Goal: Task Accomplishment & Management: Use online tool/utility

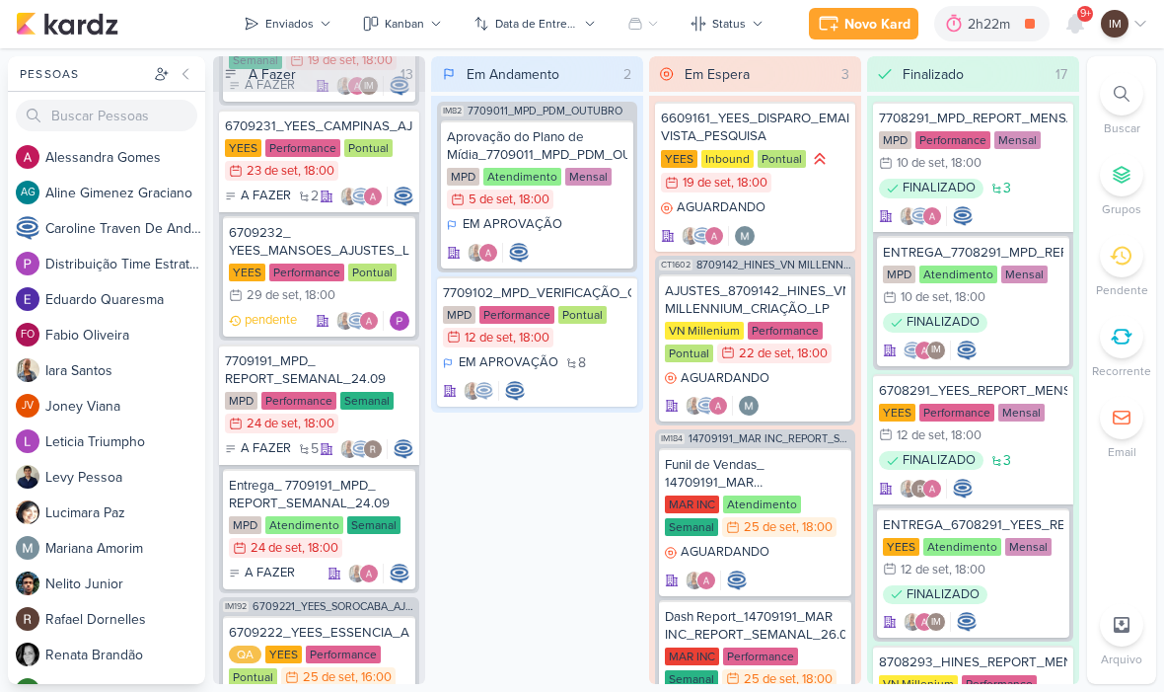
scroll to position [393, 0]
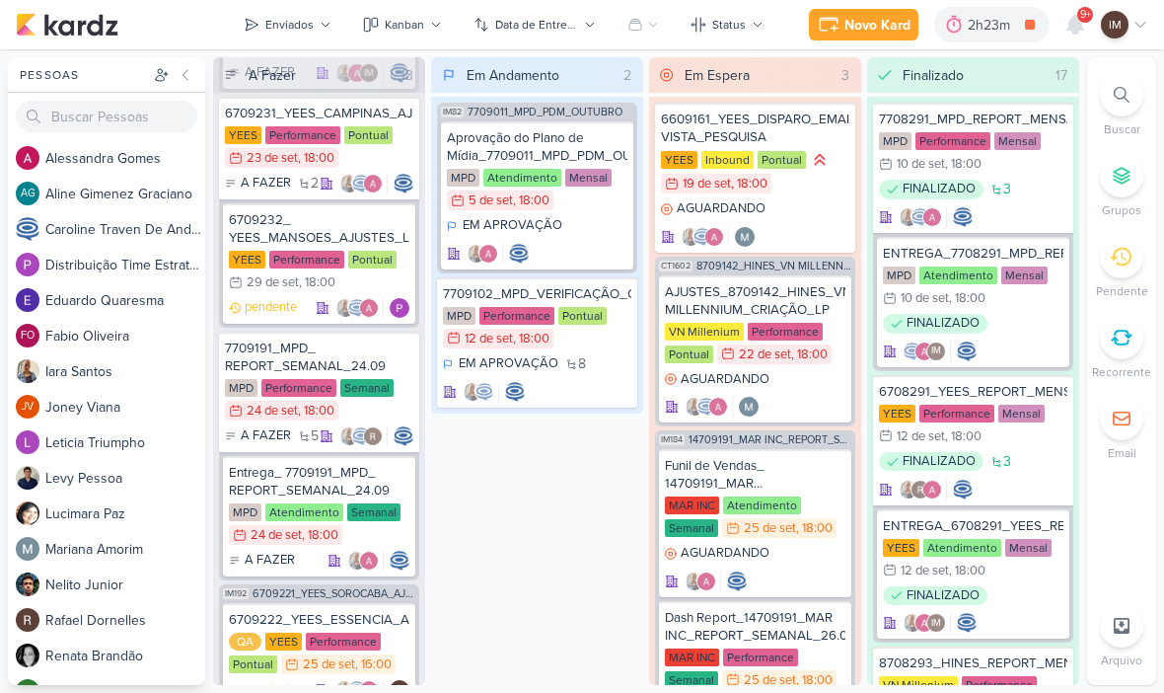
click at [1136, 107] on div at bounding box center [1121, 94] width 43 height 43
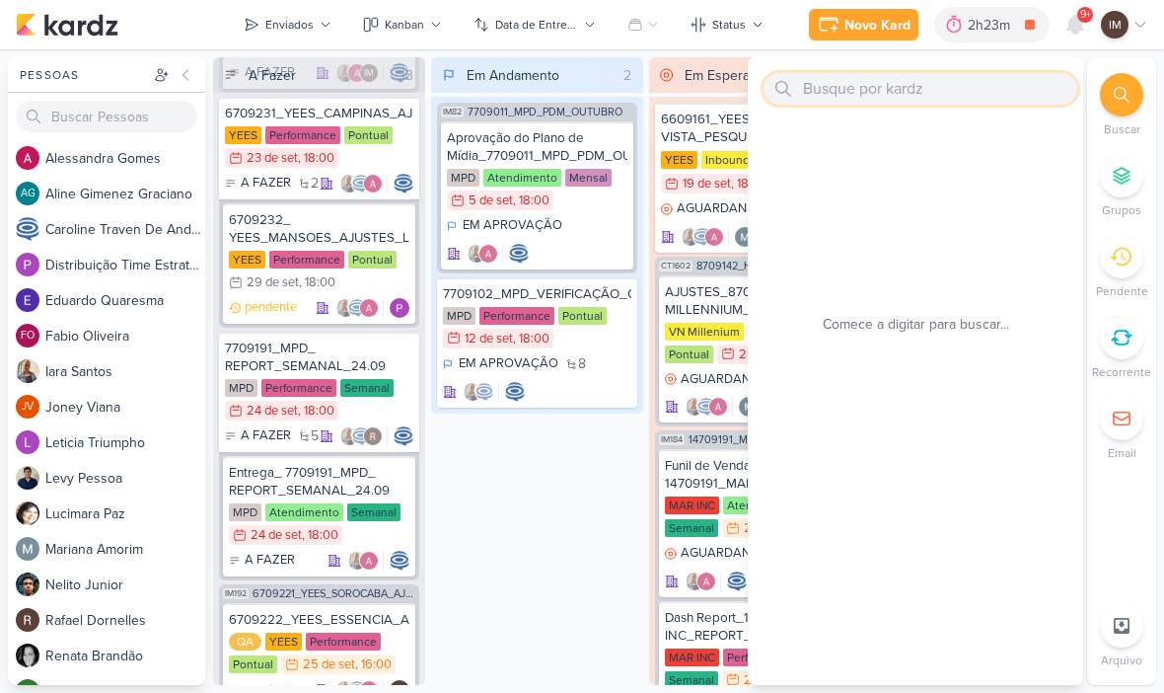
click at [995, 75] on input "text" at bounding box center [921, 89] width 314 height 32
click at [974, 92] on input "PDM setembro" at bounding box center [921, 89] width 314 height 32
click at [979, 96] on input "PDM setembro" at bounding box center [921, 89] width 314 height 32
click at [981, 96] on input "PDM setembro" at bounding box center [921, 89] width 314 height 32
type input "P"
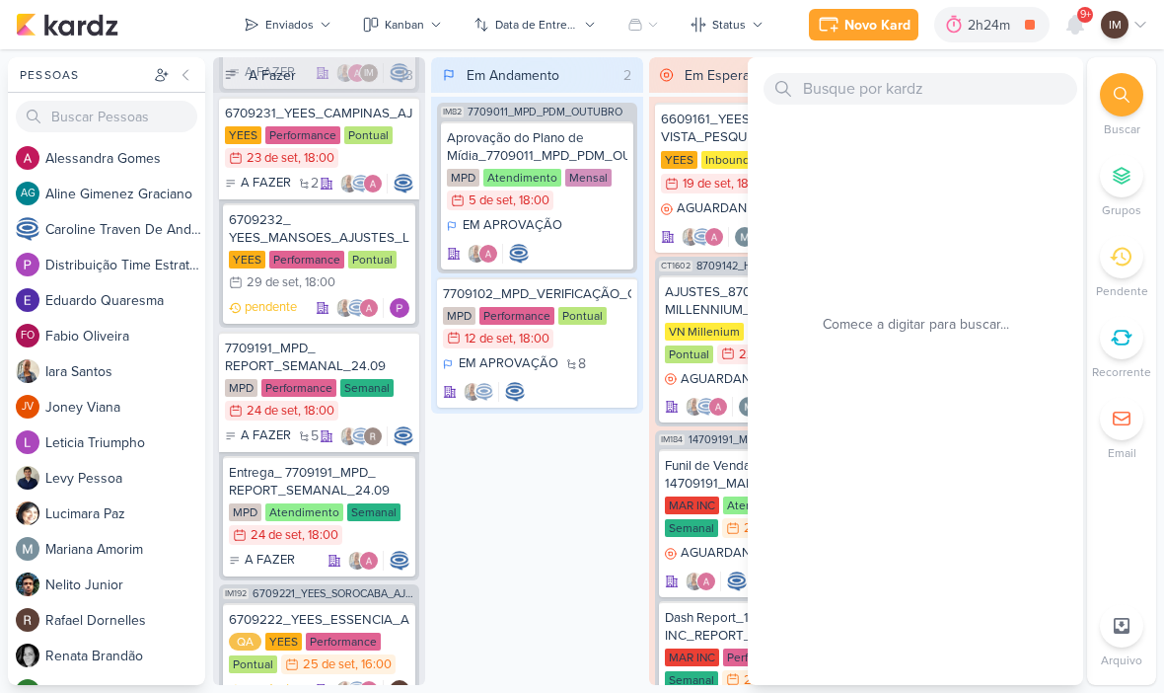
click at [855, 65] on div at bounding box center [915, 86] width 335 height 59
click at [850, 93] on input "text" at bounding box center [921, 89] width 314 height 32
click at [850, 89] on input "text" at bounding box center [921, 89] width 314 height 32
paste input "6708081_YEES_PDM_SETEMBRO"
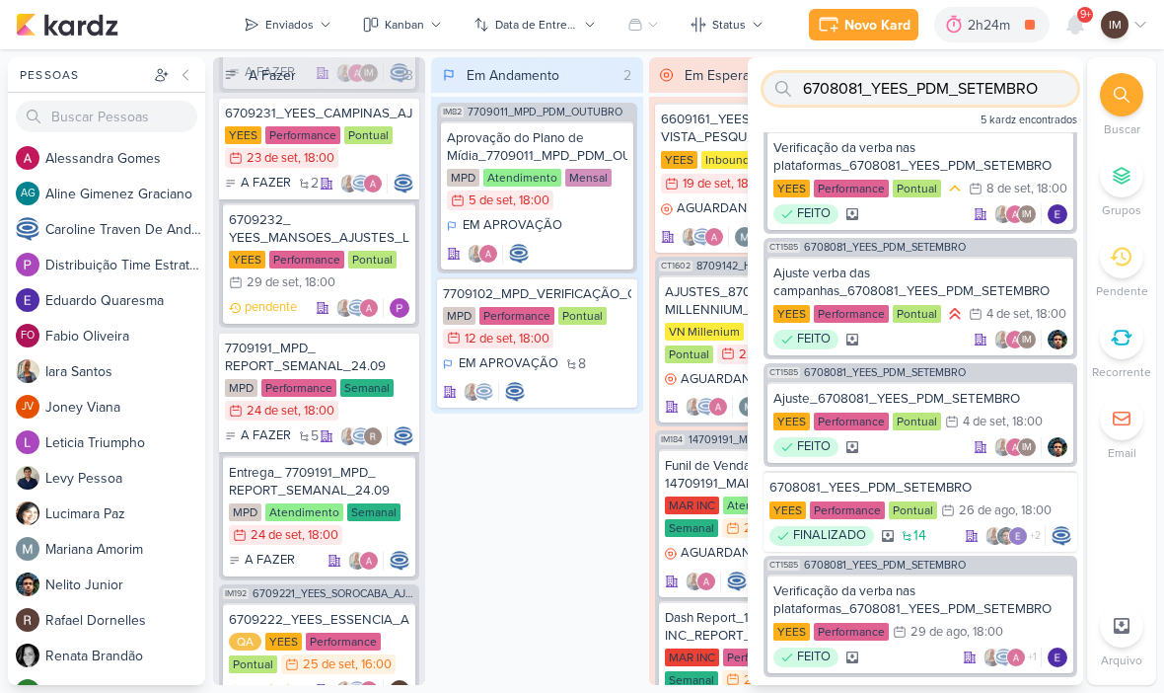
scroll to position [20, 0]
type input "6708081_YEES_PDM_SETEMBRO"
click at [1146, 137] on li "Buscar" at bounding box center [1121, 105] width 69 height 65
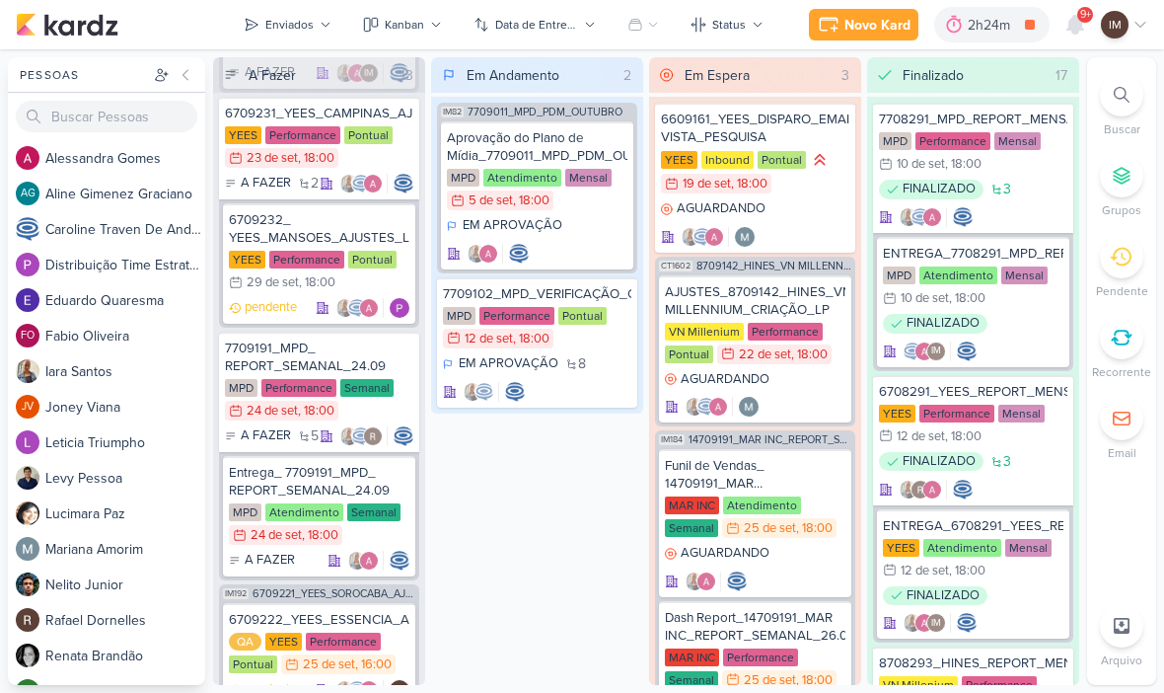
click at [1125, 113] on div at bounding box center [1121, 94] width 43 height 43
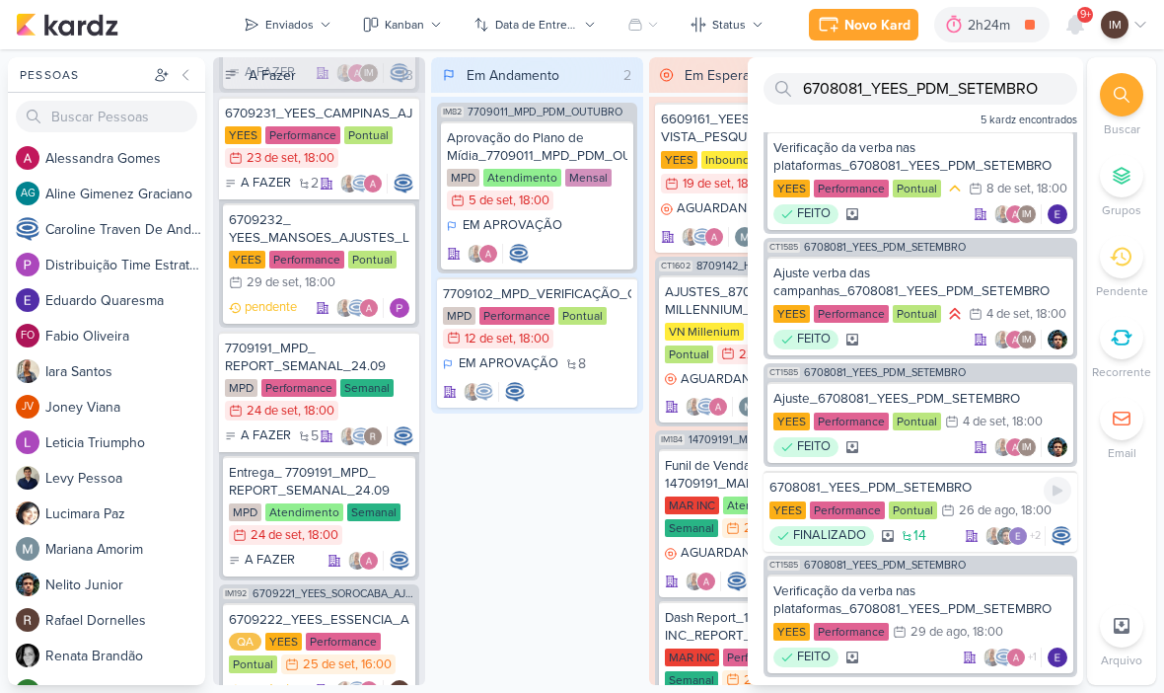
click at [979, 494] on div "6708081_YEES_PDM_SETEMBRO" at bounding box center [921, 488] width 302 height 18
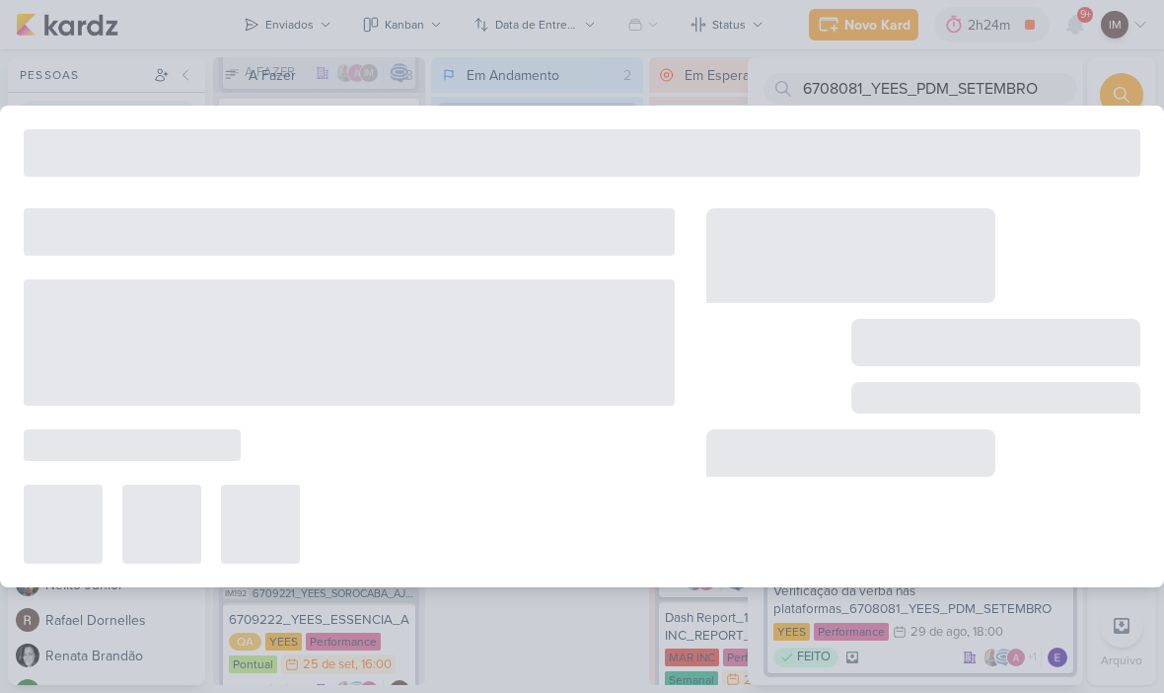
type input "6708081_YEES_PDM_SETEMBRO"
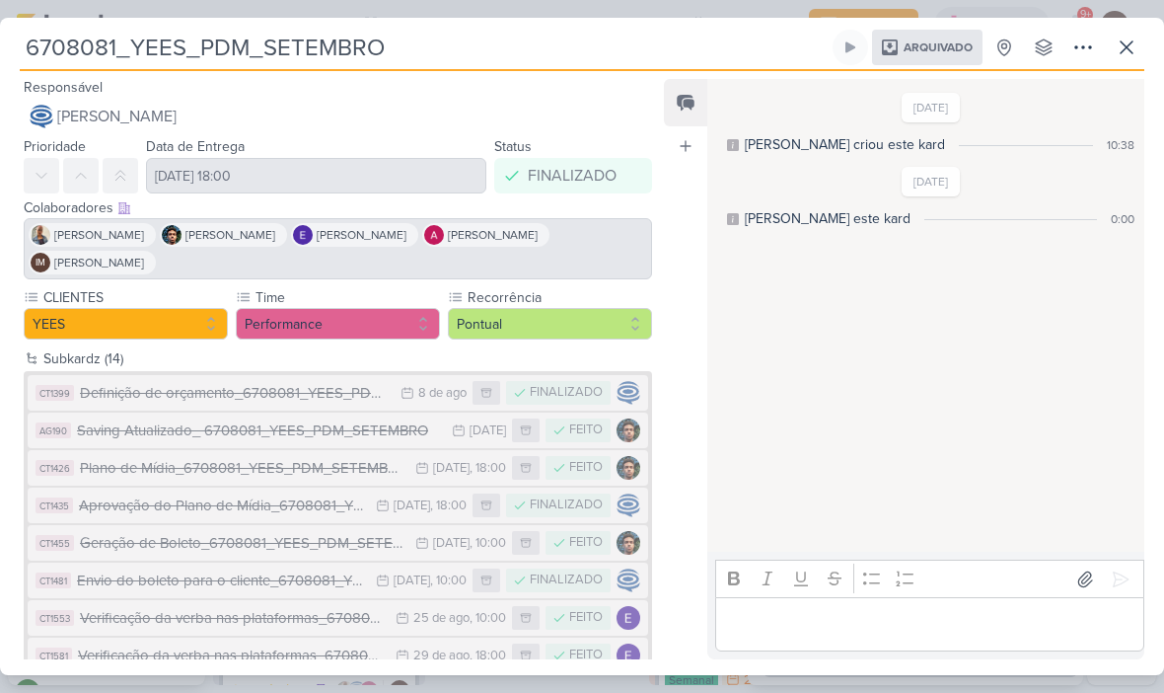
scroll to position [0, 0]
click at [1128, 52] on icon at bounding box center [1127, 48] width 24 height 24
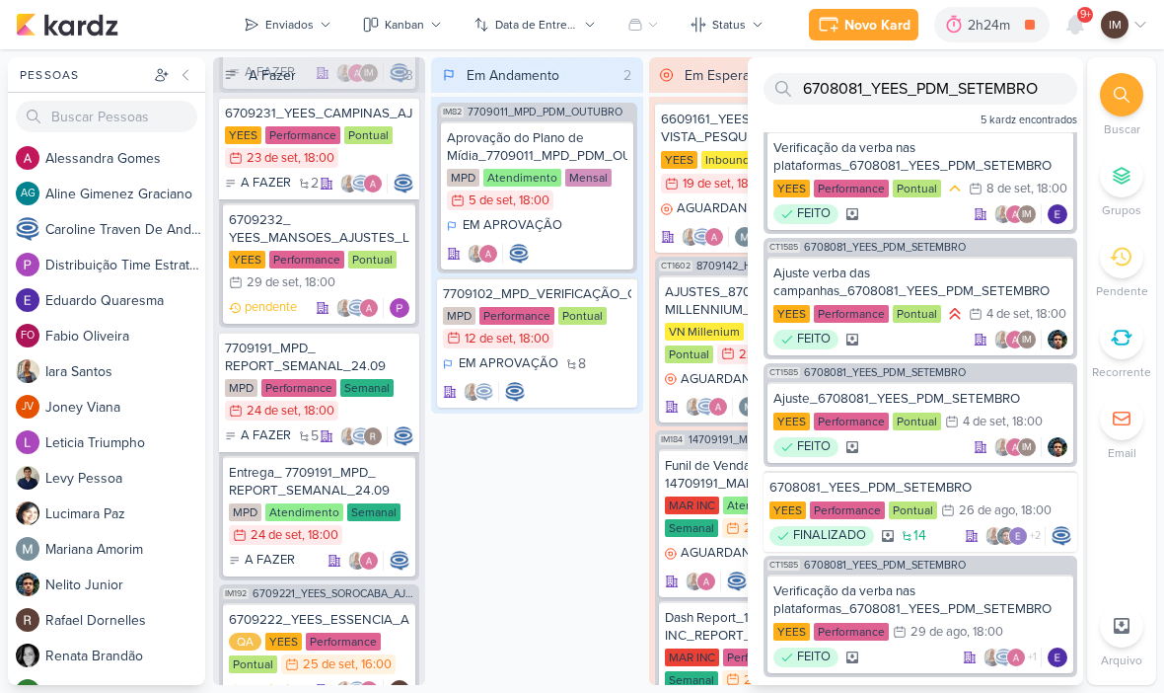
click at [857, 33] on div "Novo Kard" at bounding box center [878, 25] width 66 height 21
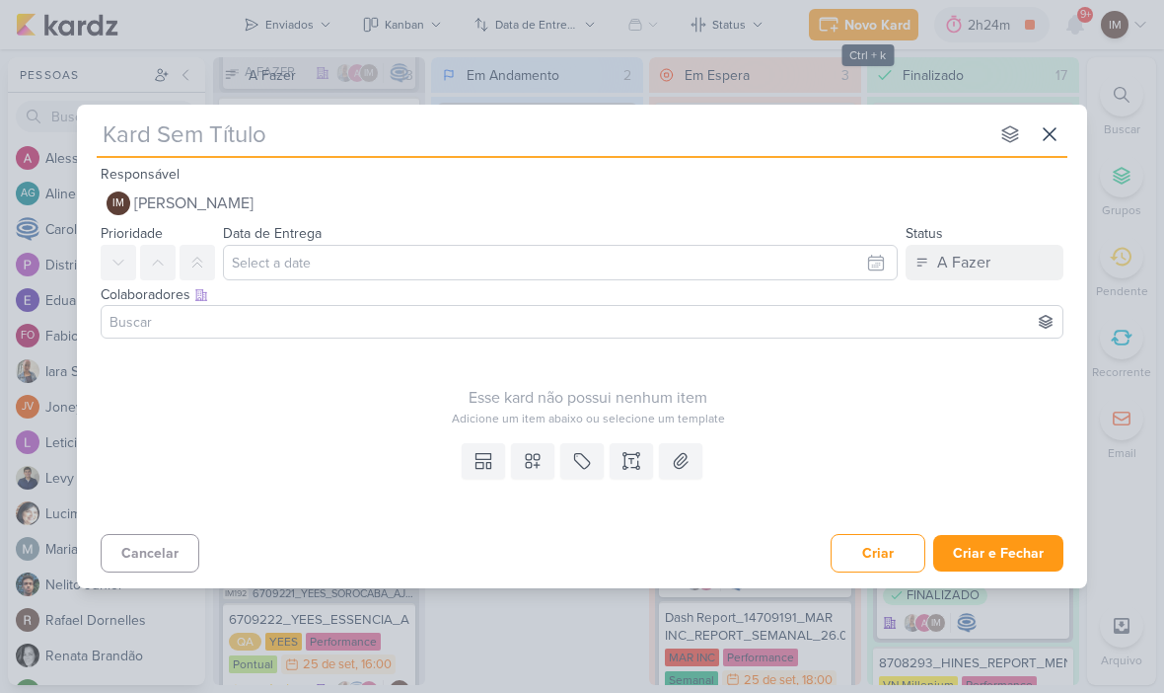
click at [814, 149] on input "text" at bounding box center [543, 134] width 892 height 36
click at [1037, 149] on button at bounding box center [1050, 134] width 36 height 36
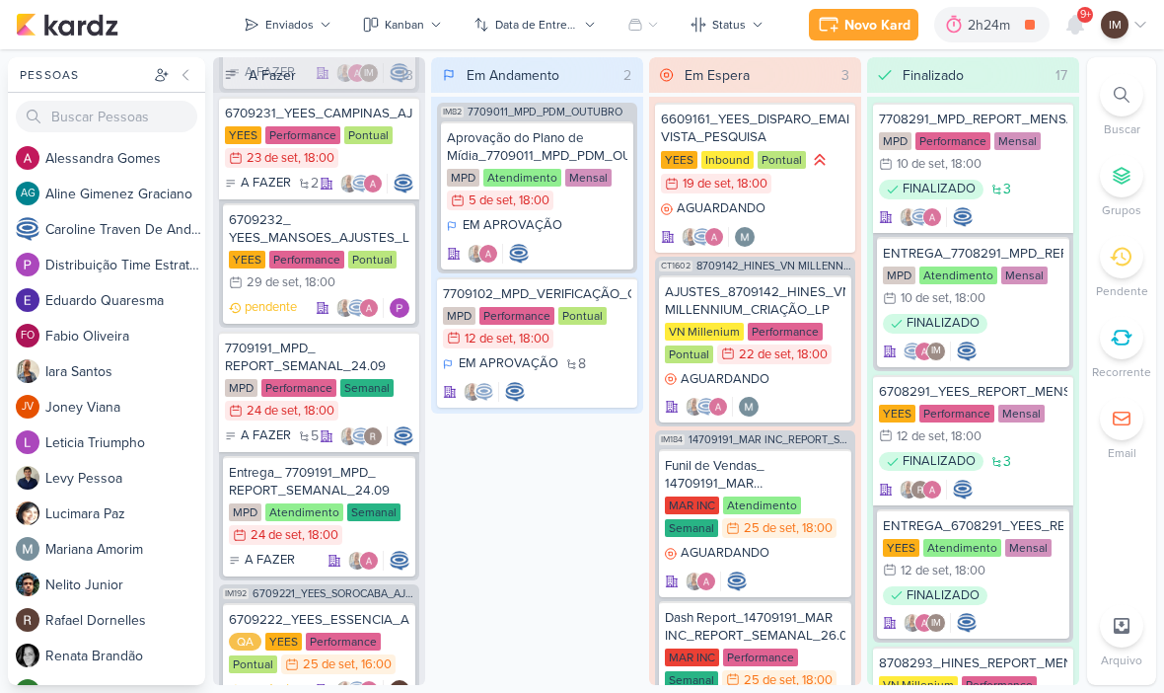
click at [892, 24] on div "Novo Kard" at bounding box center [878, 25] width 66 height 21
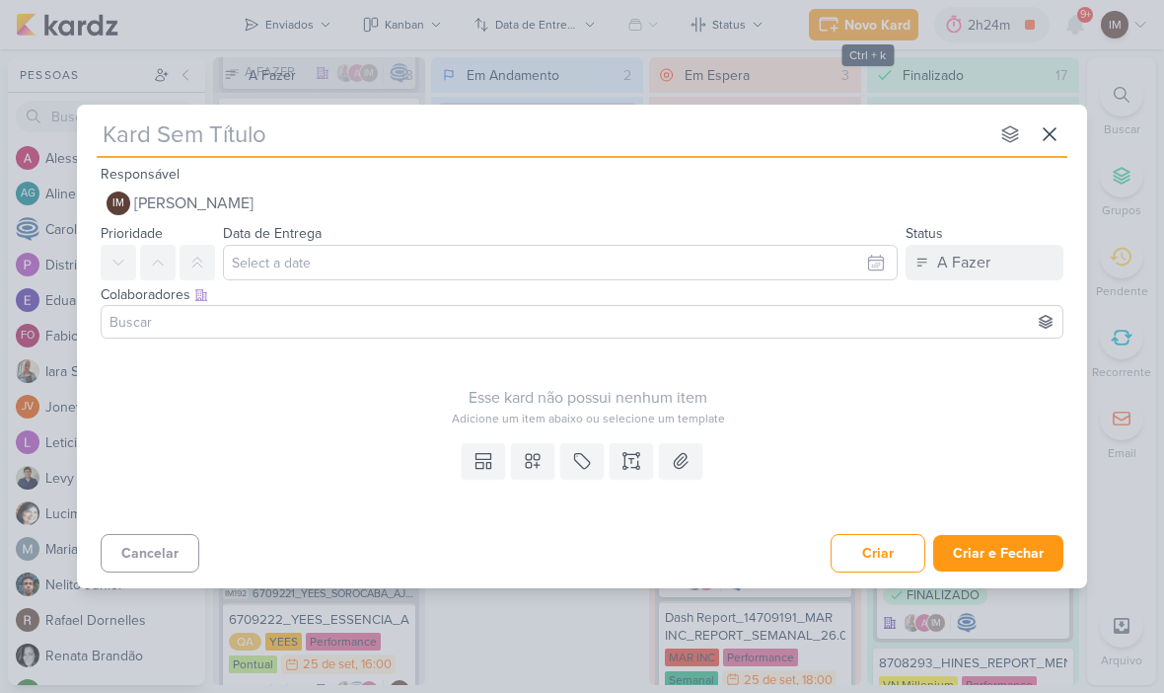
click at [117, 127] on input "text" at bounding box center [543, 134] width 892 height 36
type input "6709251_YEES_AJUSTES_VERBA_TAQUARAL_PDM_SETEMBRO_OUTUBRO"
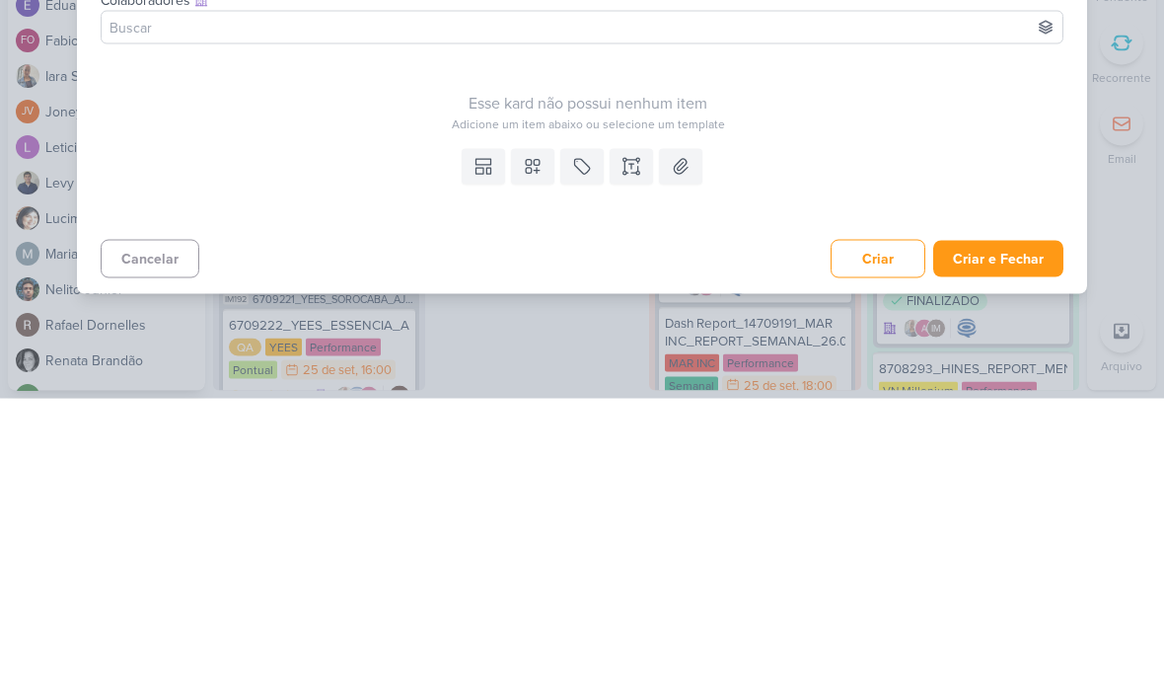
type input "6709251_YEES_AJUSTES_VERBA_TAQUARAL_PDM_SETEMBRO_OUTUBRO"
click at [621, 443] on button at bounding box center [631, 461] width 43 height 36
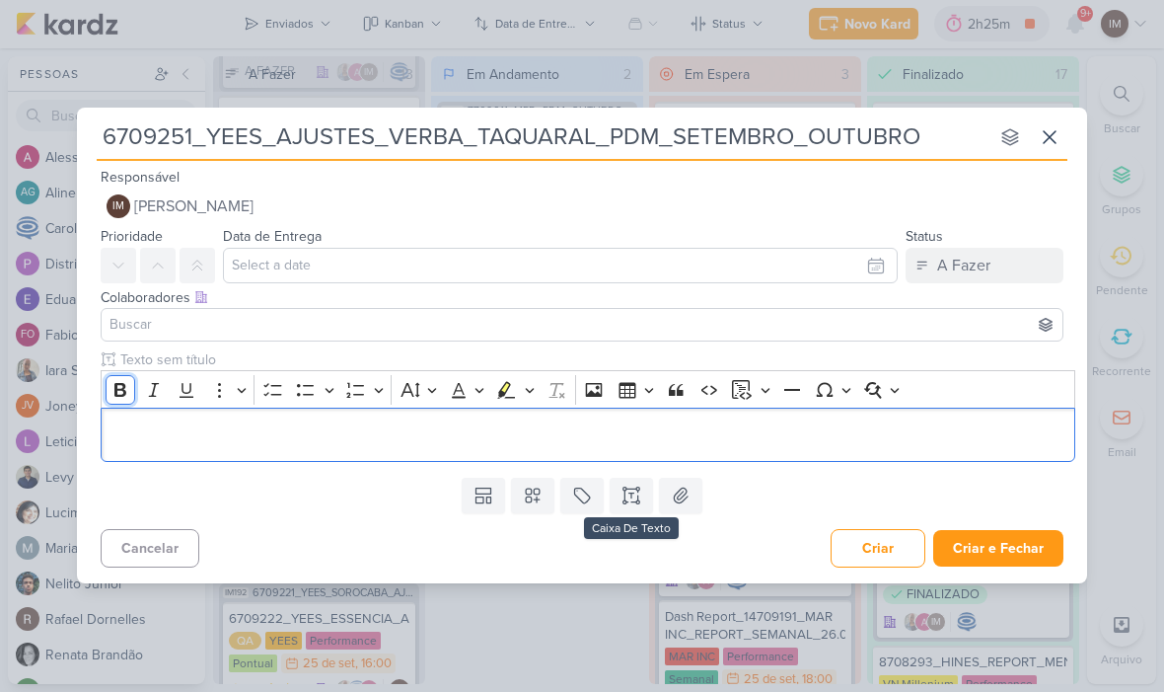
click at [123, 390] on icon "Editor toolbar" at bounding box center [120, 391] width 12 height 14
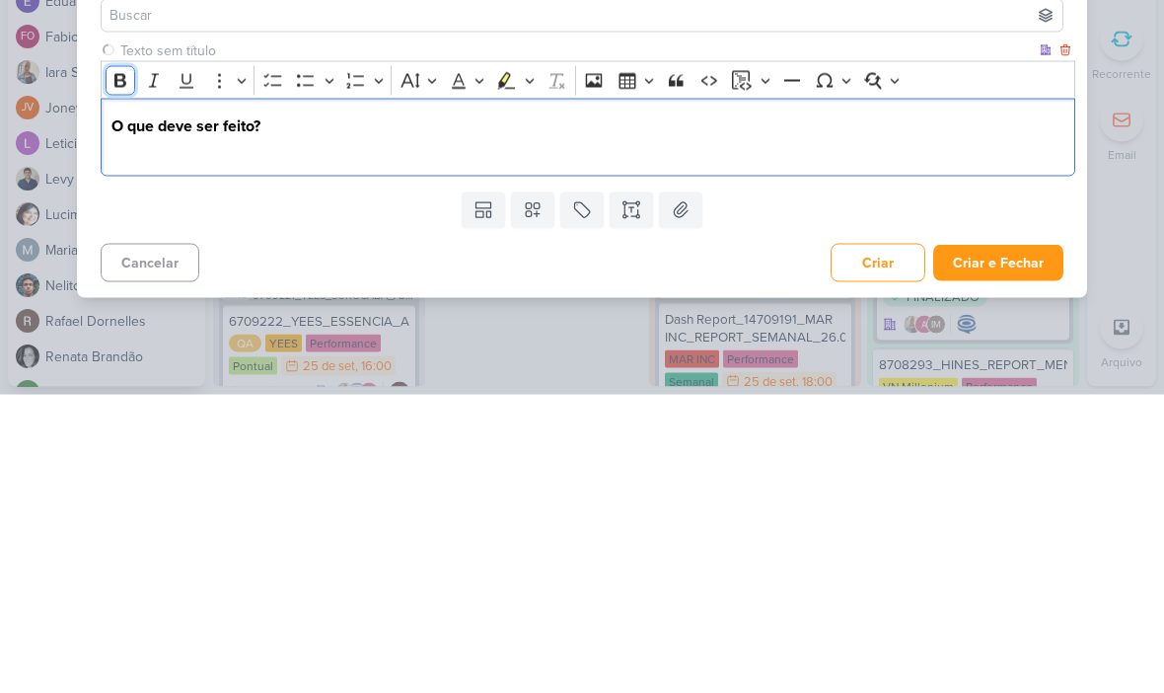
click at [121, 372] on icon "Editor toolbar" at bounding box center [120, 379] width 12 height 14
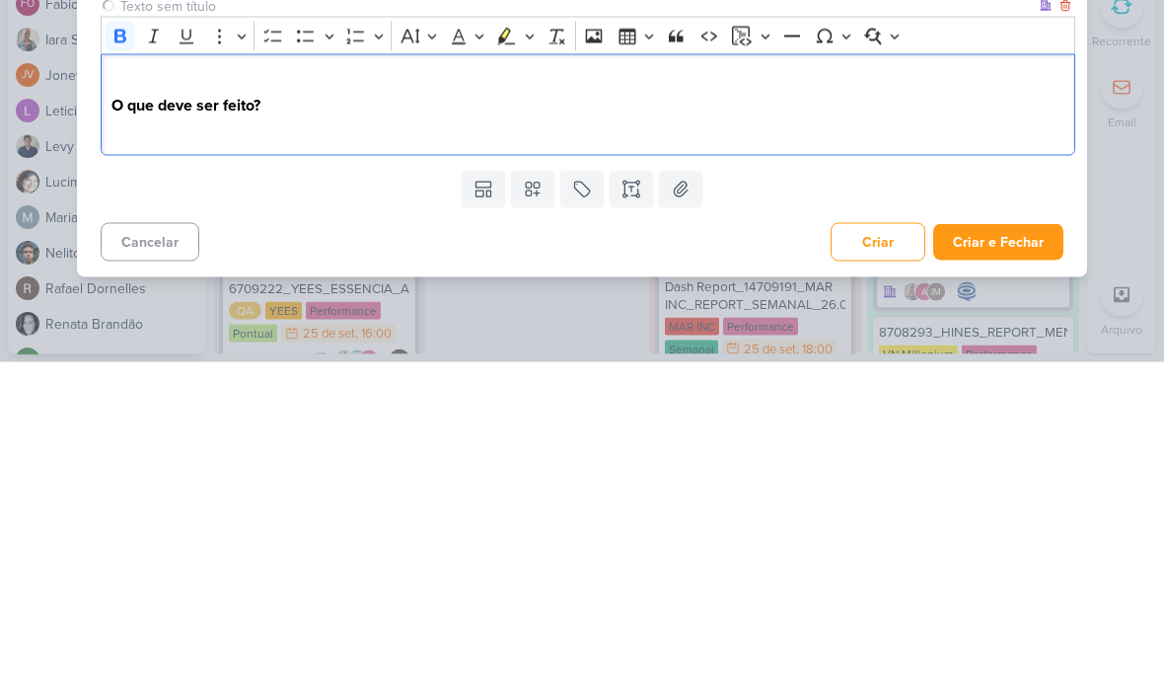
click at [123, 401] on p "Editor editing area: main" at bounding box center [588, 413] width 954 height 24
click at [113, 357] on icon "Editor toolbar" at bounding box center [121, 367] width 20 height 20
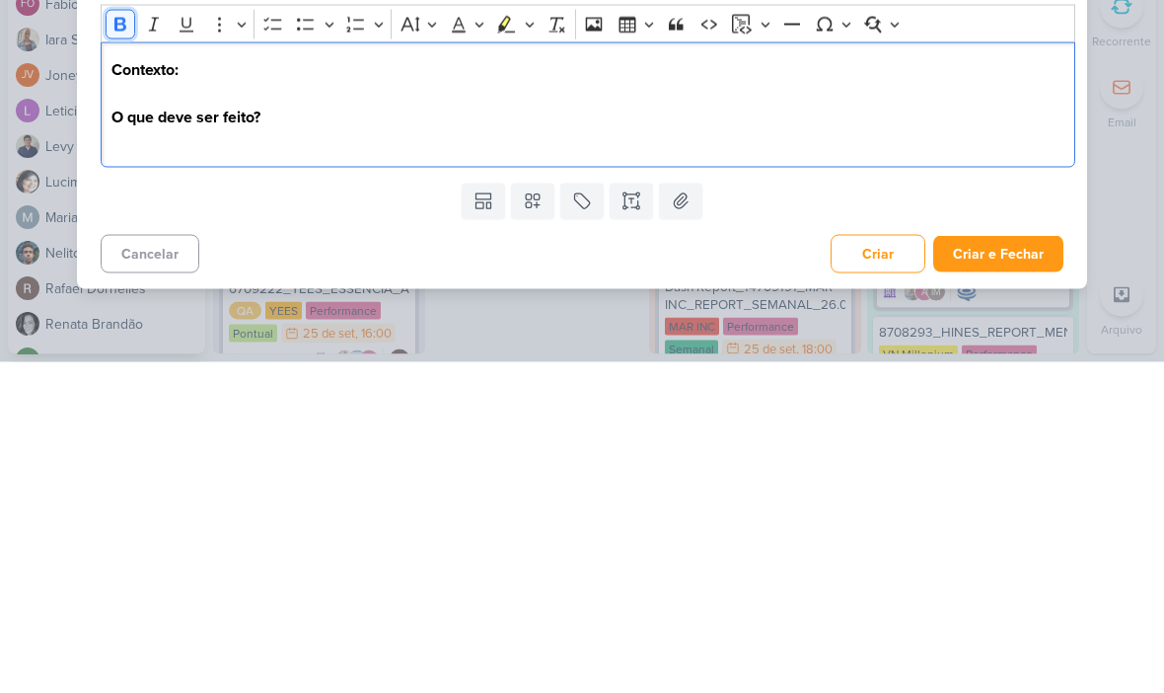
click at [113, 345] on icon "Editor toolbar" at bounding box center [121, 355] width 20 height 20
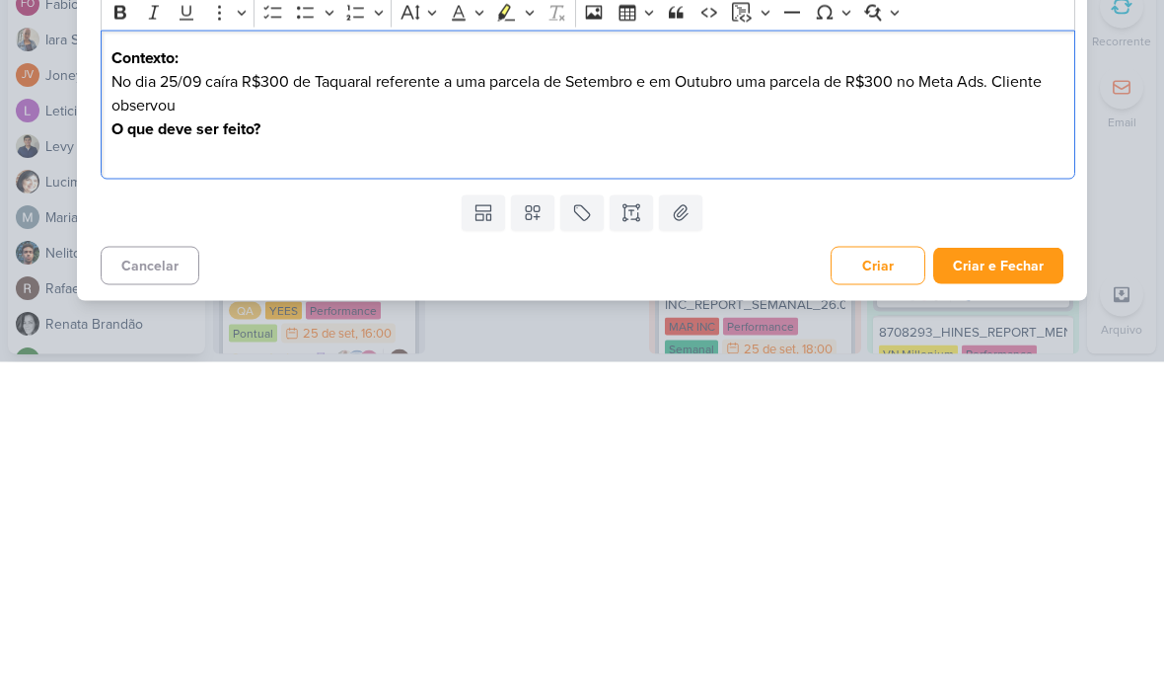
click at [1004, 401] on p "No dia 25/09 caíra R$300 de Taquaral referente a uma parcela de Setembro e em O…" at bounding box center [588, 424] width 954 height 47
click at [845, 424] on p "Cliente observou" at bounding box center [588, 436] width 954 height 24
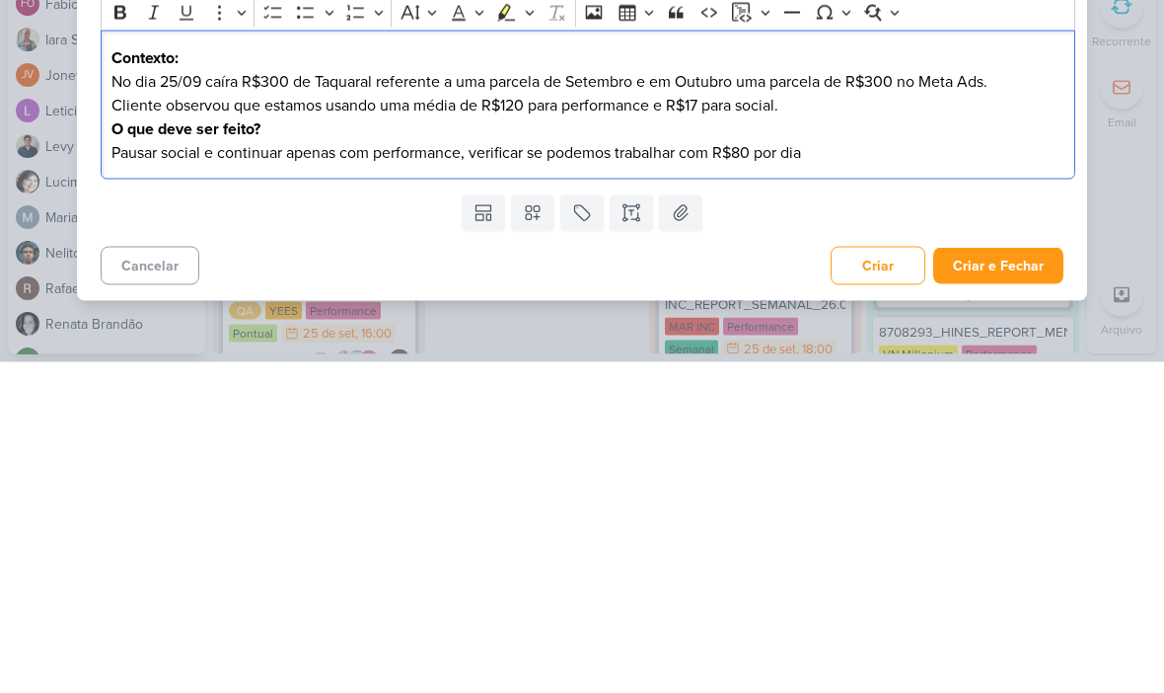
click at [118, 448] on p "O que deve ser feito?" at bounding box center [588, 460] width 954 height 24
click at [109, 361] on div "Contexto: No dia 25/09 caíra R$300 de Taquaral referente a uma parcela de Setem…" at bounding box center [588, 435] width 975 height 149
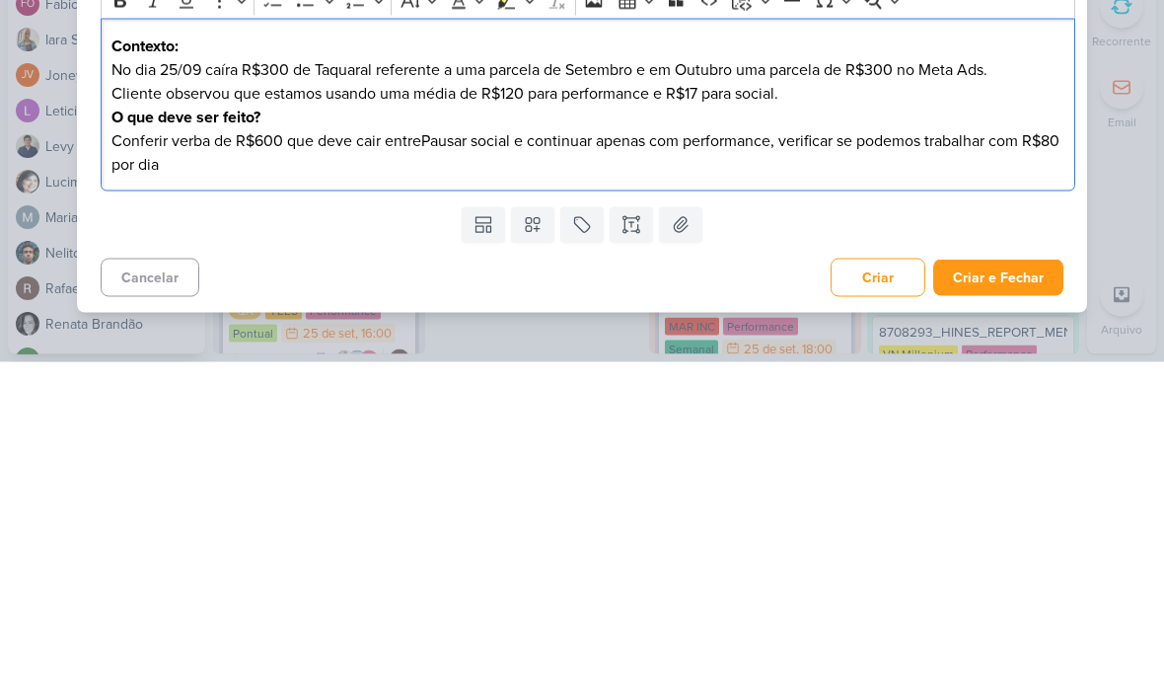
click at [216, 389] on p "No dia 25/09 caíra R$300 de Taquaral referente a uma parcela de Setembro e em O…" at bounding box center [588, 401] width 954 height 24
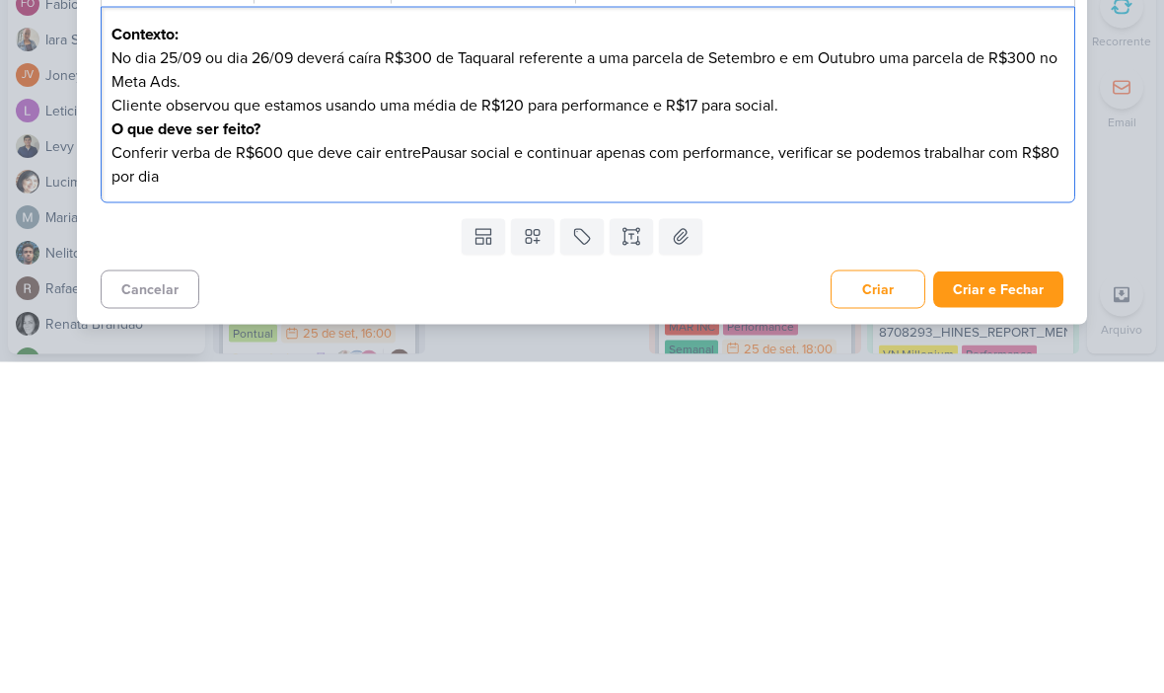
click at [388, 377] on p "No dia 25/09 ou dia 26/09 deverá caíra R$300 de Taquaral referente a uma parcel…" at bounding box center [588, 400] width 954 height 47
click at [422, 472] on p "Conferir verba de R$600 que deve cair entrePausar social e continuar apenas com…" at bounding box center [588, 495] width 954 height 47
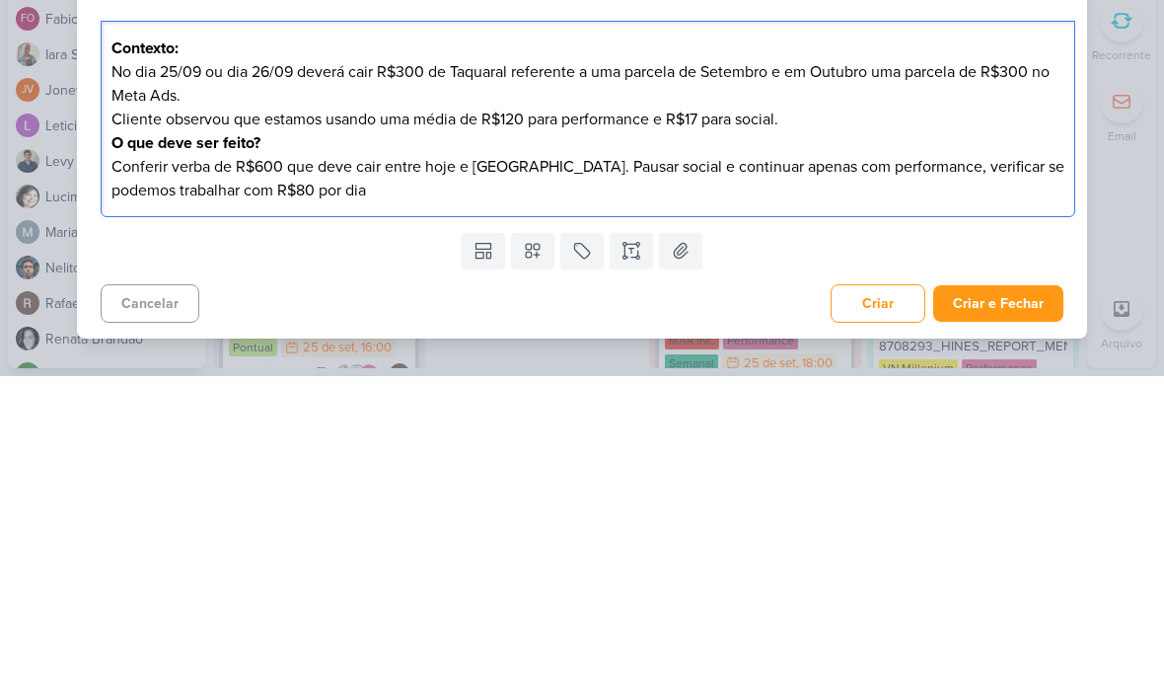
click at [983, 472] on p "Conferir verba de R$600 que deve cair entre hoje e [GEOGRAPHIC_DATA]. Pausar so…" at bounding box center [588, 495] width 954 height 47
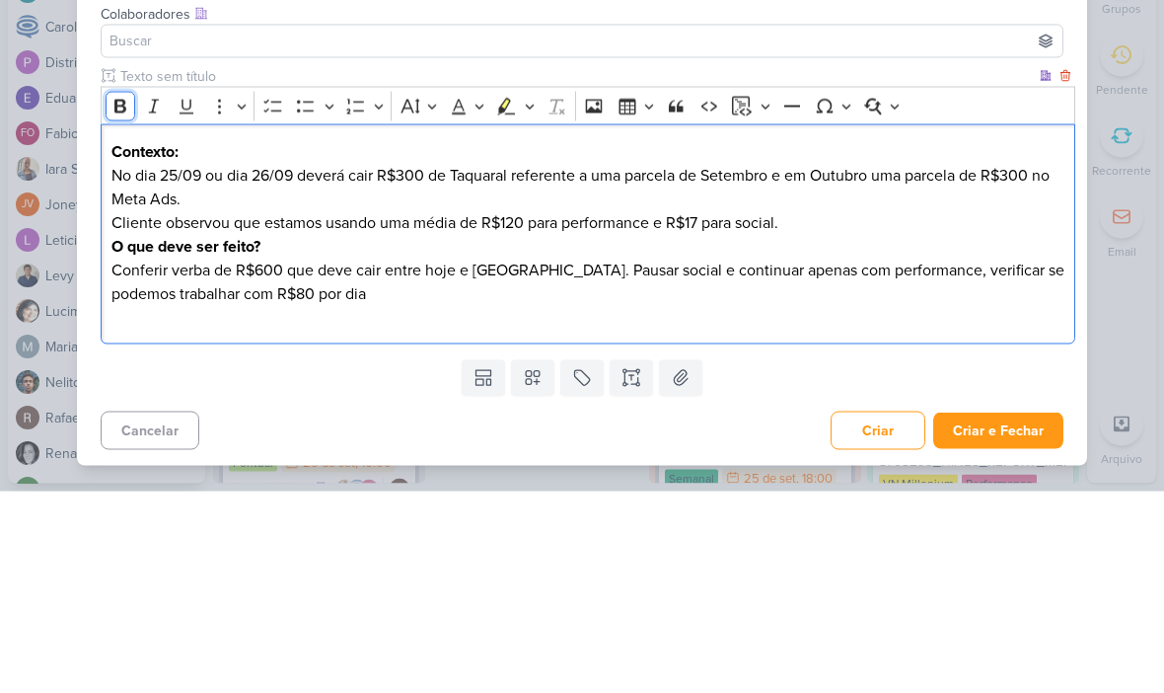
click at [123, 301] on icon "Editor toolbar" at bounding box center [120, 308] width 12 height 14
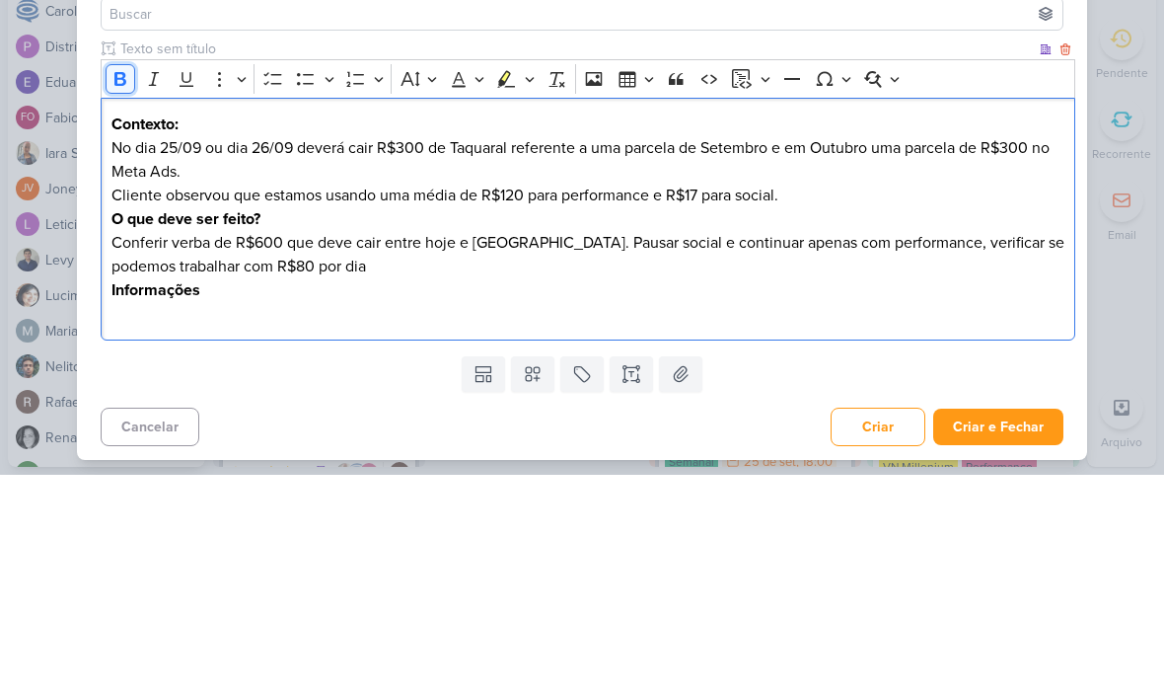
click at [116, 287] on icon "Editor toolbar" at bounding box center [121, 297] width 20 height 20
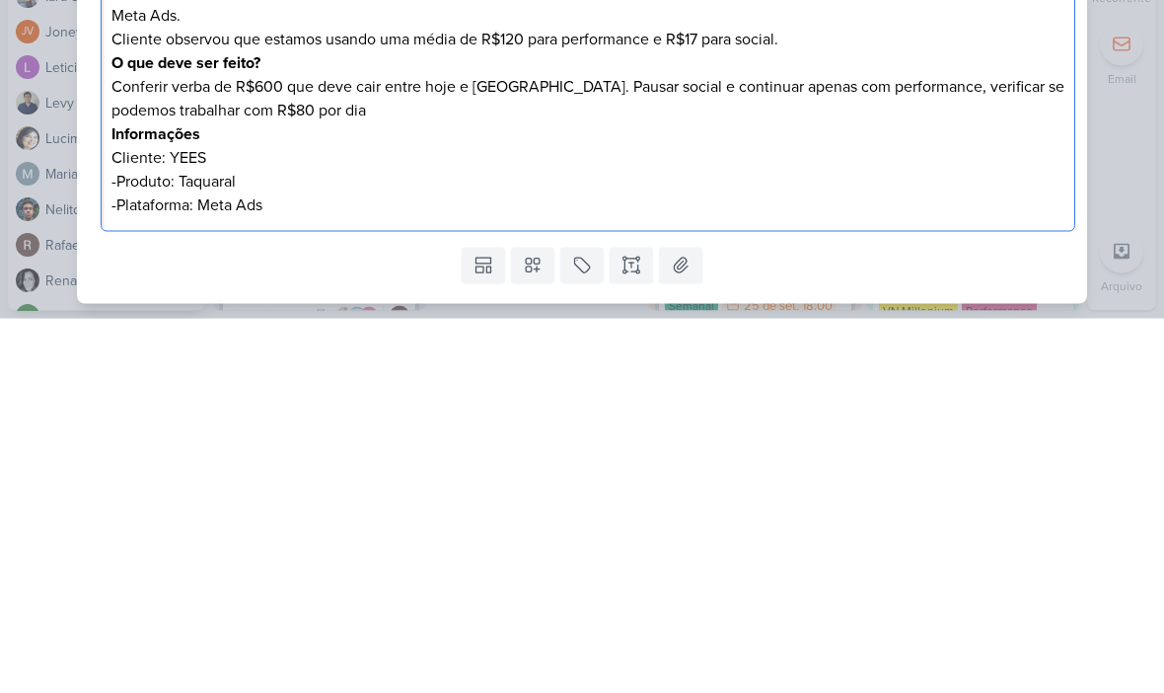
click at [811, 449] on p "Conferir verba de R$600 que deve cair entre hoje e [GEOGRAPHIC_DATA]. Pausar so…" at bounding box center [588, 472] width 954 height 47
click at [1130, 168] on div "6709251_YEES_AJUSTES_VERBA_TAQUARAL_PDM_SETEMBRO_OUTUBRO nenhum grupo disponíve…" at bounding box center [582, 346] width 1164 height 693
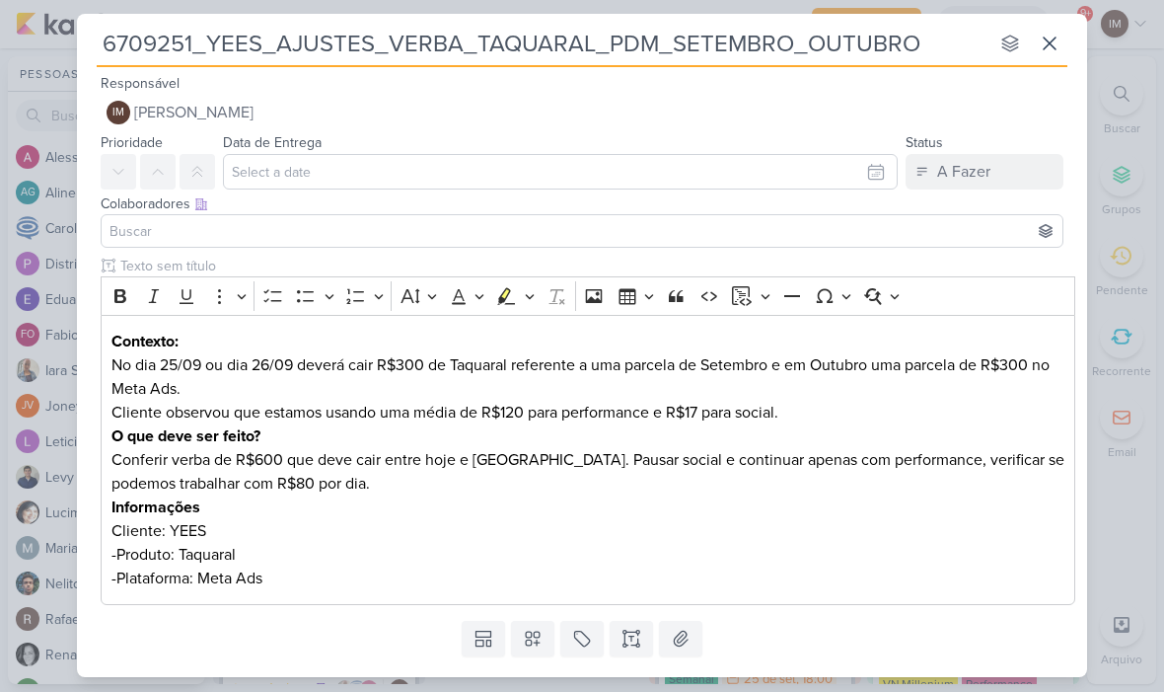
click at [275, 449] on p "Conferir verba de R$600 que deve cair entre hoje e [GEOGRAPHIC_DATA]. Pausar so…" at bounding box center [588, 472] width 954 height 47
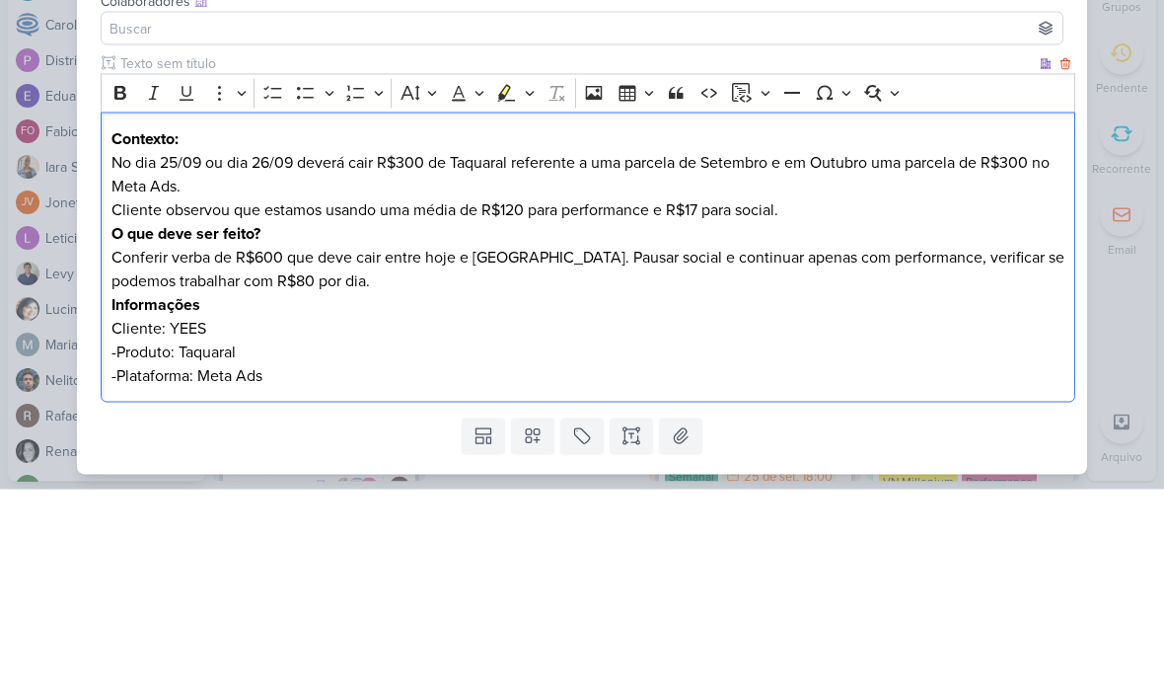
click at [287, 449] on p "Conferir verba de R$600 que deve cair entre hoje e [GEOGRAPHIC_DATA]. Pausar so…" at bounding box center [588, 472] width 954 height 47
click at [532, 449] on p "Conferir verba de R$600 (que deve cair entre hoje e [GEOGRAPHIC_DATA]. Pausar s…" at bounding box center [588, 472] width 954 height 47
click at [1125, 178] on div "6709251_YEES_AJUSTES_VERBA_TAQUARAL_PDM_SETEMBRO_OUTUBRO nenhum grupo disponíve…" at bounding box center [582, 346] width 1164 height 693
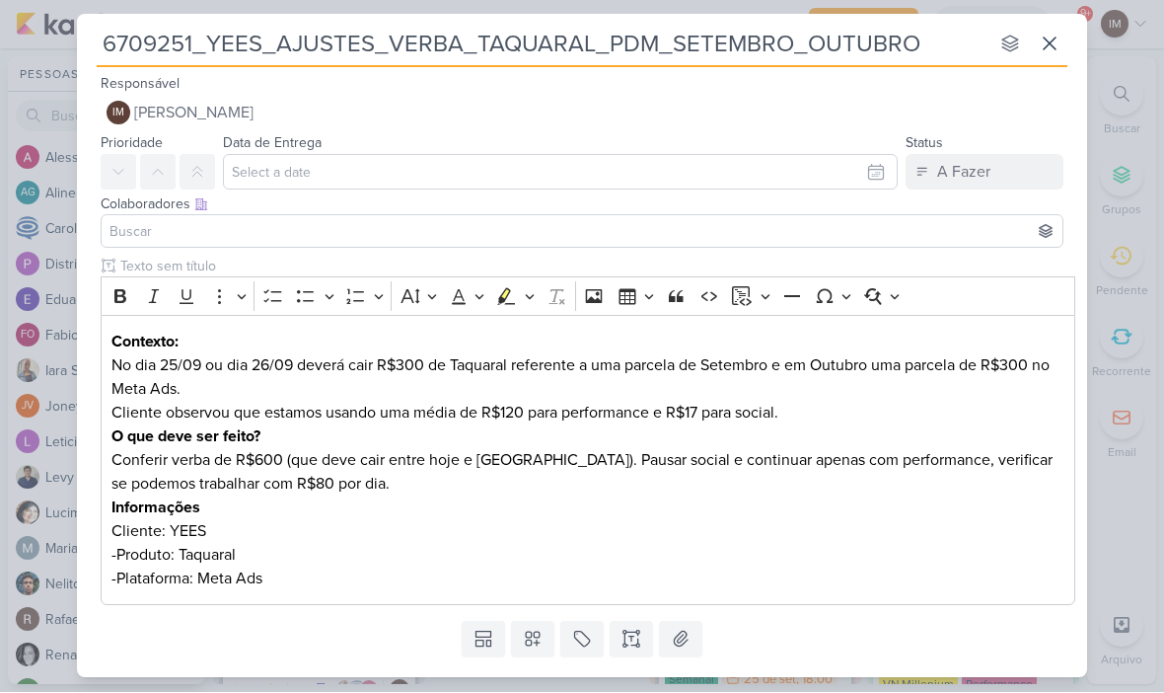
click at [905, 96] on button "IM [PERSON_NAME]" at bounding box center [582, 114] width 963 height 36
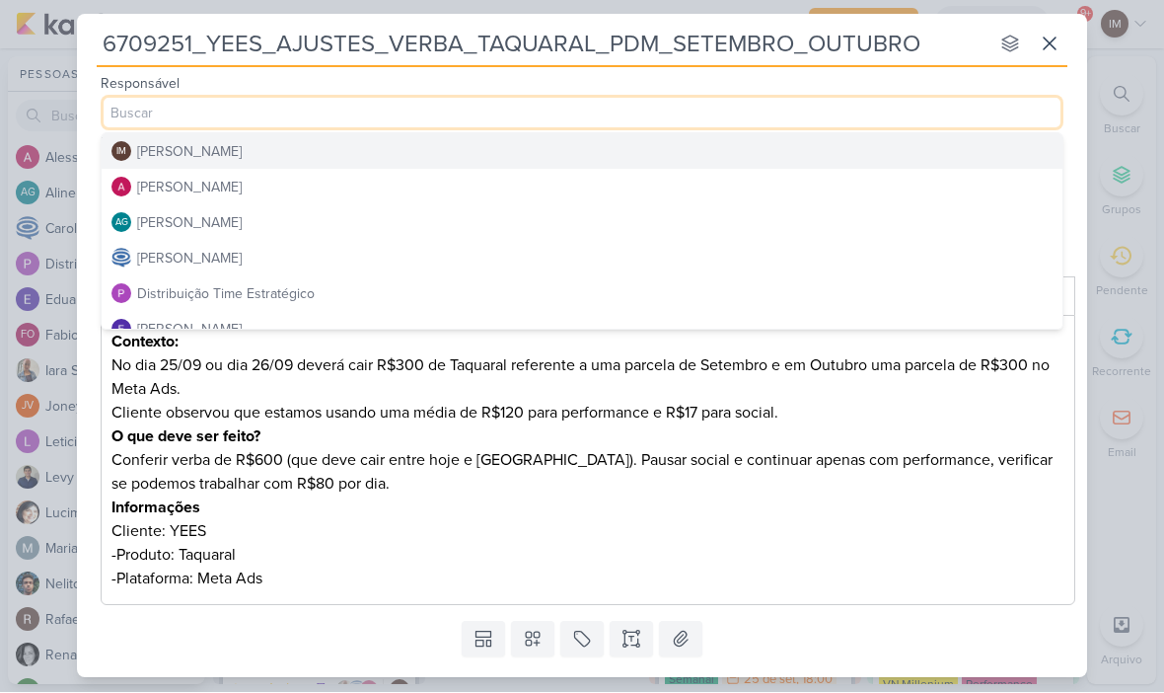
click at [1120, 256] on div "6709251_YEES_AJUSTES_VERBA_TAQUARAL_PDM_SETEMBRO_OUTUBRO nenhum grupo disponíve…" at bounding box center [582, 346] width 1164 height 693
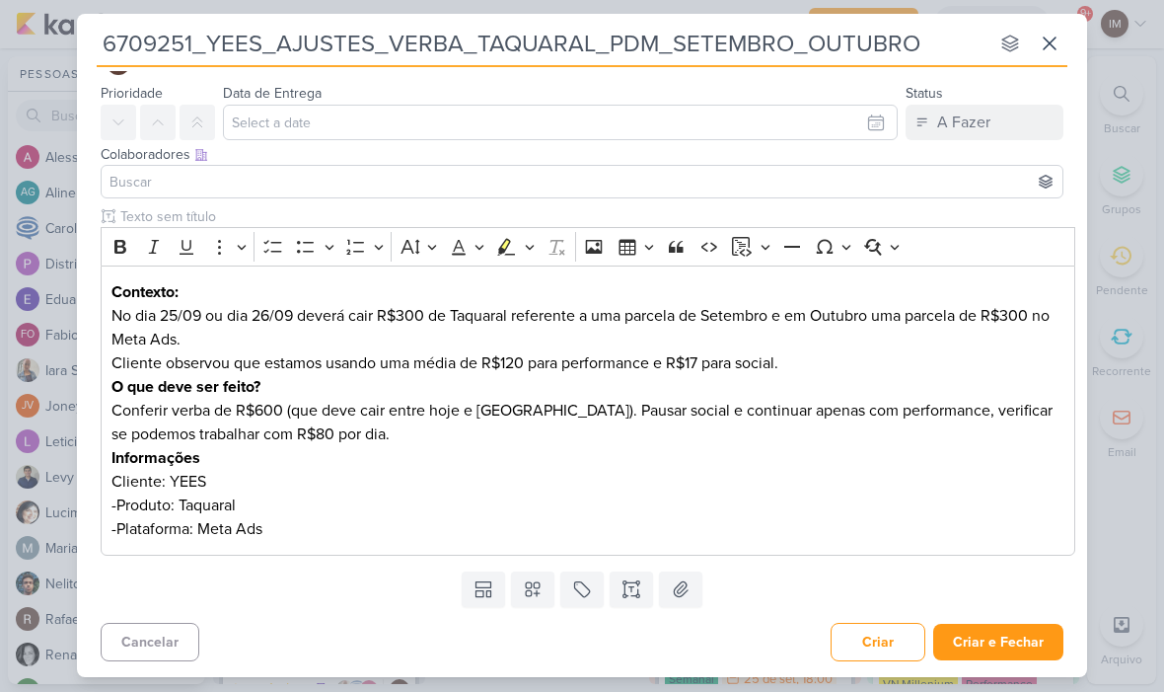
scroll to position [49, 0]
click at [533, 600] on button at bounding box center [532, 590] width 43 height 36
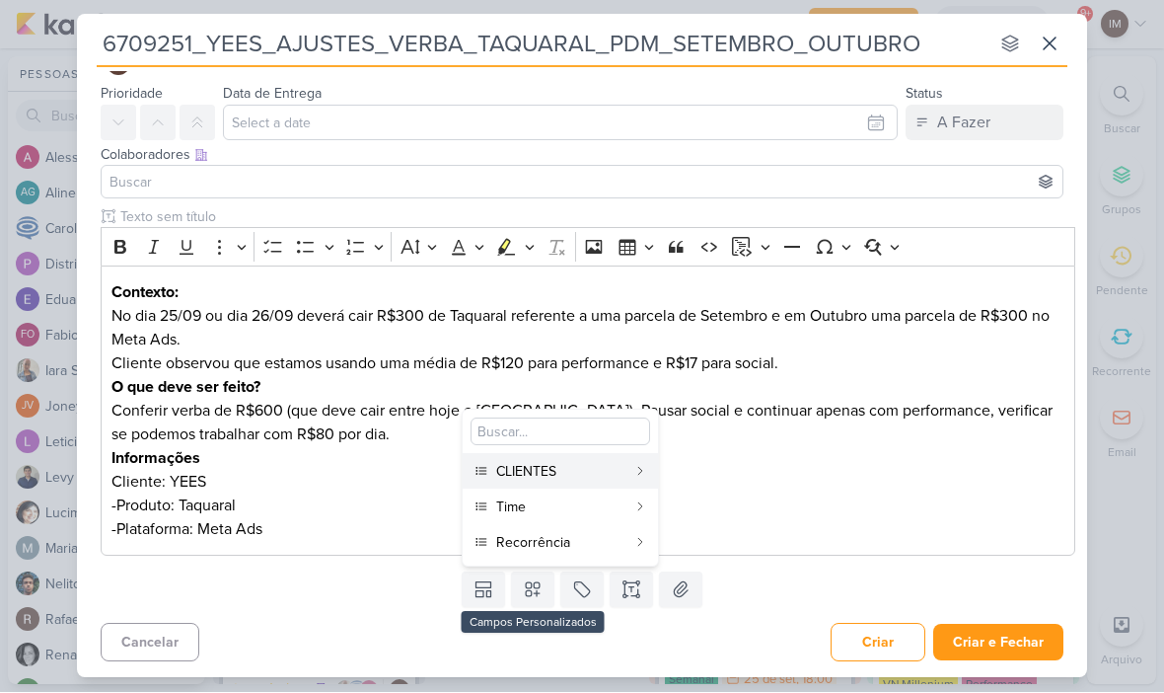
click at [598, 474] on div "CLIENTES" at bounding box center [561, 472] width 130 height 21
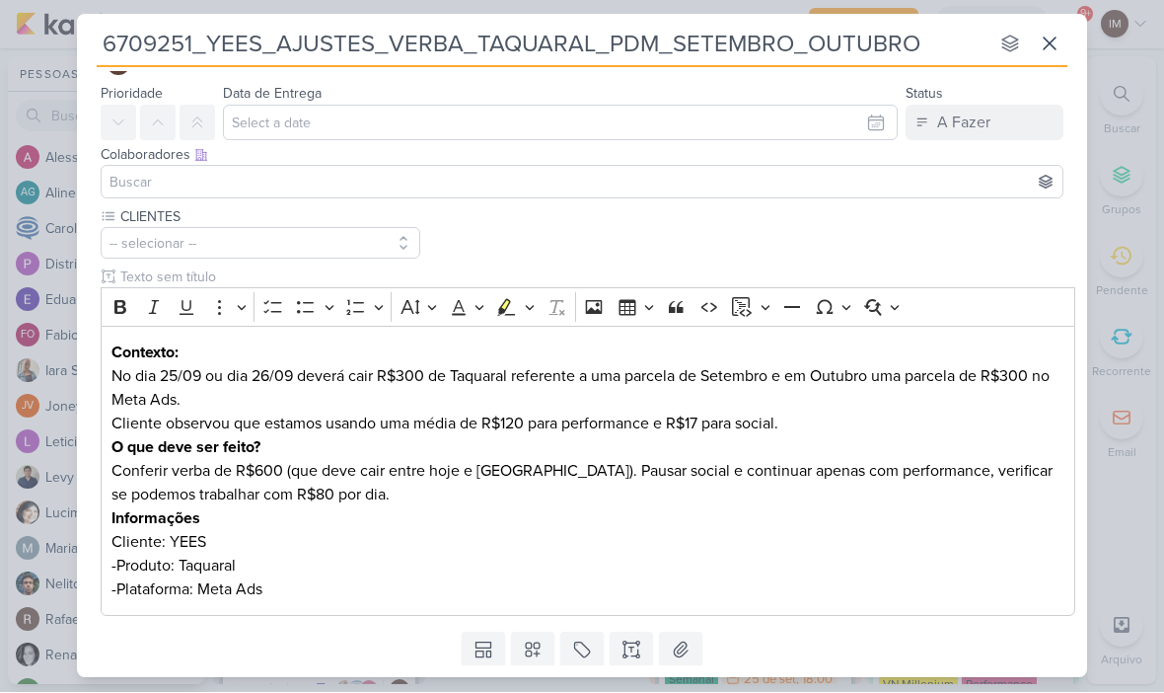
click at [534, 633] on button at bounding box center [532, 650] width 43 height 36
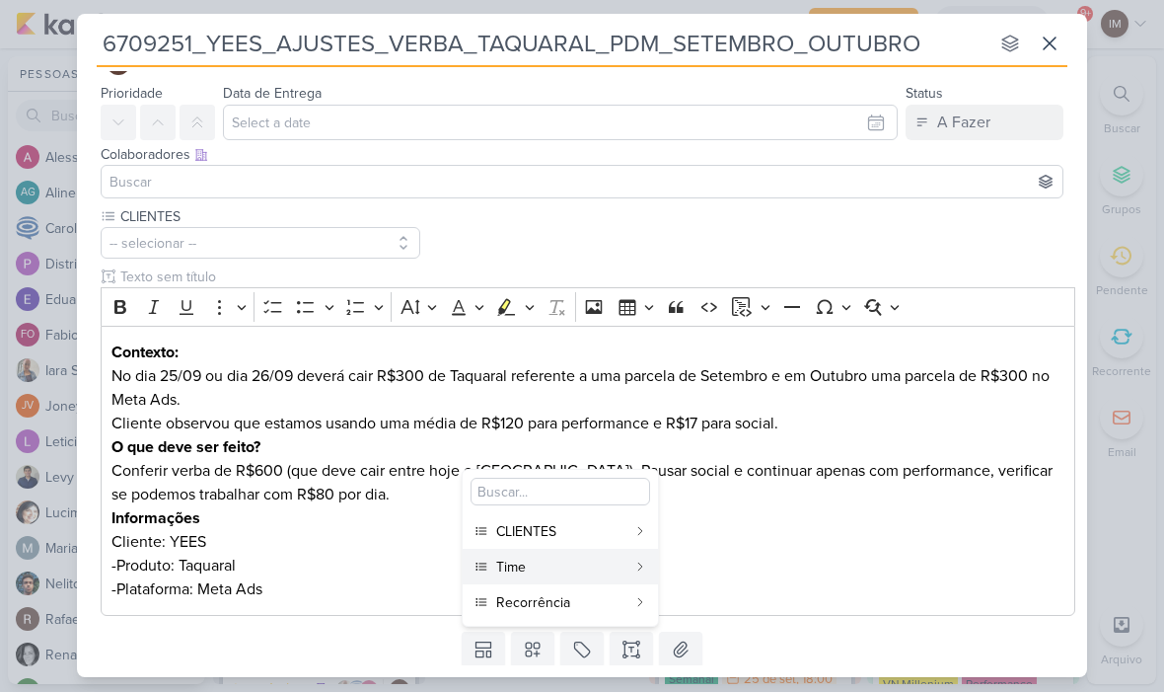
click at [564, 563] on div "Time" at bounding box center [561, 567] width 130 height 21
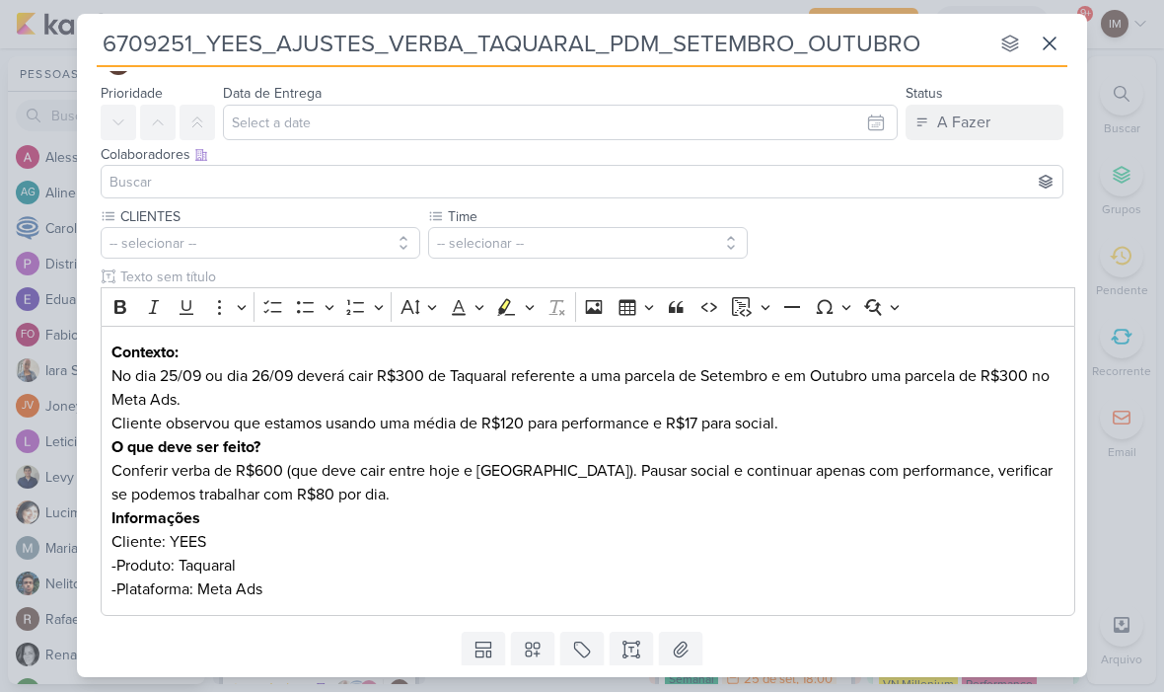
click at [540, 652] on icon at bounding box center [533, 650] width 20 height 20
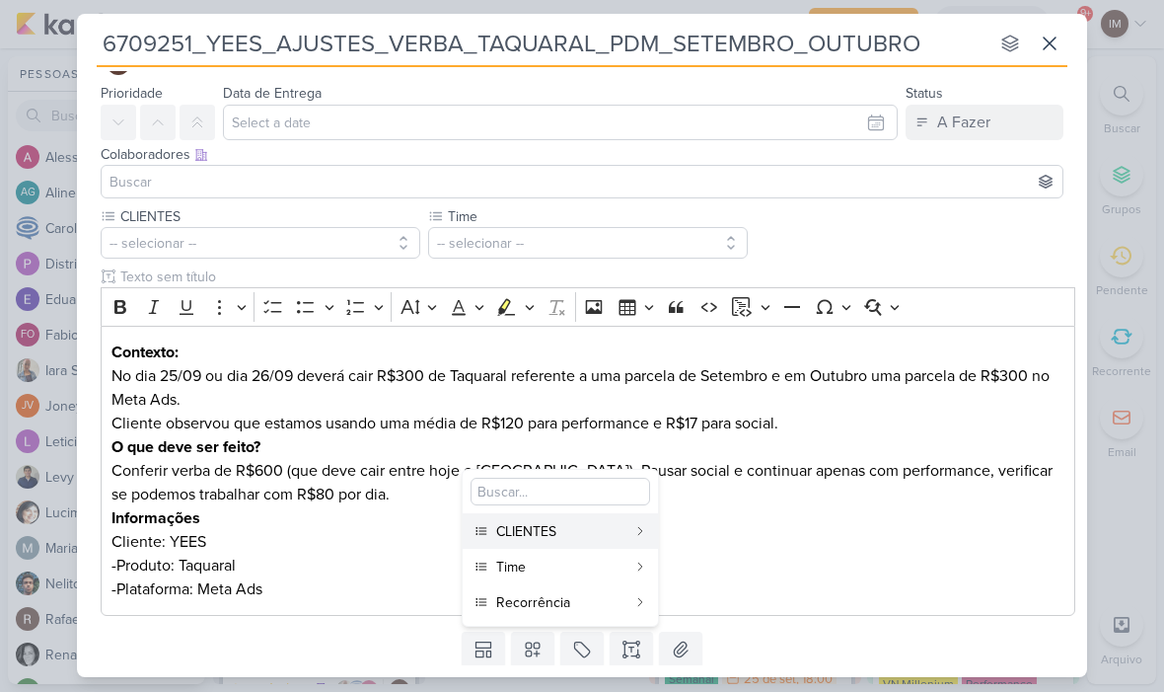
click at [561, 602] on div "Recorrência" at bounding box center [561, 603] width 130 height 21
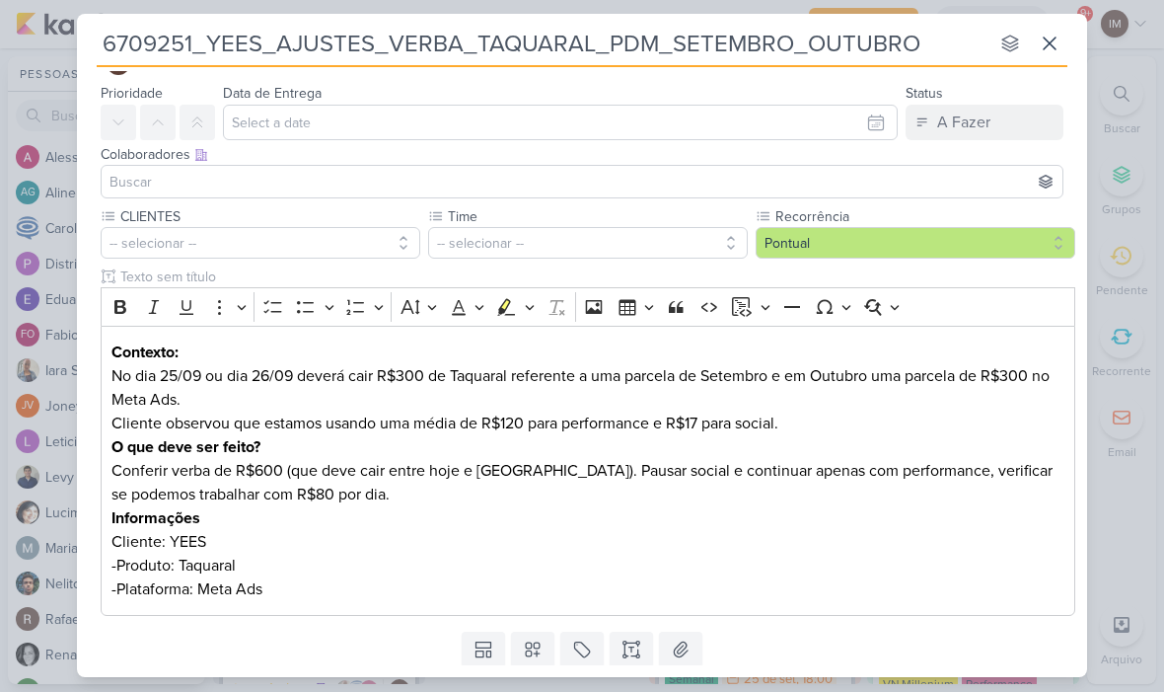
click at [168, 257] on button "-- selecionar --" at bounding box center [261, 244] width 320 height 32
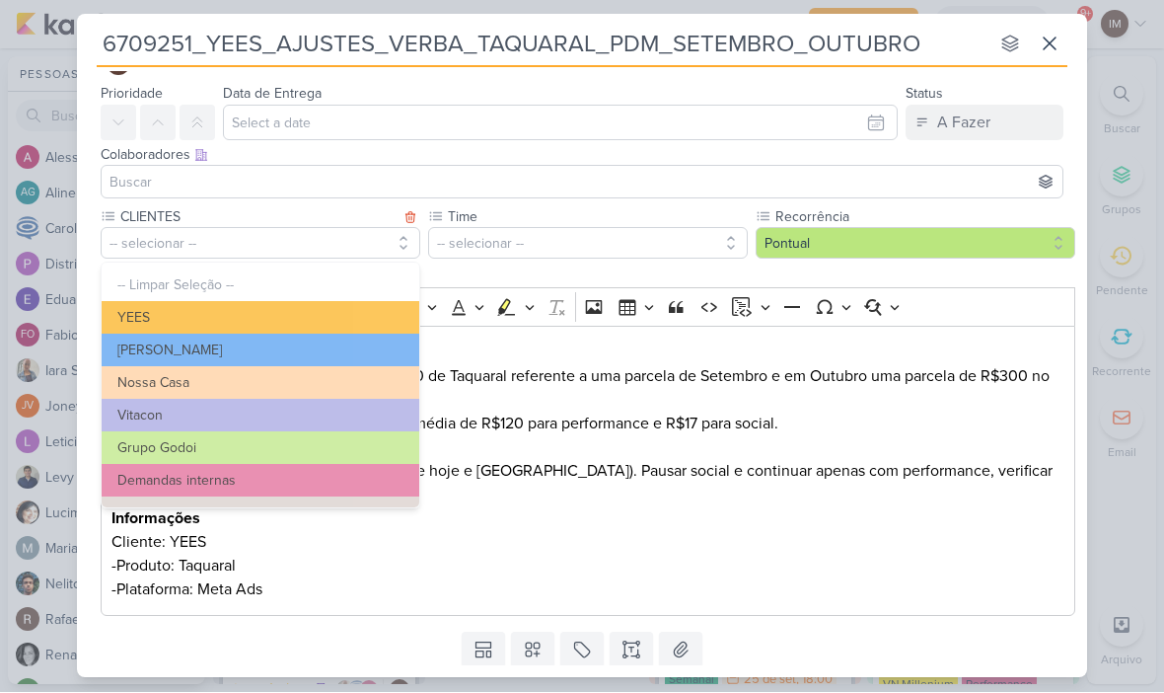
scroll to position [0, 0]
click at [149, 311] on button "YEES" at bounding box center [261, 318] width 318 height 33
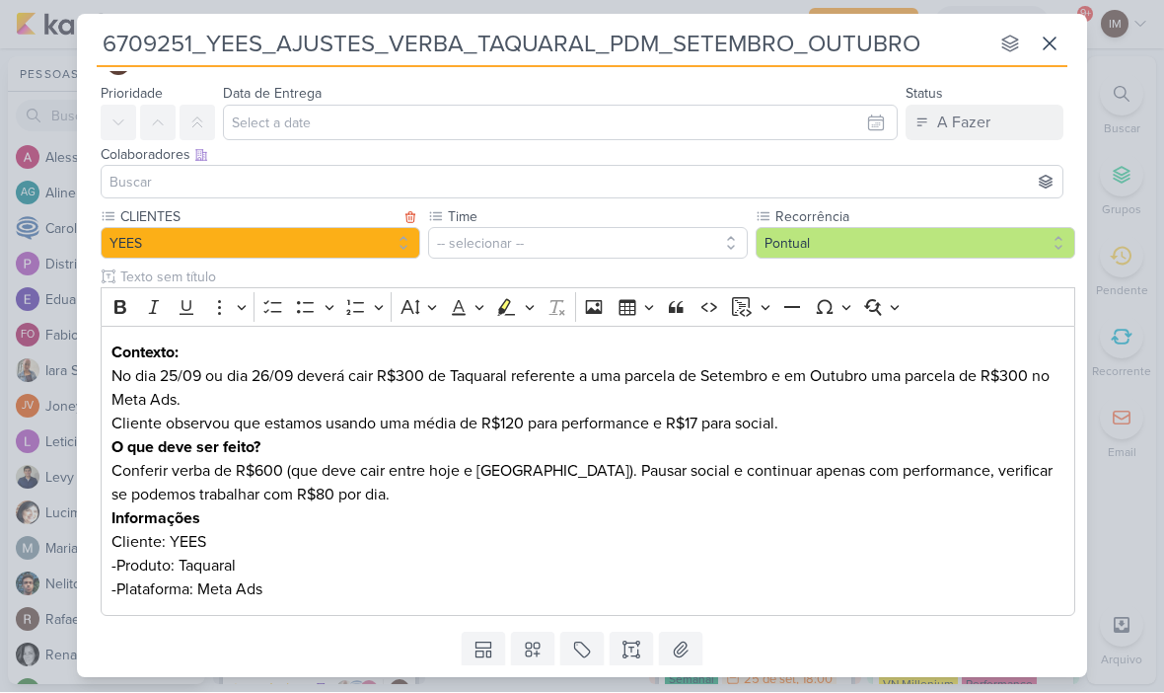
click at [655, 232] on button "-- selecionar --" at bounding box center [588, 244] width 320 height 32
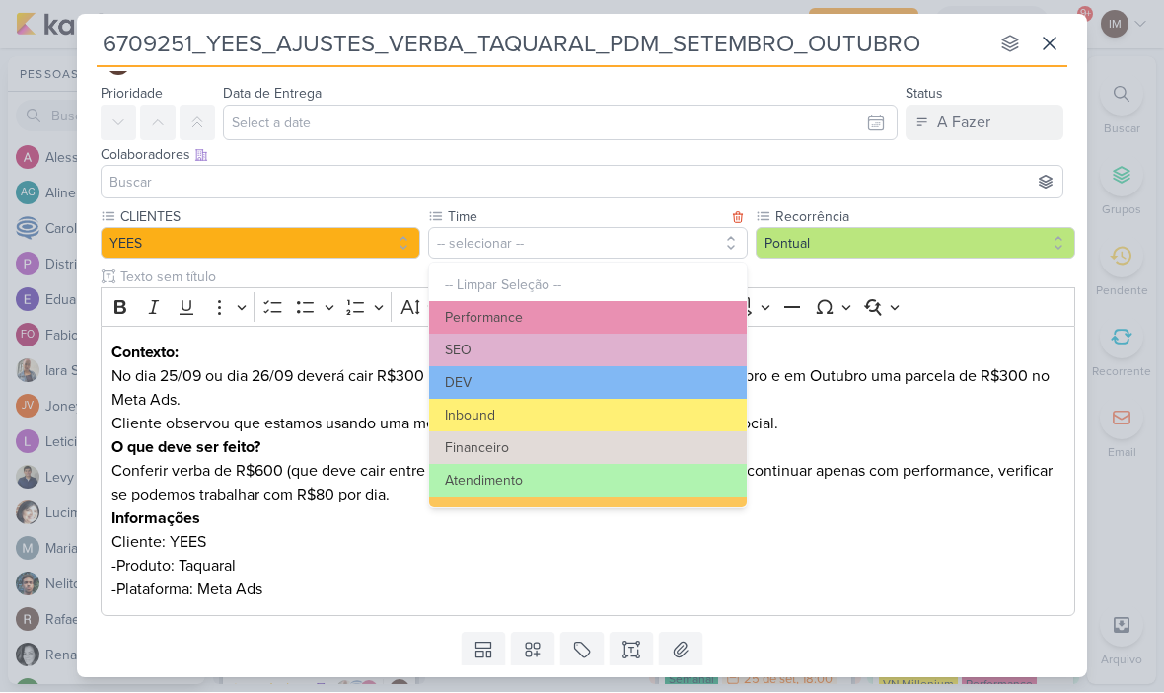
click at [674, 311] on button "Performance" at bounding box center [588, 318] width 318 height 33
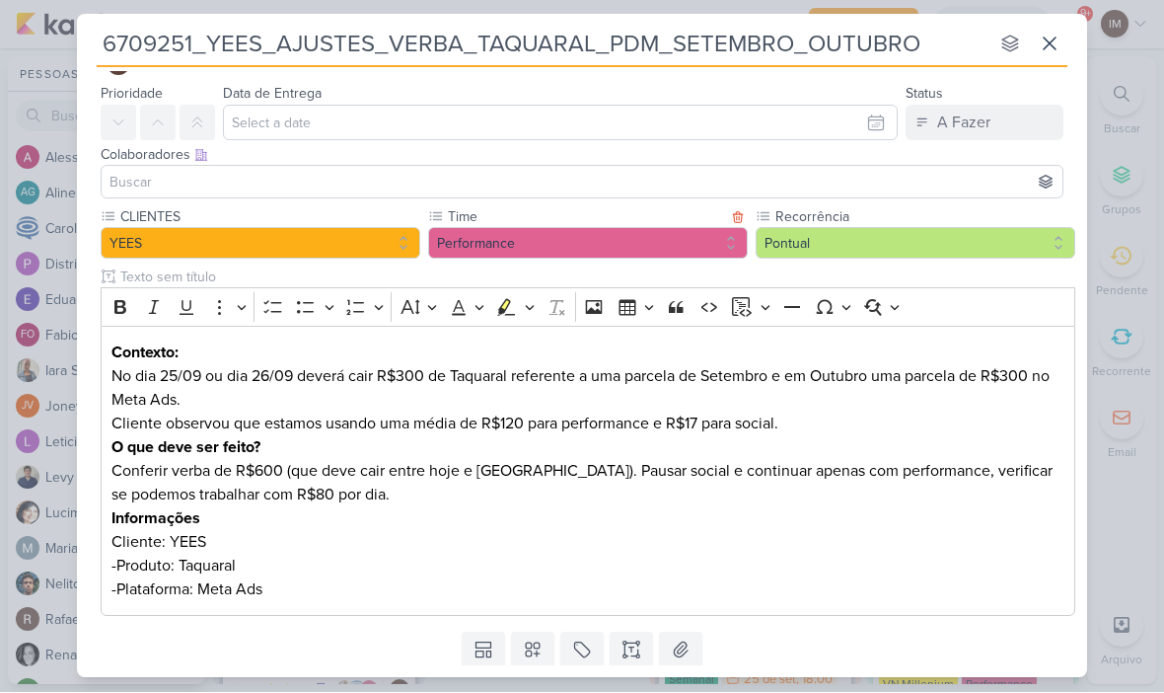
click at [819, 245] on button "Pontual" at bounding box center [916, 244] width 320 height 32
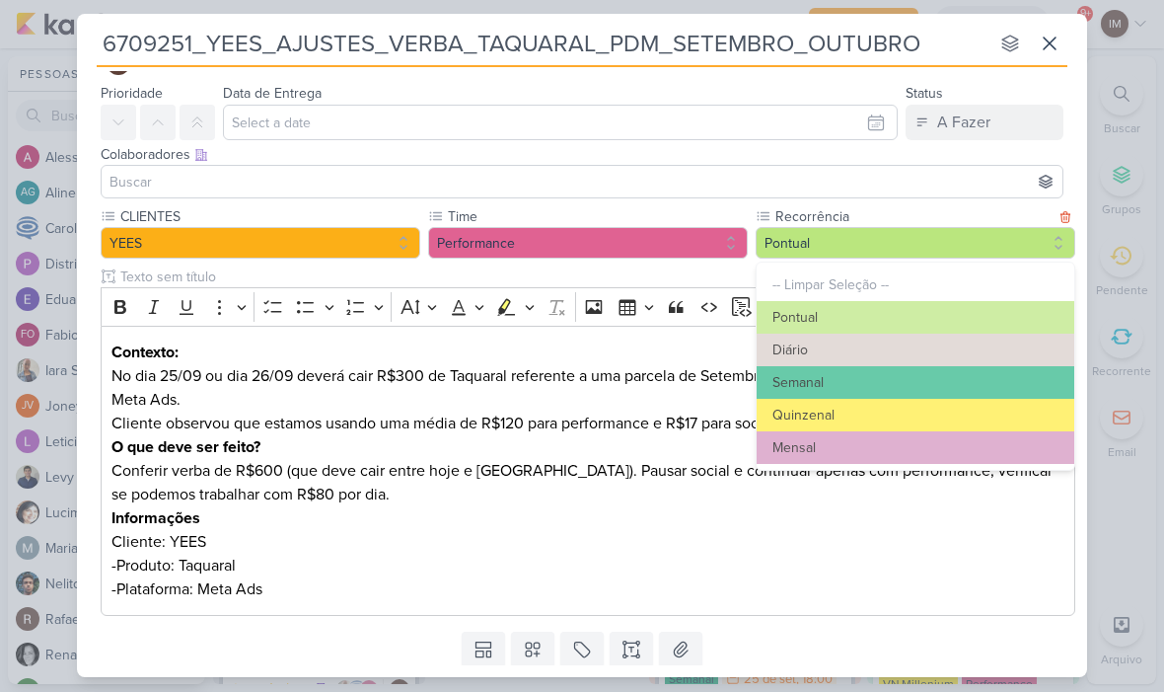
click at [849, 237] on button "Pontual" at bounding box center [916, 244] width 320 height 32
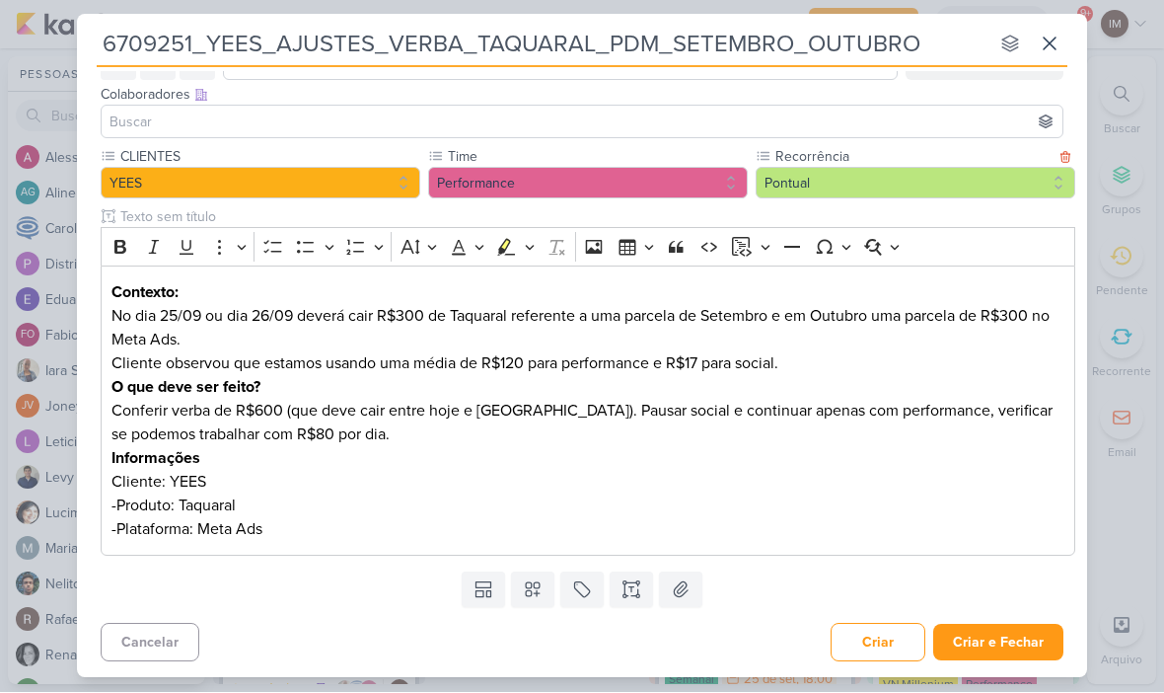
scroll to position [110, 0]
click at [1018, 650] on button "Criar e Fechar" at bounding box center [998, 643] width 130 height 37
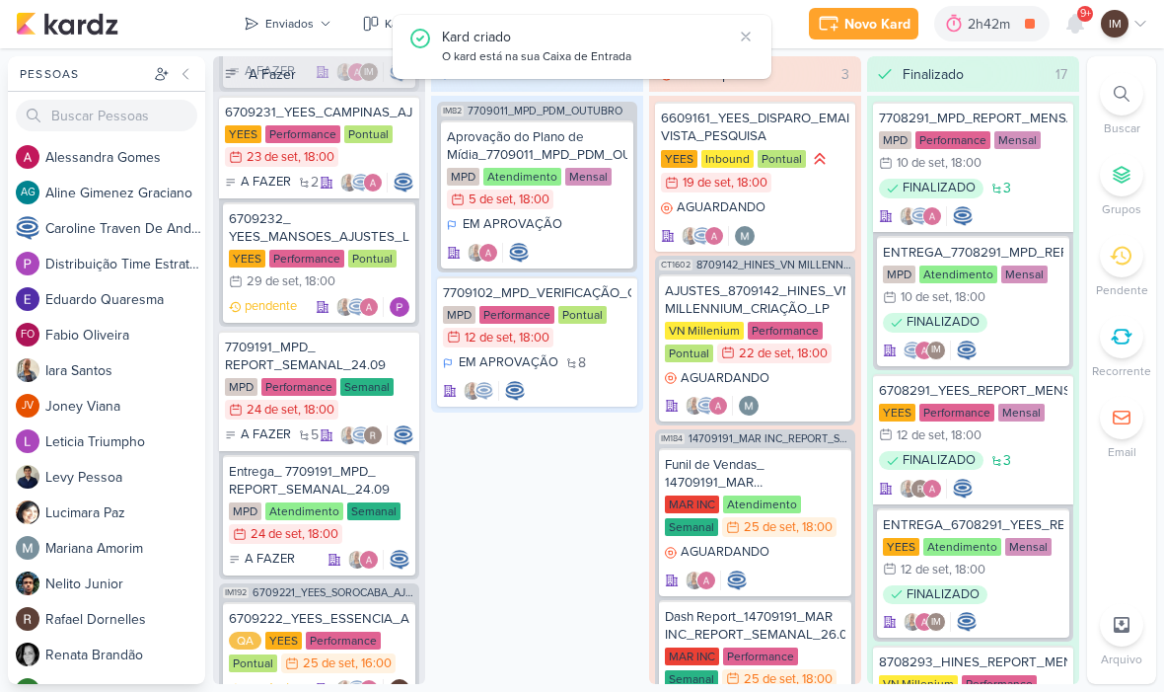
click at [1118, 82] on div at bounding box center [1121, 94] width 43 height 43
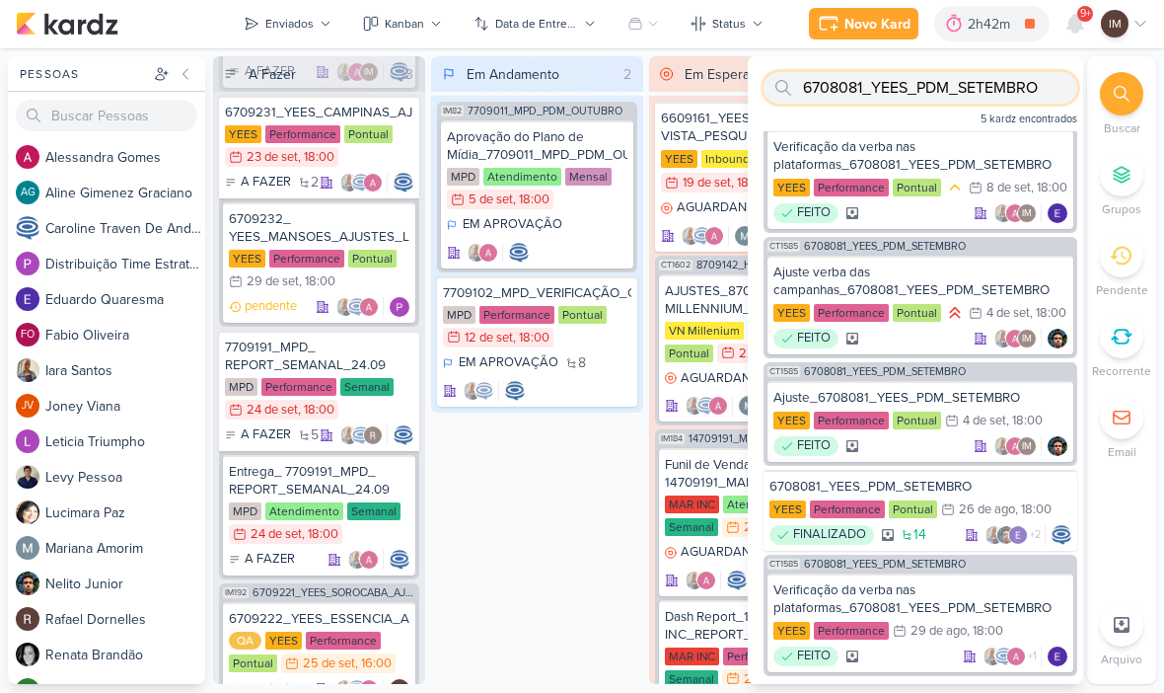
click at [241, 28] on button "Enviados" at bounding box center [287, 25] width 111 height 32
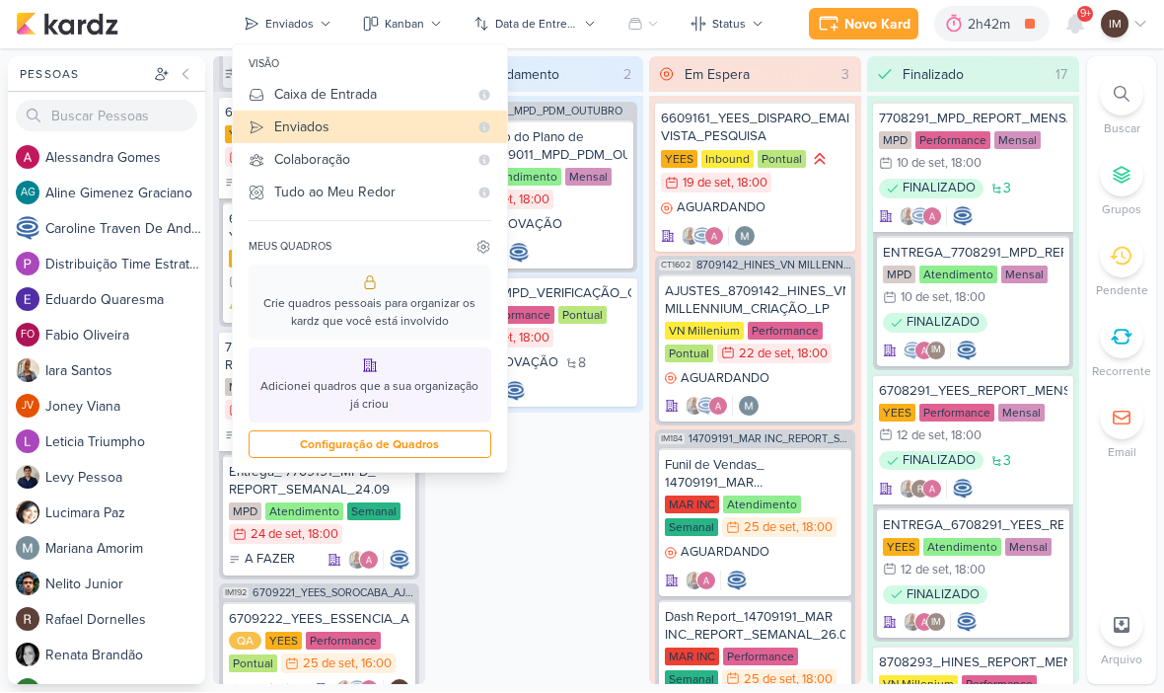
click at [282, 97] on div "Caixa de Entrada" at bounding box center [370, 95] width 193 height 21
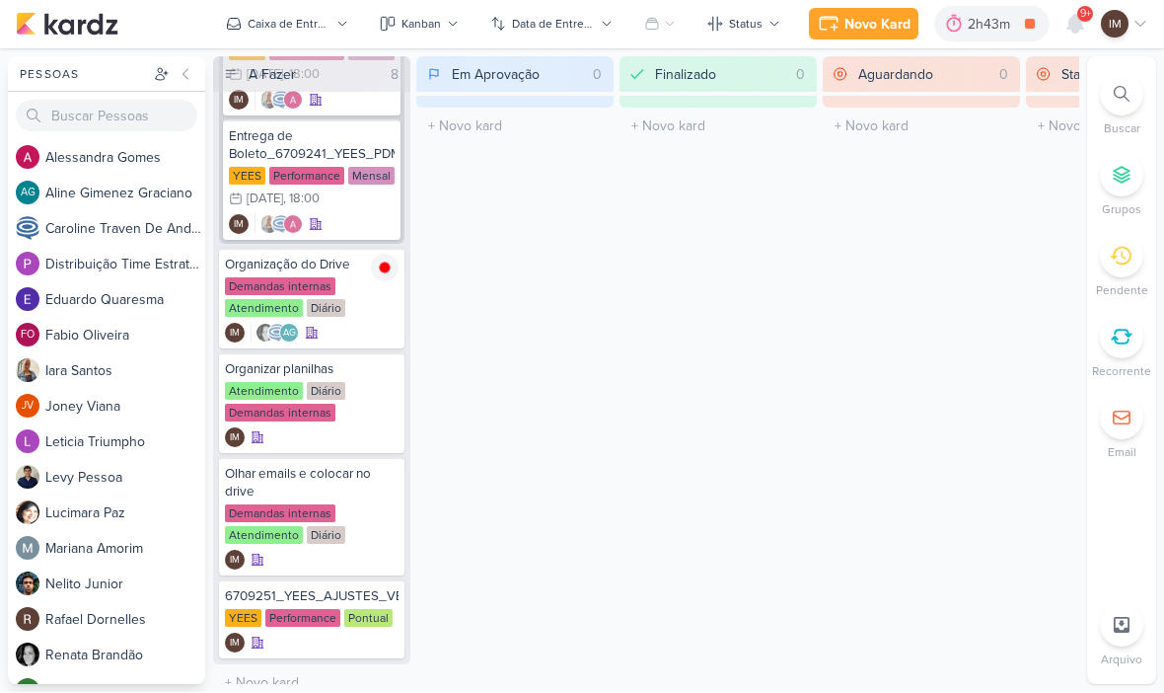
scroll to position [534, 0]
click at [307, 634] on div "IM" at bounding box center [312, 642] width 174 height 20
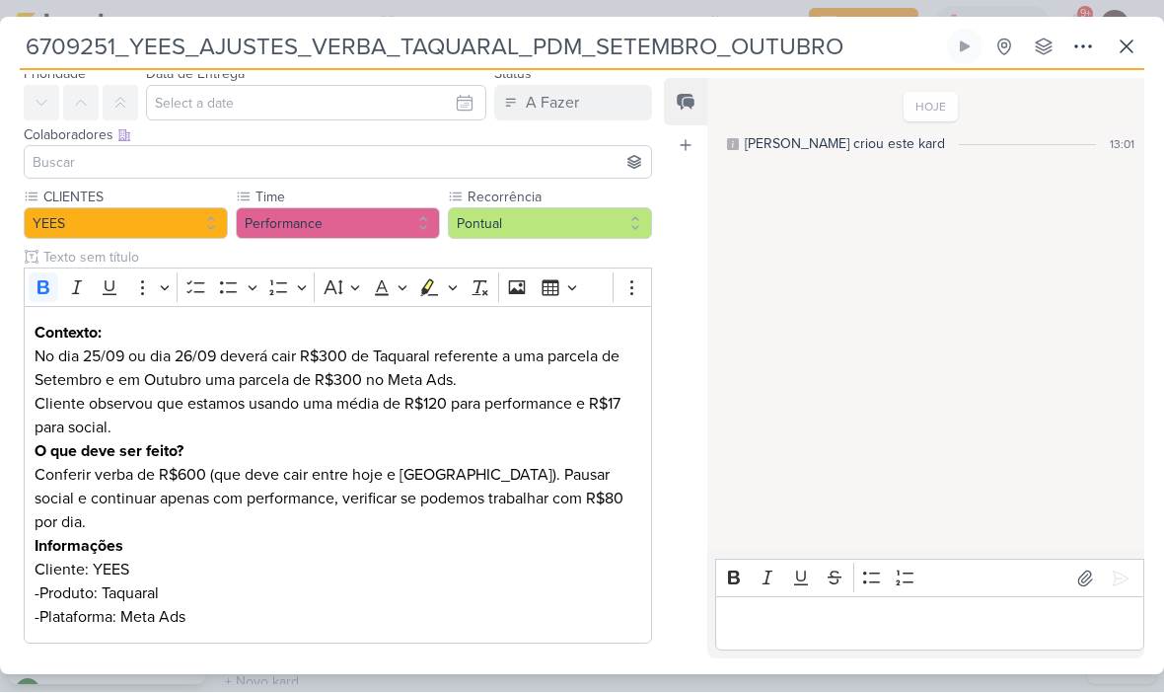
scroll to position [91, 0]
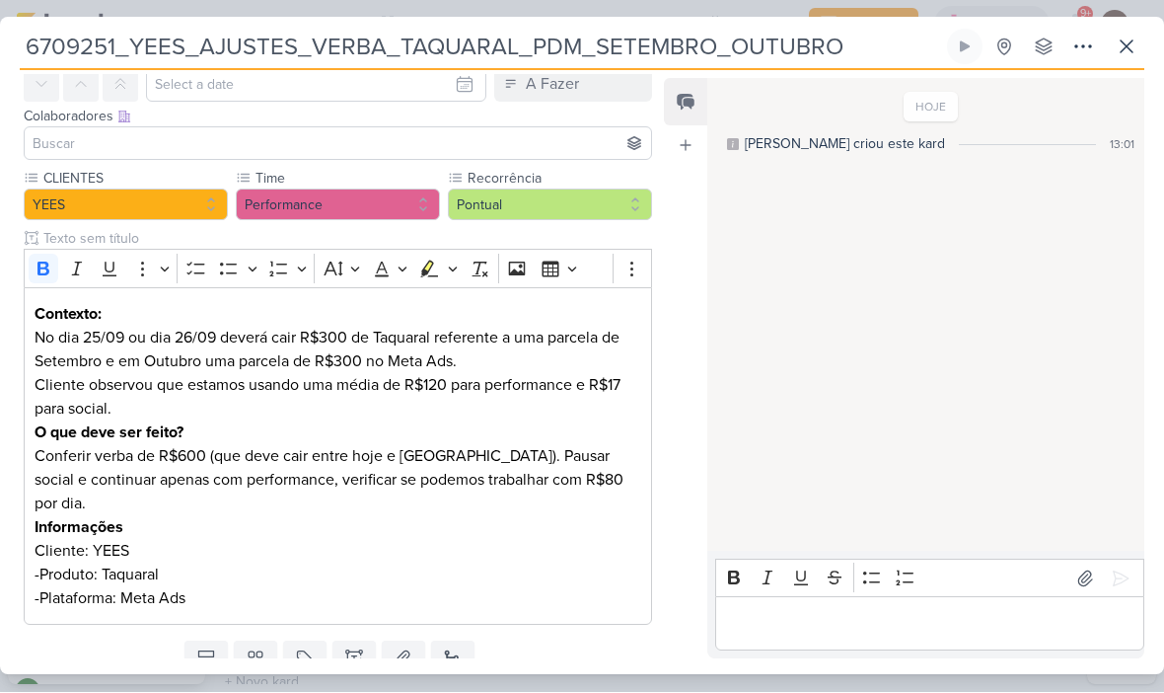
click at [1089, 58] on button at bounding box center [1084, 48] width 36 height 36
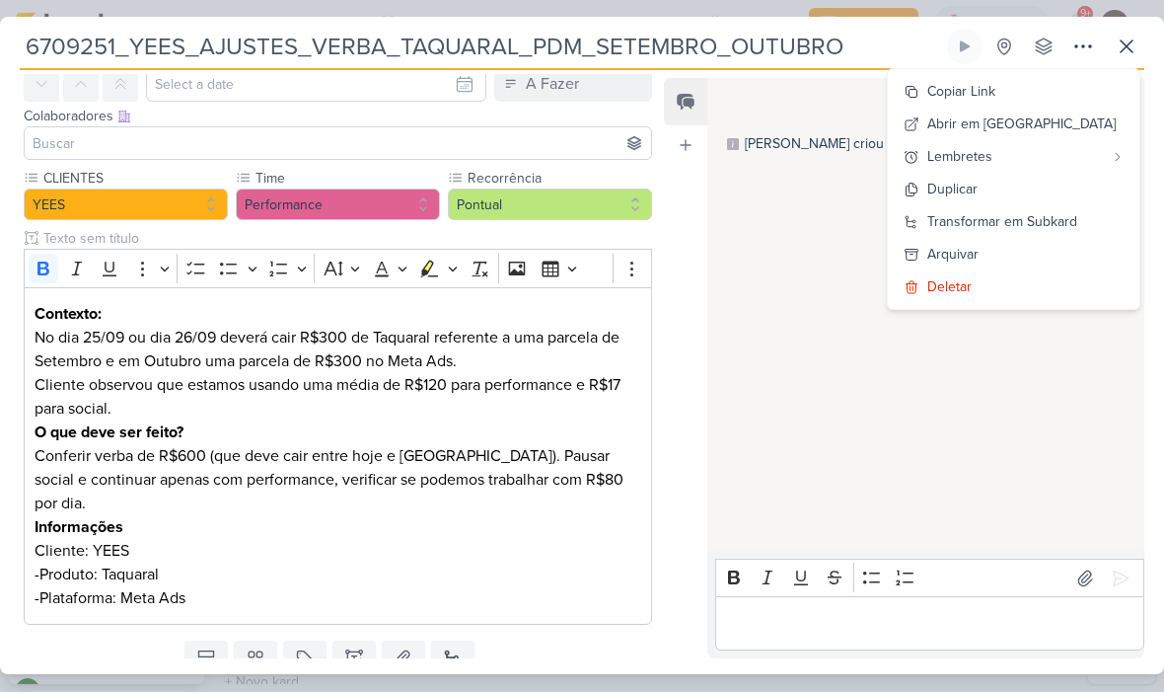
click at [1031, 219] on div "Transformar em Subkard" at bounding box center [1002, 222] width 150 height 21
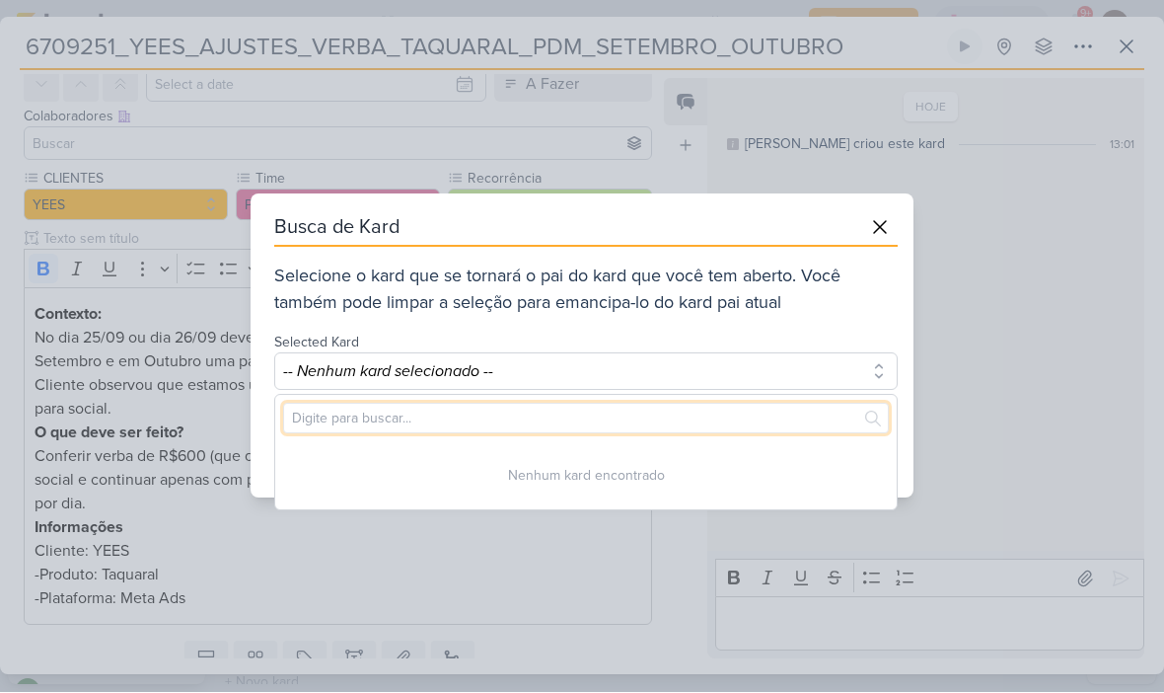
click at [759, 409] on input "text" at bounding box center [586, 419] width 606 height 31
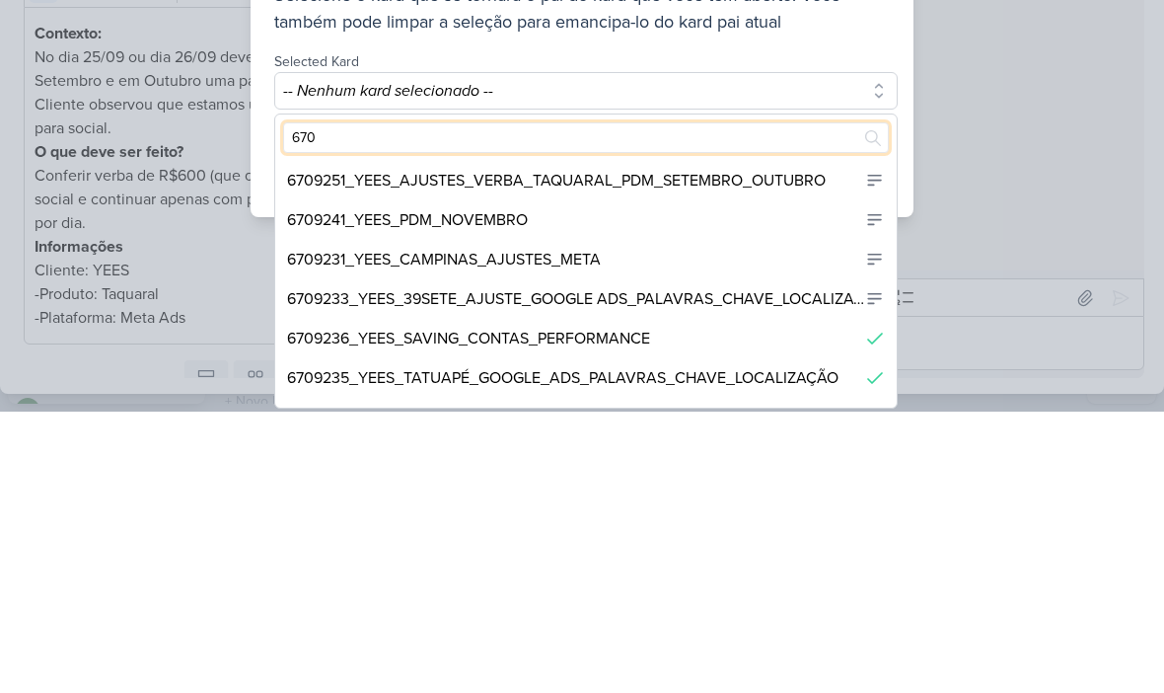
scroll to position [0, 0]
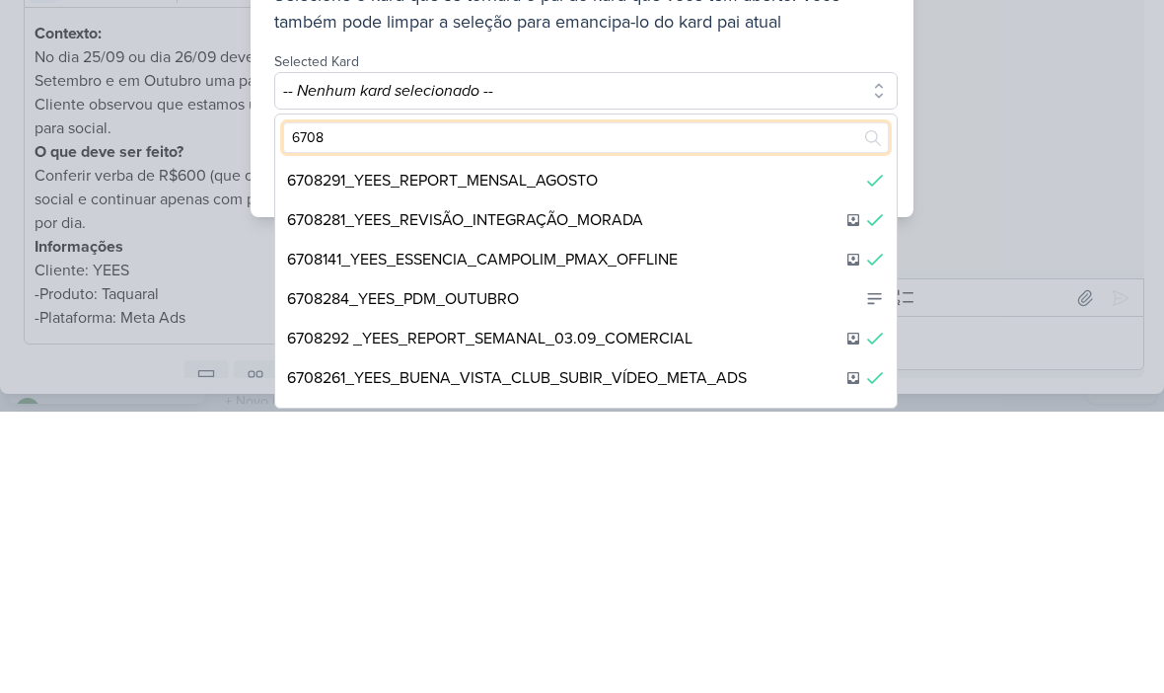
type input "67080"
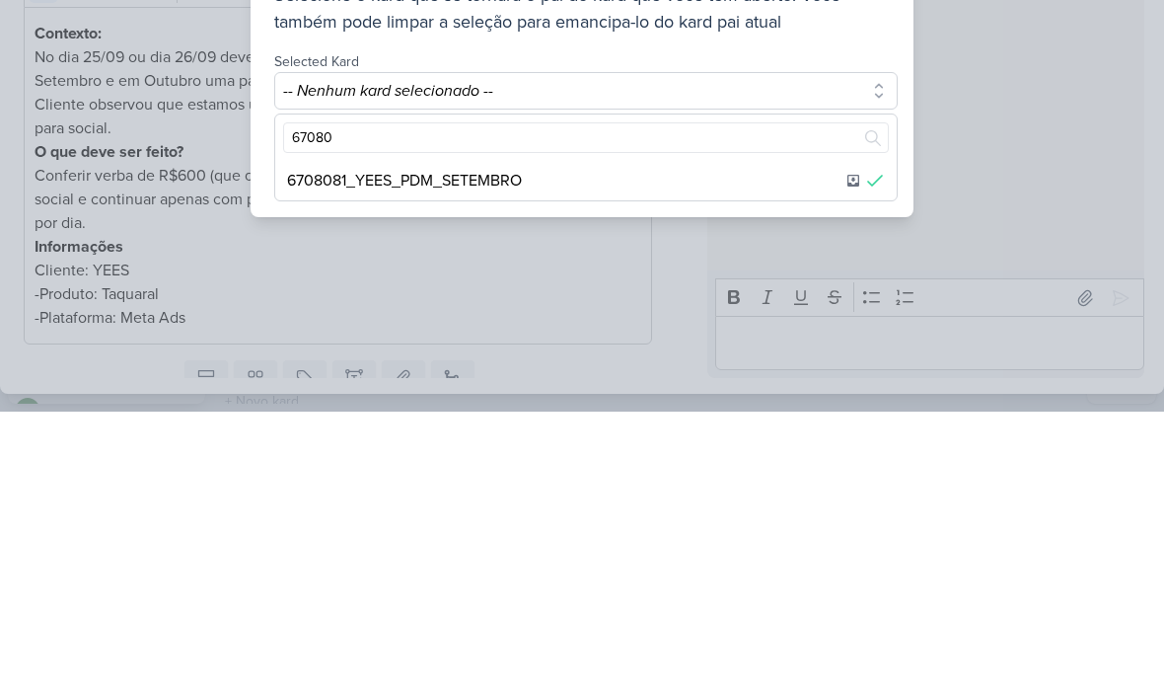
click at [743, 442] on div "6708081_YEES_PDM_SETEMBRO" at bounding box center [586, 461] width 622 height 39
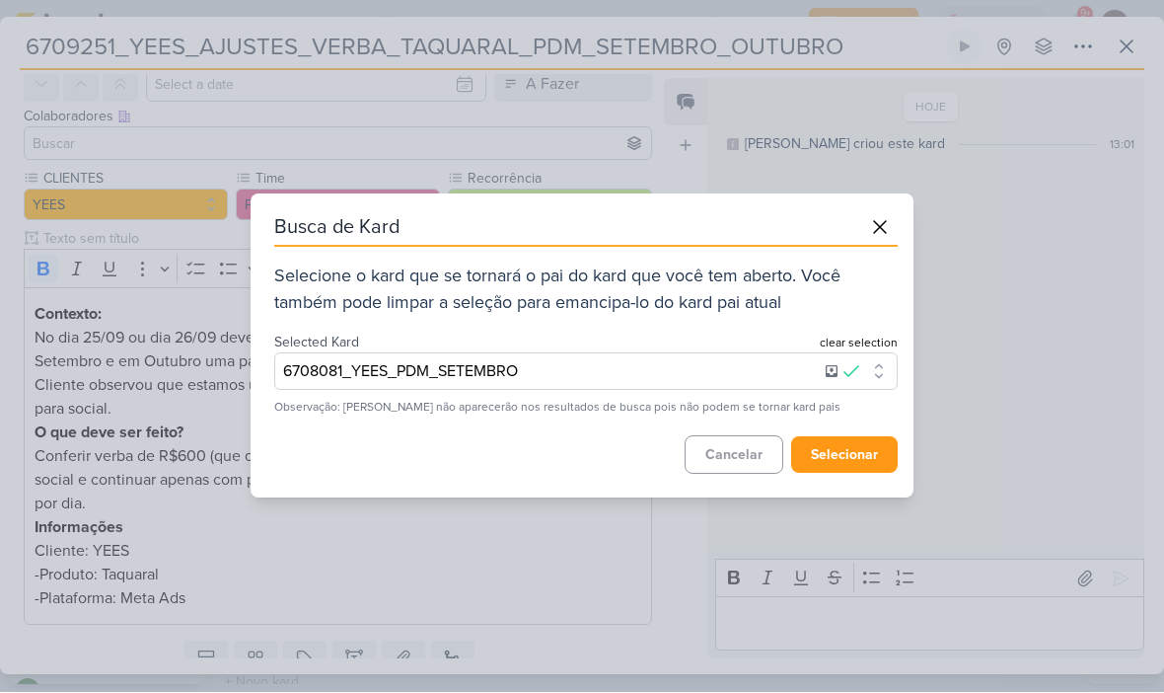
click at [869, 460] on button "selecionar" at bounding box center [844, 455] width 107 height 37
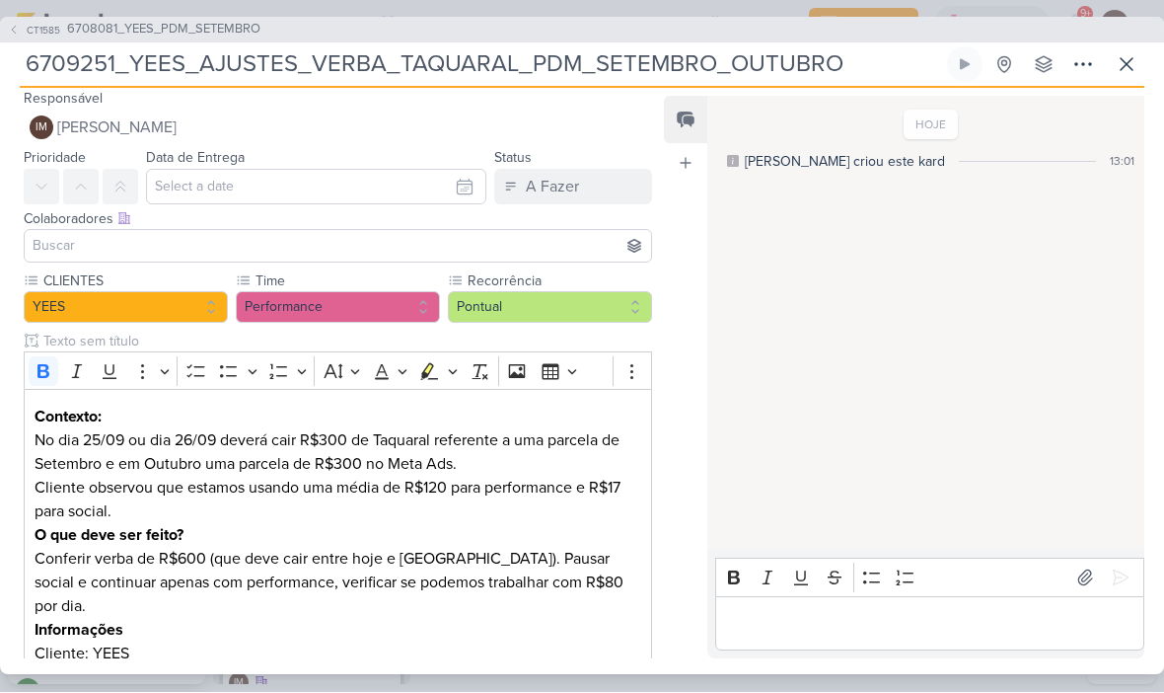
scroll to position [5, 0]
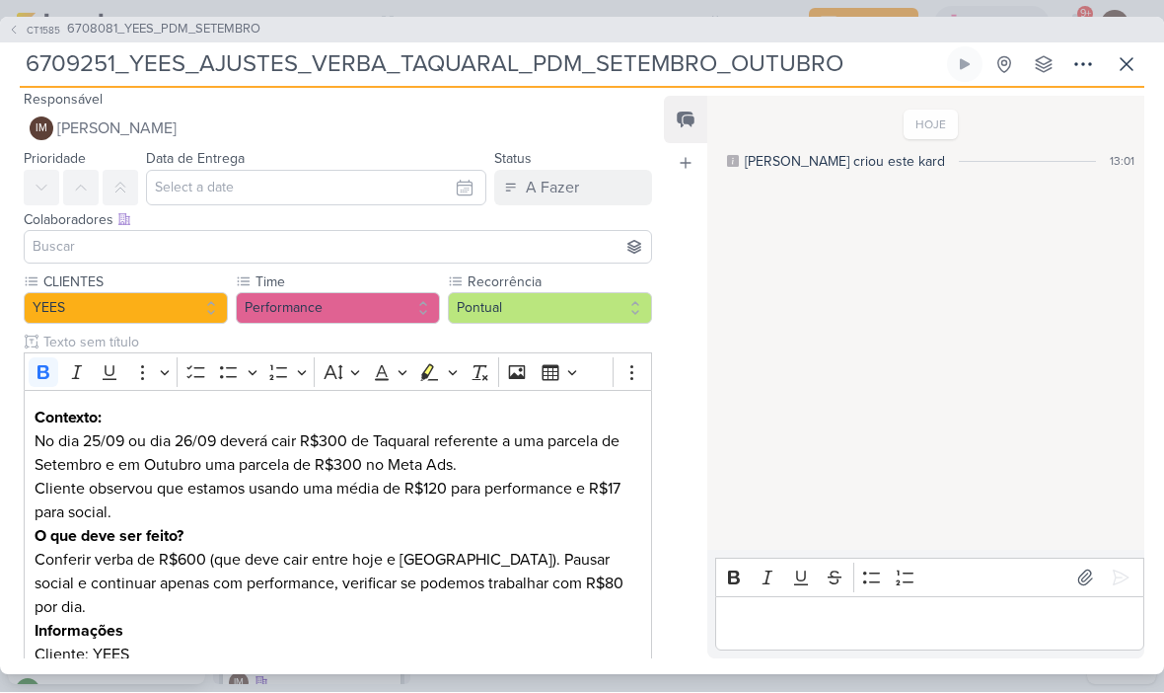
click at [140, 133] on span "[PERSON_NAME]" at bounding box center [116, 129] width 119 height 24
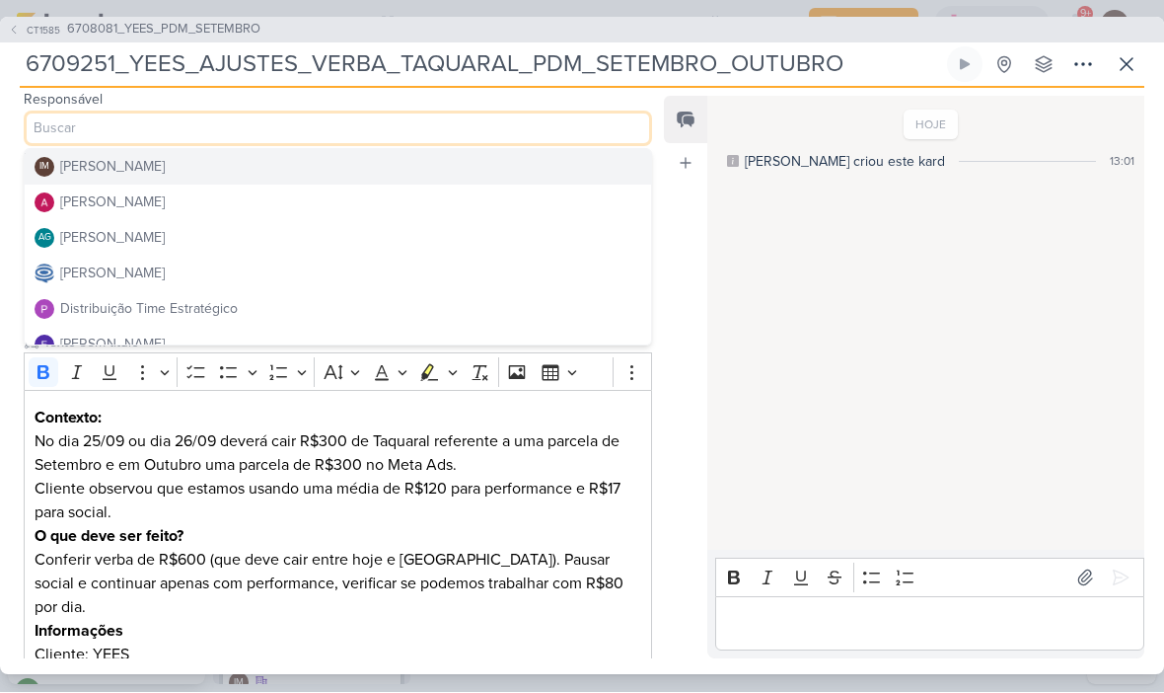
click at [80, 312] on div "Distribuição Time Estratégico" at bounding box center [149, 309] width 178 height 21
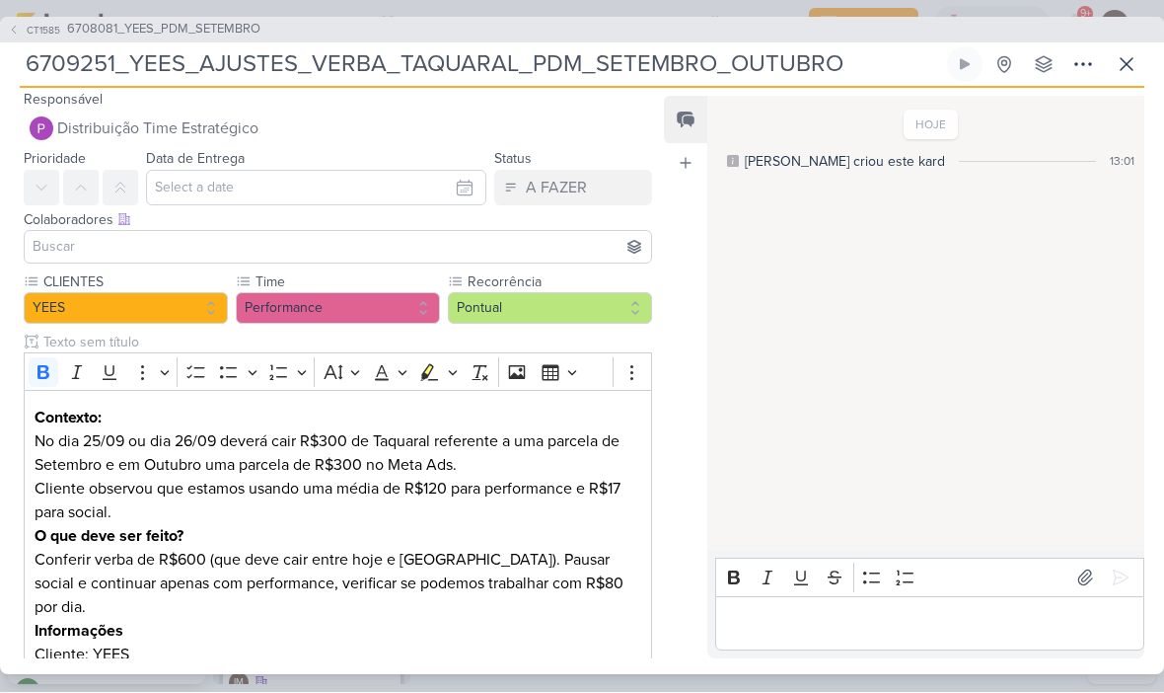
click at [61, 236] on input at bounding box center [338, 248] width 619 height 24
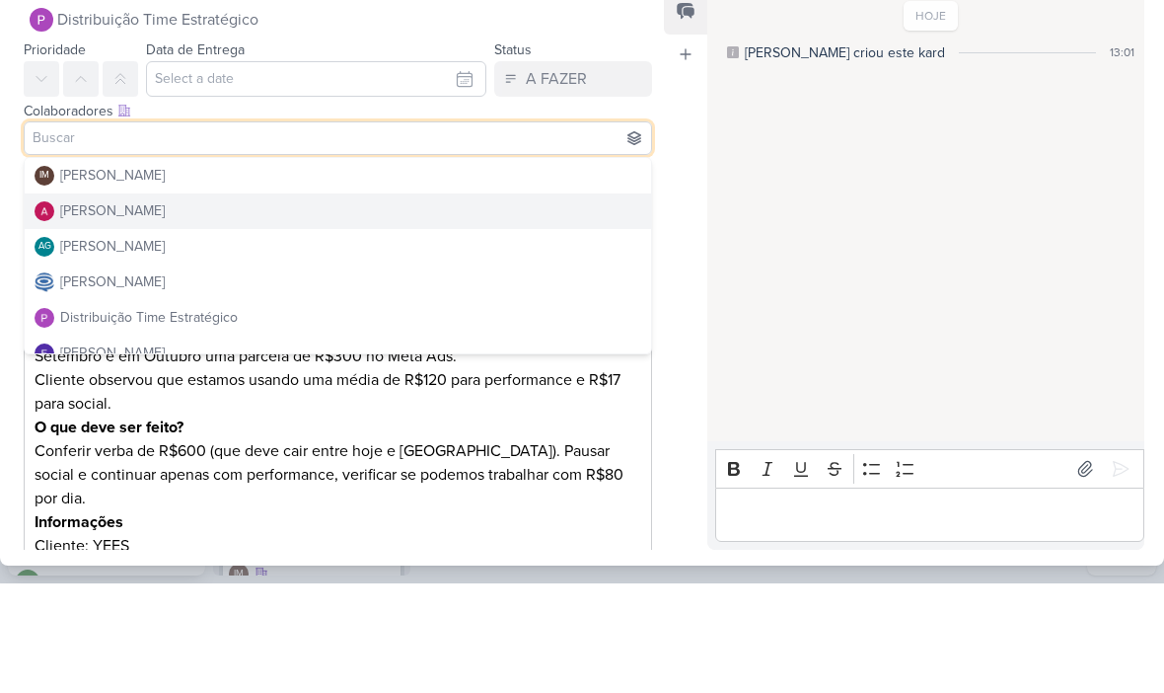
click at [83, 310] on div "[PERSON_NAME]" at bounding box center [112, 320] width 105 height 21
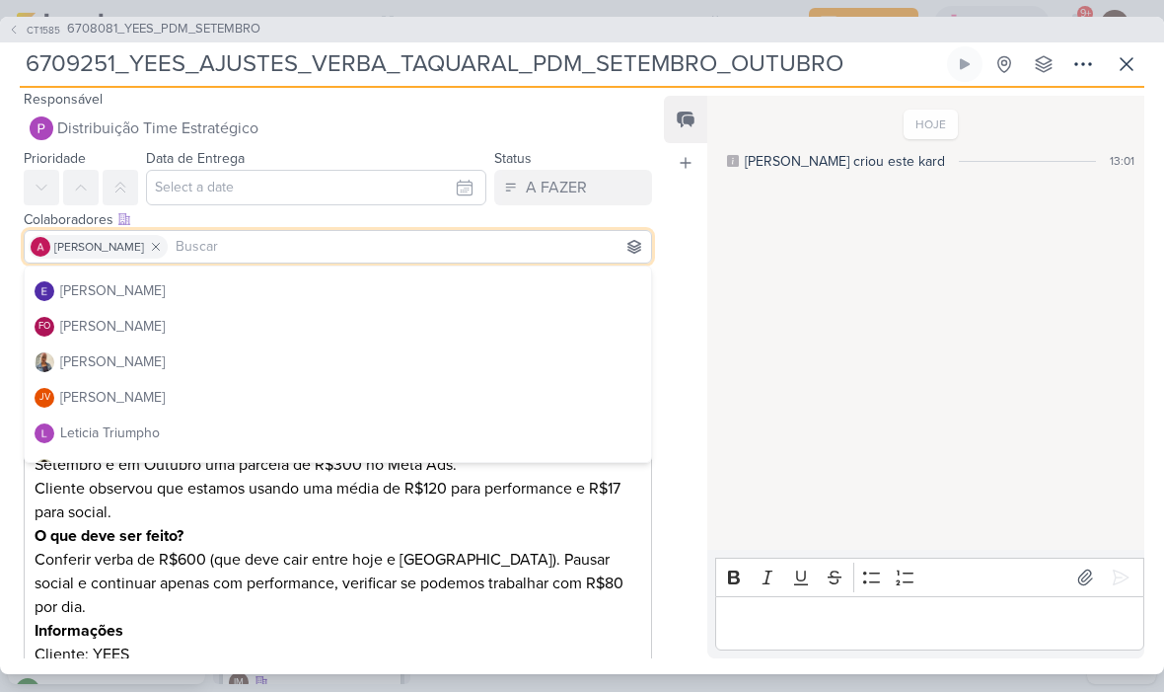
scroll to position [163, 0]
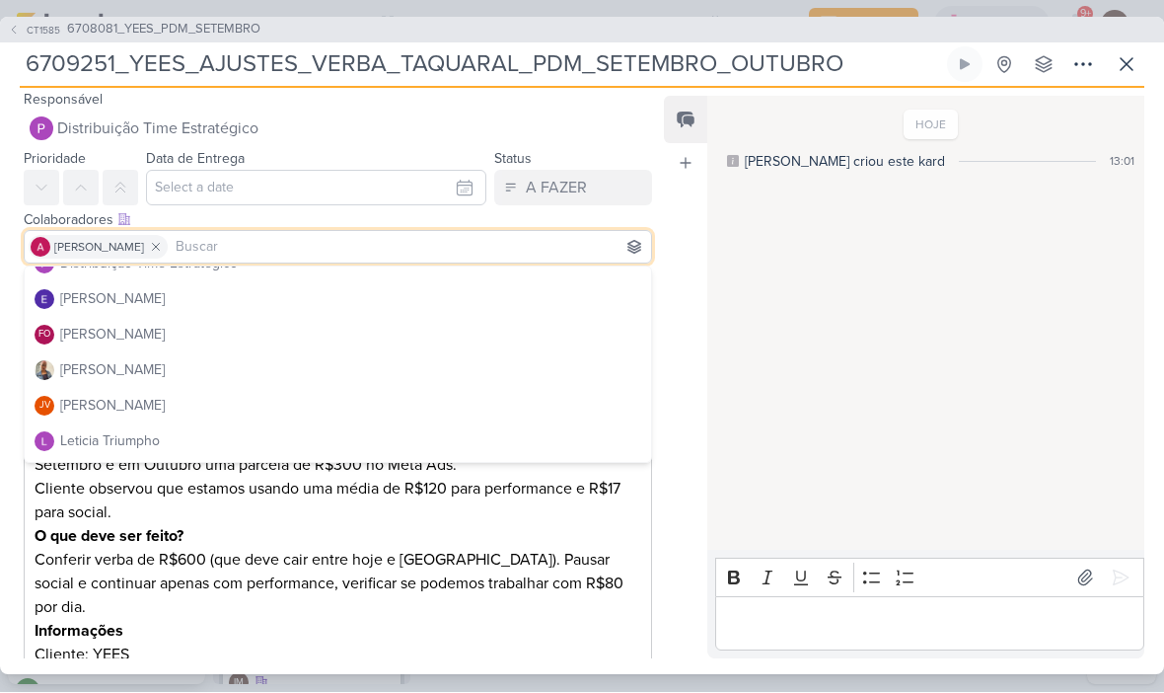
click at [107, 376] on div "[PERSON_NAME]" at bounding box center [112, 370] width 105 height 21
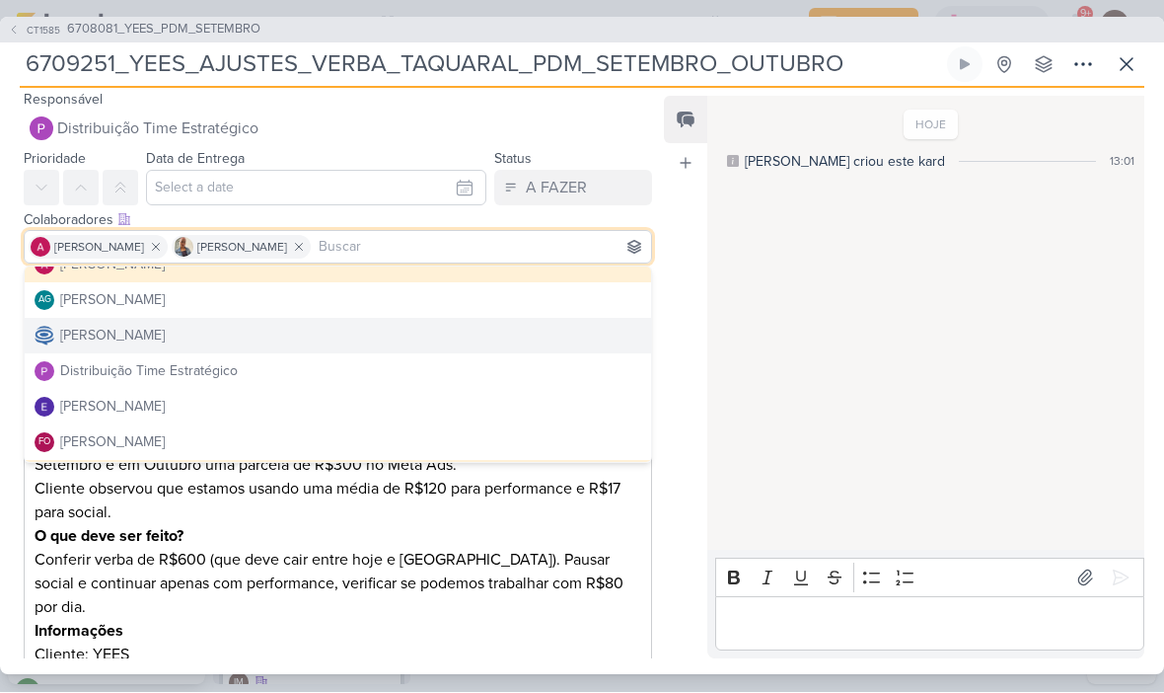
scroll to position [49, 0]
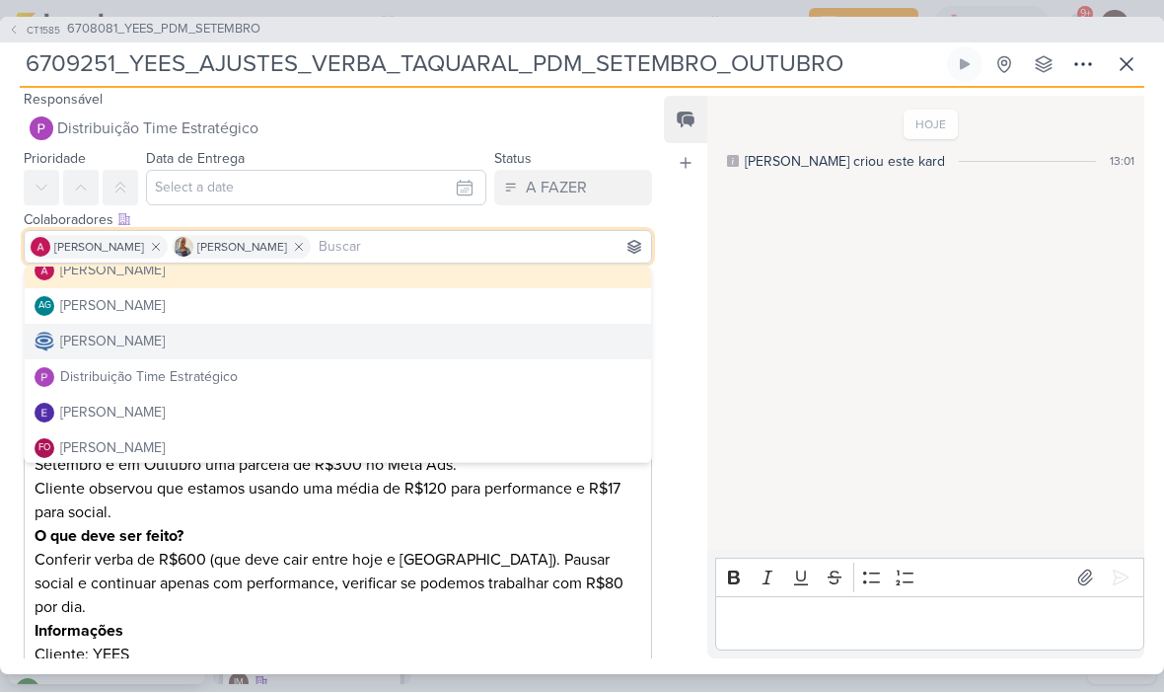
click at [511, 335] on button "[PERSON_NAME]" at bounding box center [338, 343] width 627 height 36
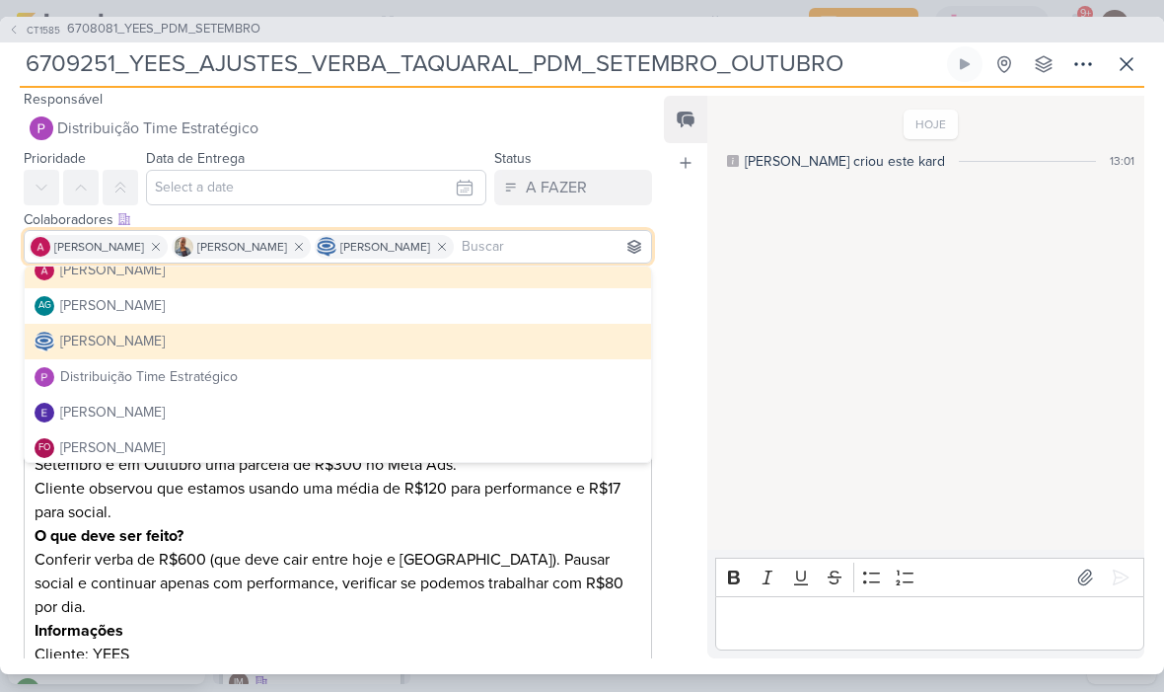
click at [850, 354] on div "HOJE [PERSON_NAME] criou este kard 13:01" at bounding box center [924, 325] width 435 height 453
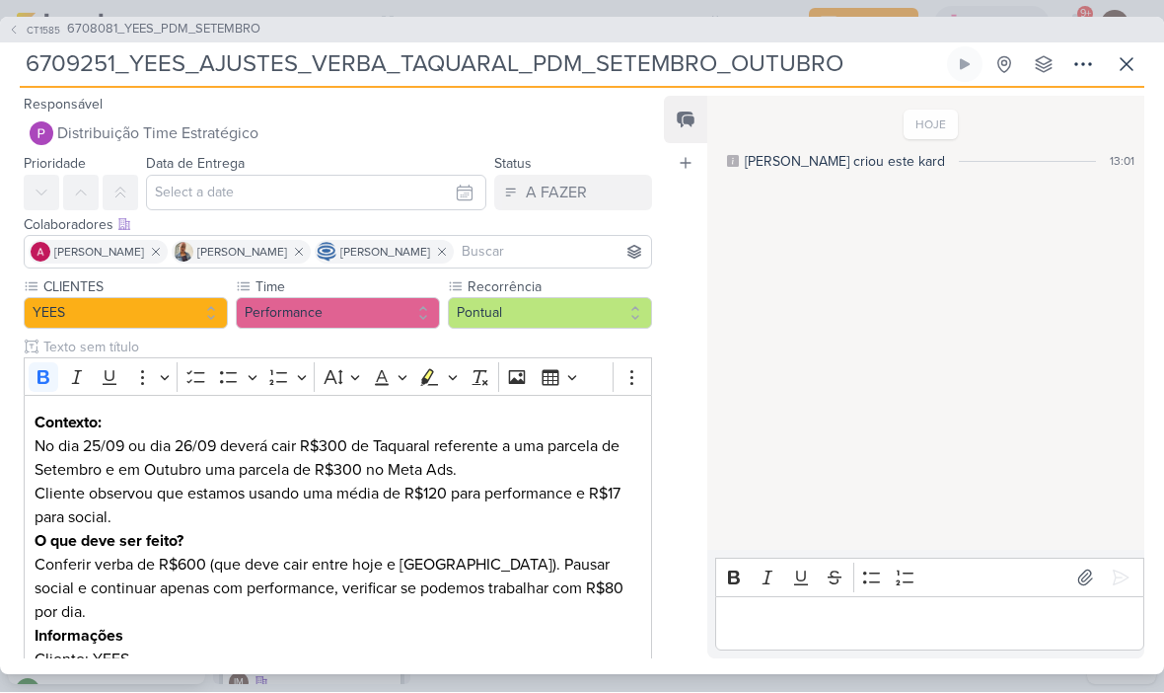
scroll to position [0, 0]
click at [454, 191] on input "text" at bounding box center [316, 194] width 340 height 36
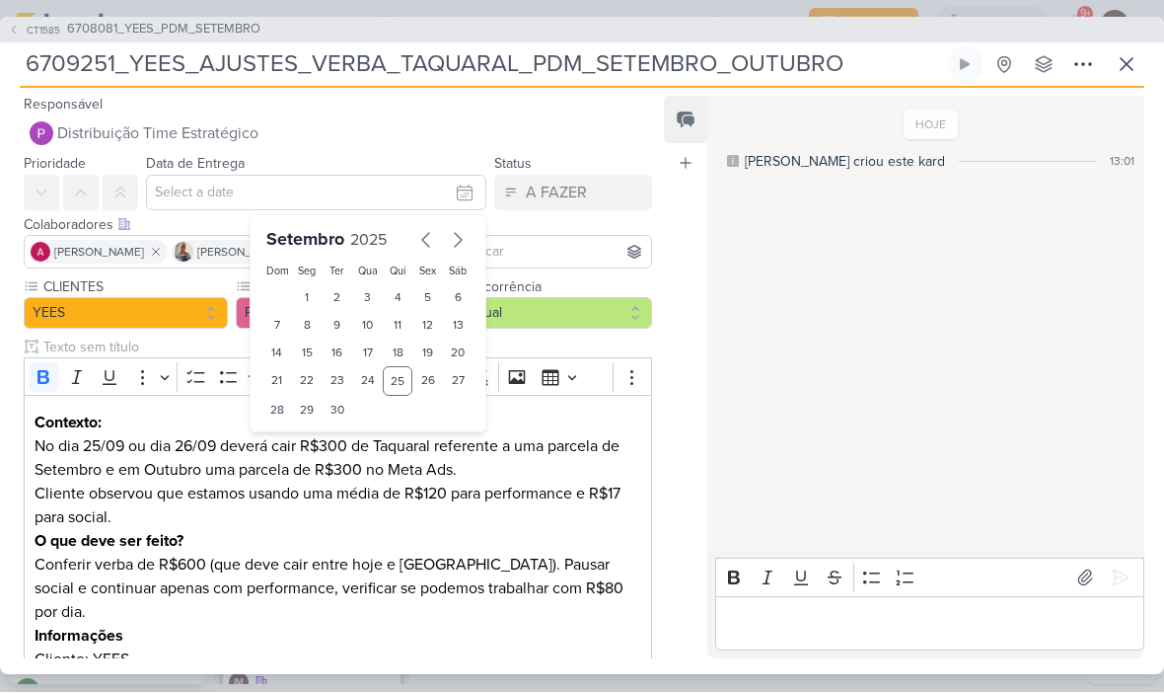
click at [435, 375] on div "26" at bounding box center [427, 382] width 31 height 30
type input "[DATE] 23:59"
click at [317, 436] on select "00 01 02 03 04 05 06 07 08 09 10 11 12 13 14 15 16 17 18 19 20 21 22 23" at bounding box center [308, 444] width 28 height 24
select select "18"
type input "[DATE] 18:59"
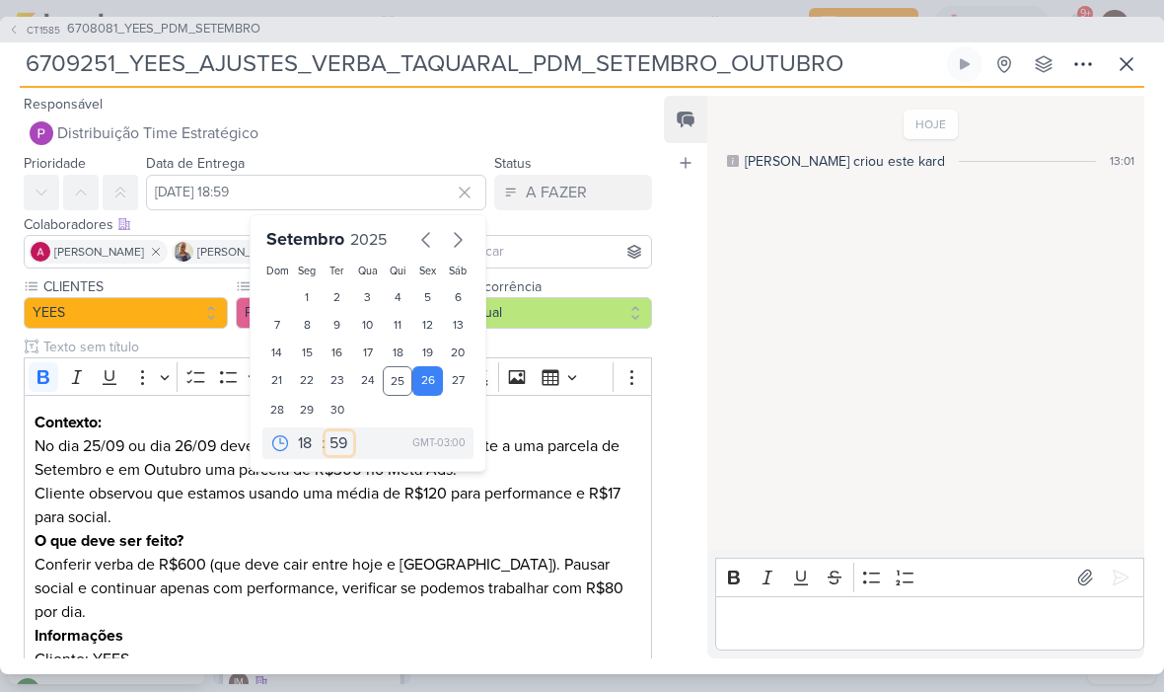
click at [341, 435] on select "00 05 10 15 20 25 30 35 40 45 50 55 59" at bounding box center [340, 444] width 28 height 24
select select "0"
type input "26 de setembro de 2025 às 18:00"
click at [884, 362] on div "HOJE [PERSON_NAME] criou este kard 13:01" at bounding box center [924, 325] width 435 height 453
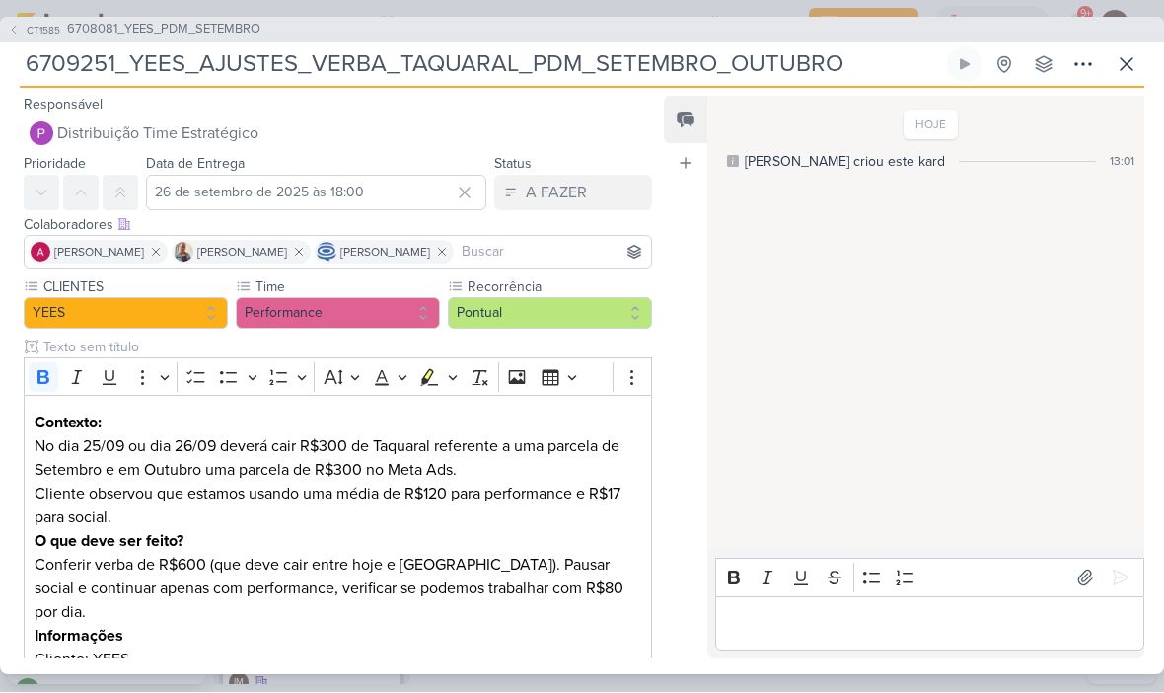
click at [130, 196] on button at bounding box center [121, 194] width 36 height 36
click at [121, 201] on button at bounding box center [121, 194] width 36 height 36
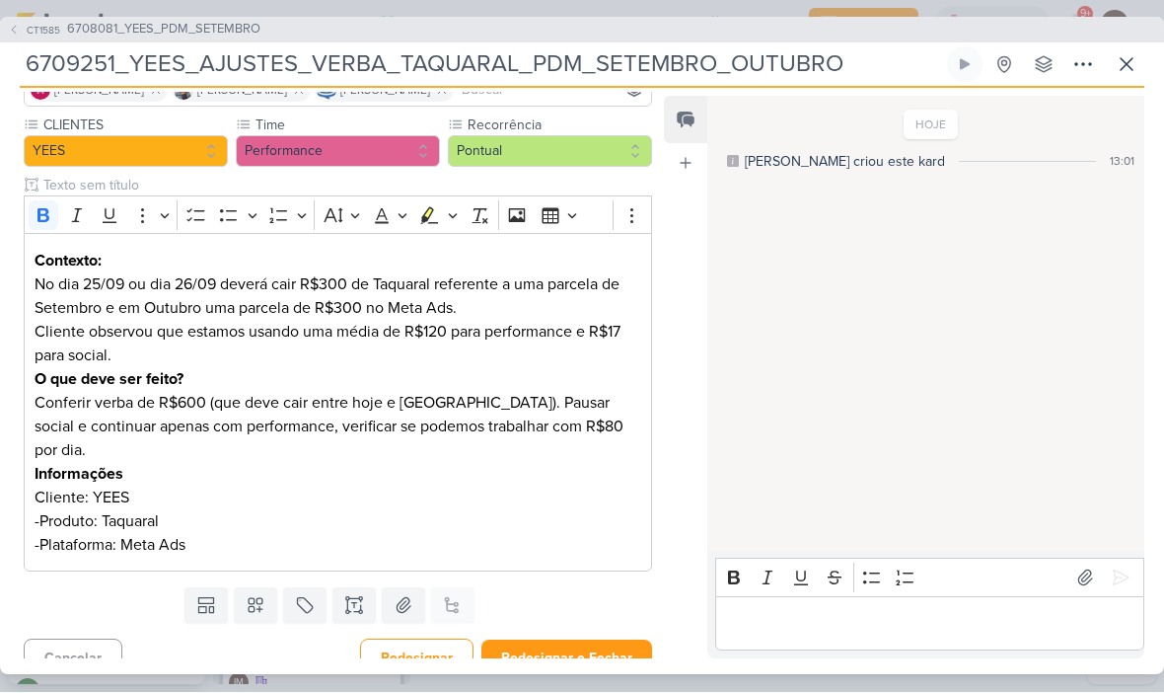
scroll to position [161, 0]
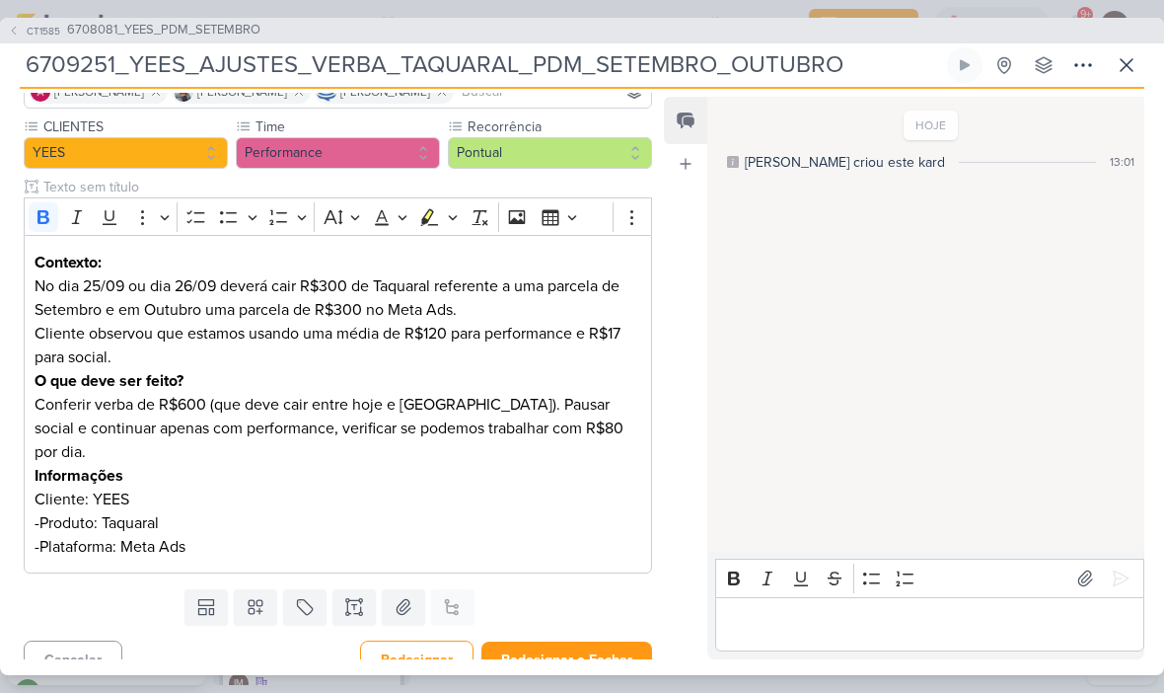
click at [594, 641] on button "Redesignar e Fechar" at bounding box center [566, 659] width 171 height 37
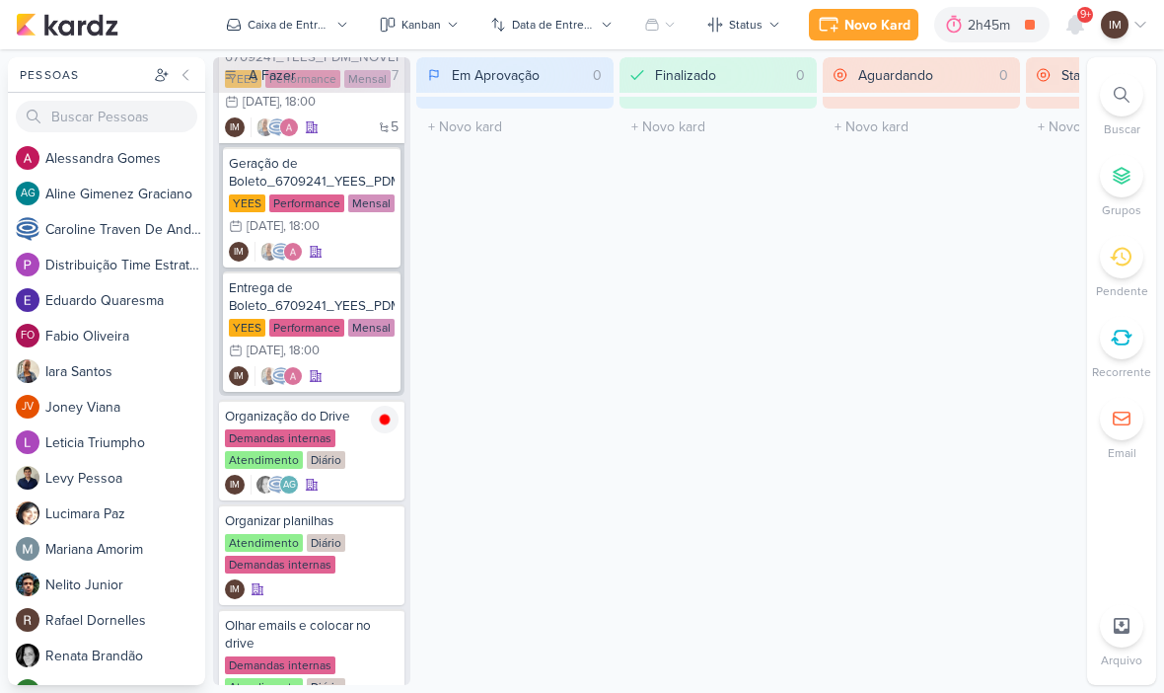
scroll to position [373, 0]
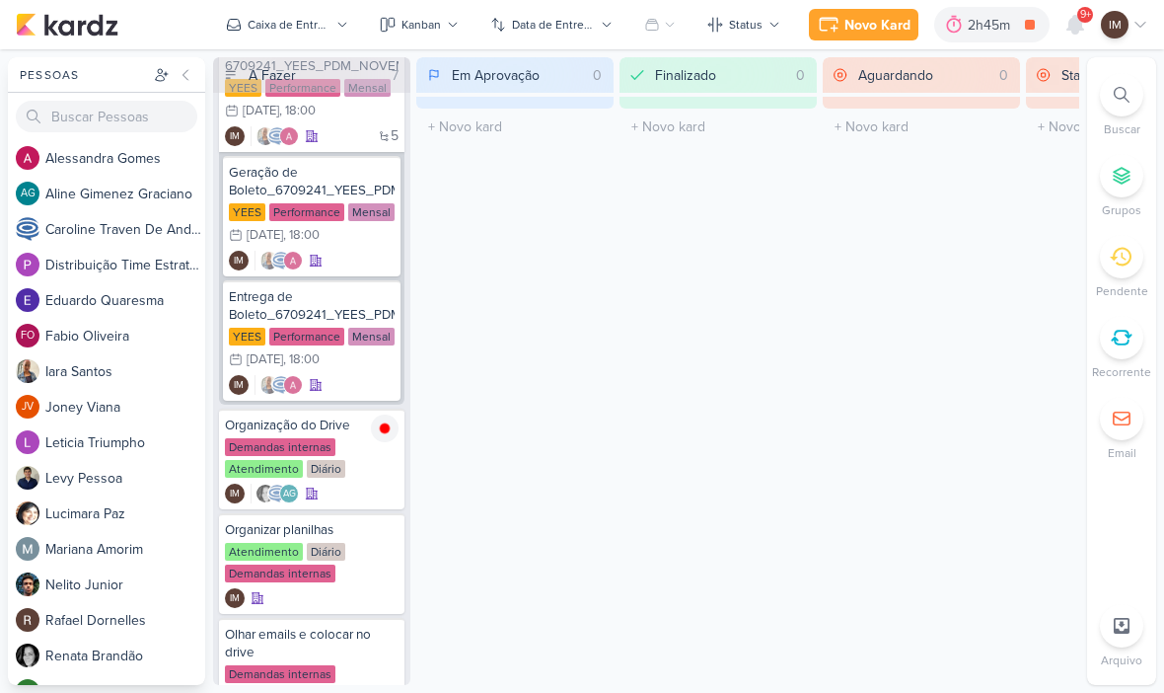
click at [1078, 31] on icon at bounding box center [1076, 25] width 16 height 18
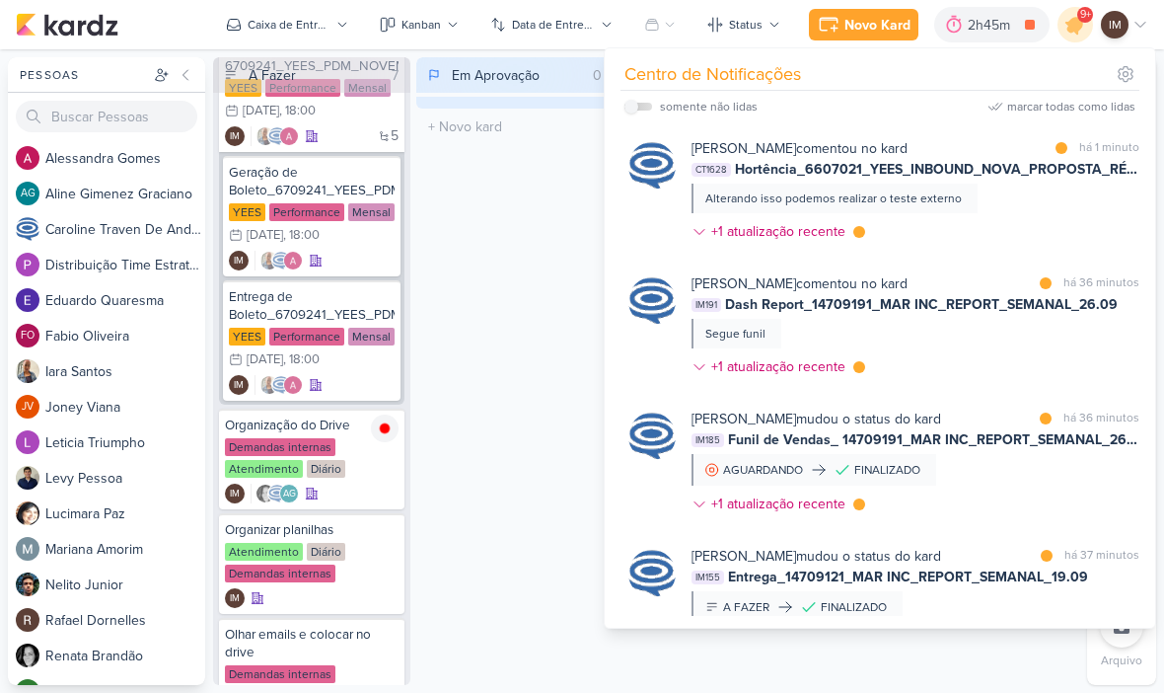
click at [530, 310] on div "Em Aprovação 0 Mover Para Esquerda Mover Para Direita [GEOGRAPHIC_DATA] O títul…" at bounding box center [514, 371] width 197 height 628
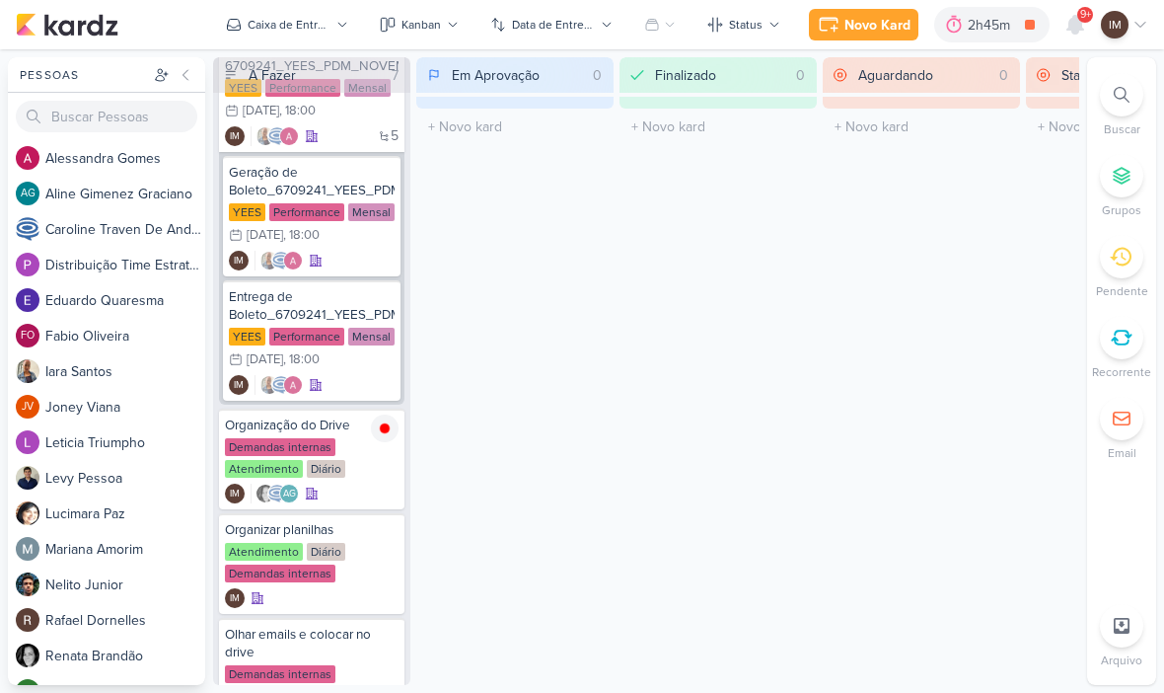
click at [333, 13] on button "Caixa de Entrada" at bounding box center [287, 25] width 146 height 32
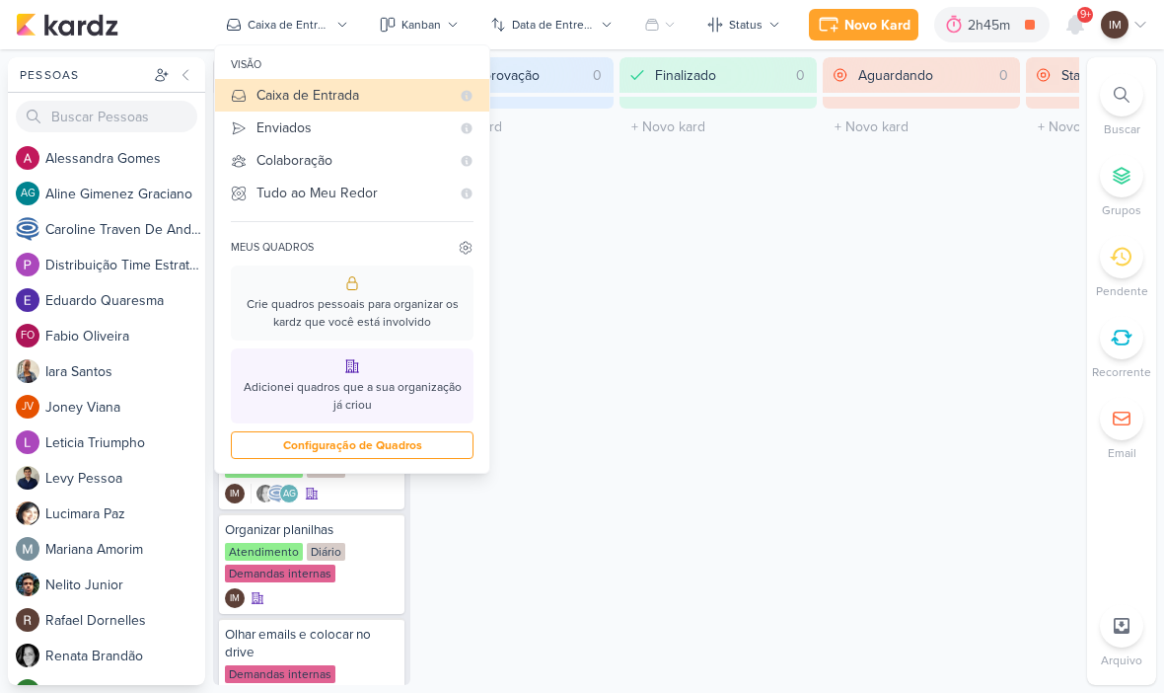
click at [399, 141] on button "Enviados" at bounding box center [352, 127] width 274 height 33
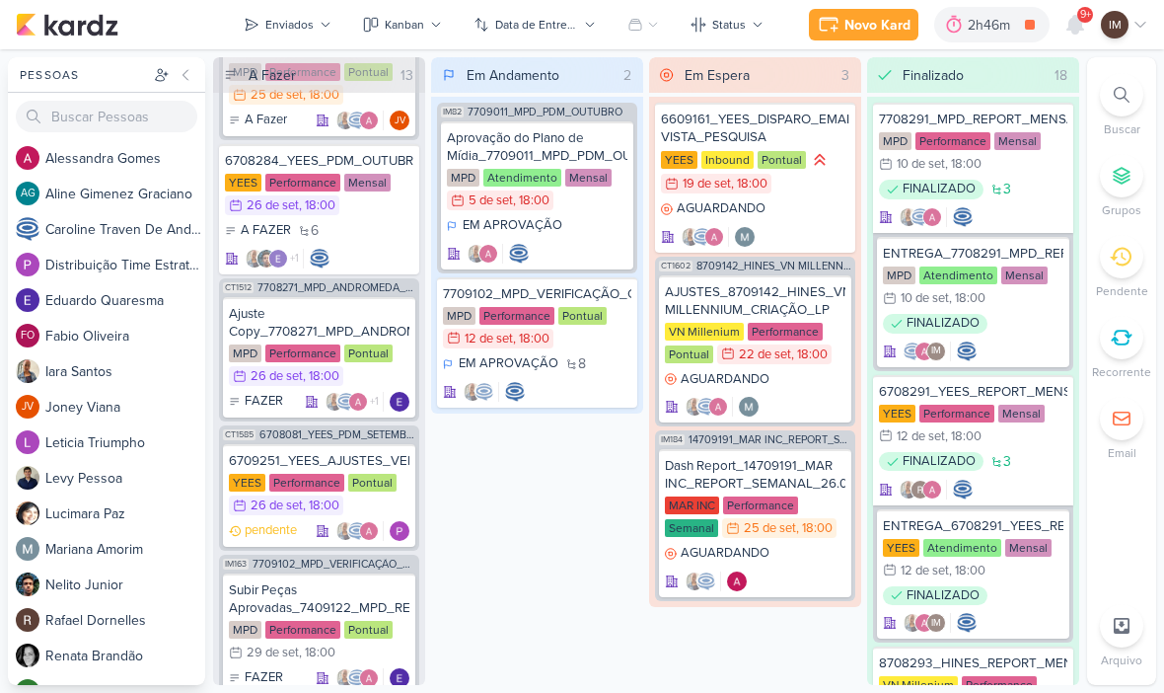
scroll to position [1936, 0]
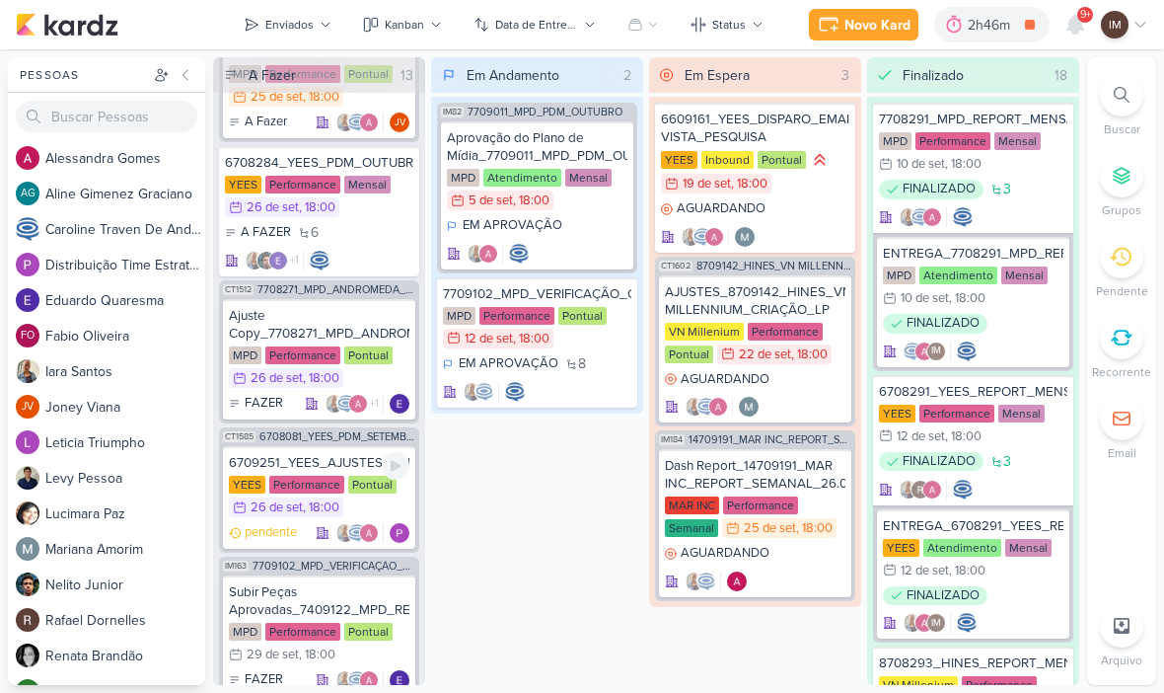
click at [349, 451] on div "6709251_YEES_AJUSTES_VERBA_TAQUARAL_PDM_SETEMBRO_OUTUBRO [GEOGRAPHIC_DATA] Perf…" at bounding box center [319, 497] width 192 height 103
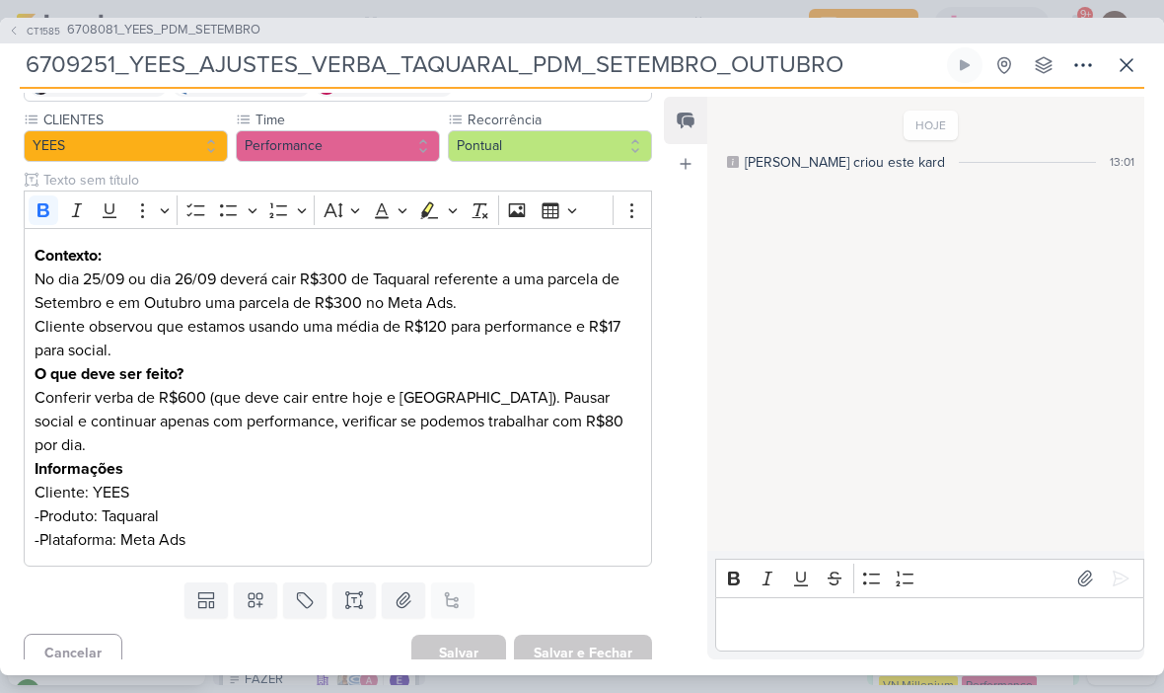
scroll to position [161, 0]
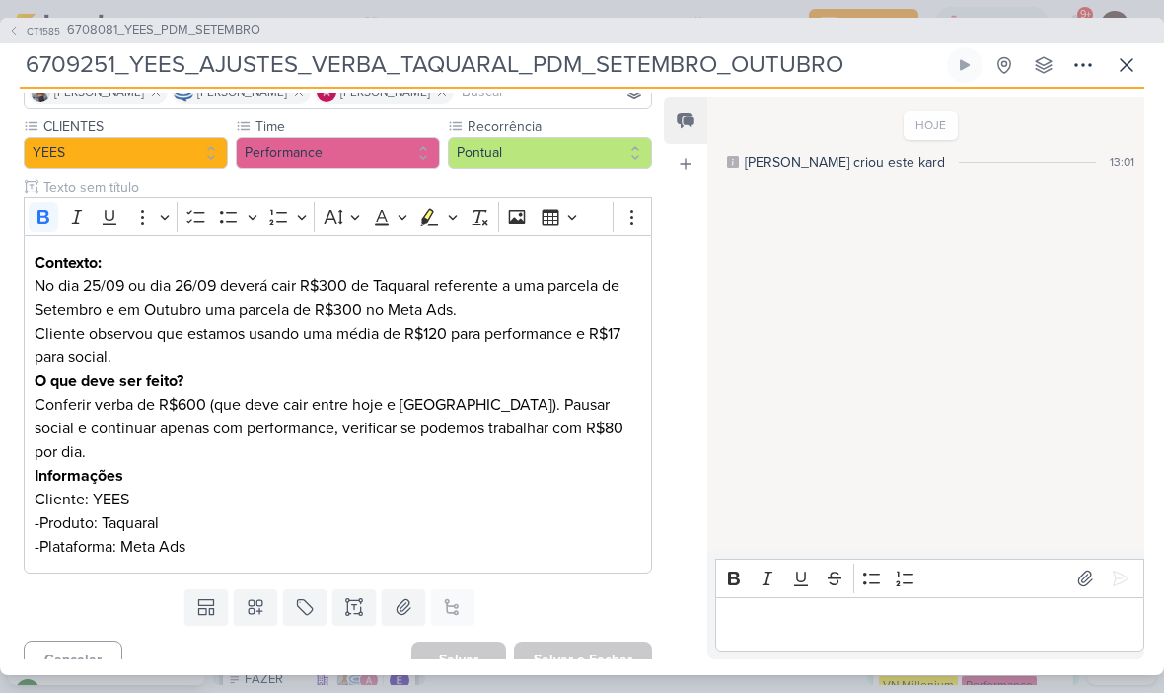
click at [1121, 61] on icon at bounding box center [1127, 65] width 24 height 24
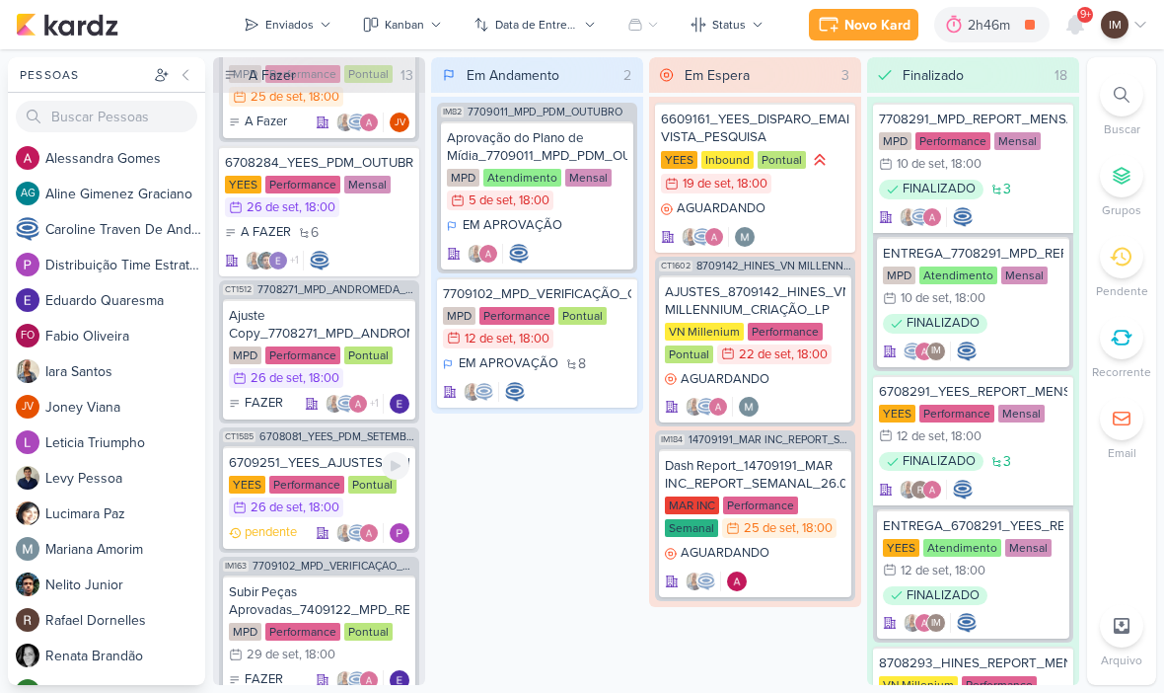
click at [310, 455] on div "6709251_YEES_AJUSTES_VERBA_TAQUARAL_PDM_SETEMBRO_OUTUBRO" at bounding box center [319, 463] width 181 height 18
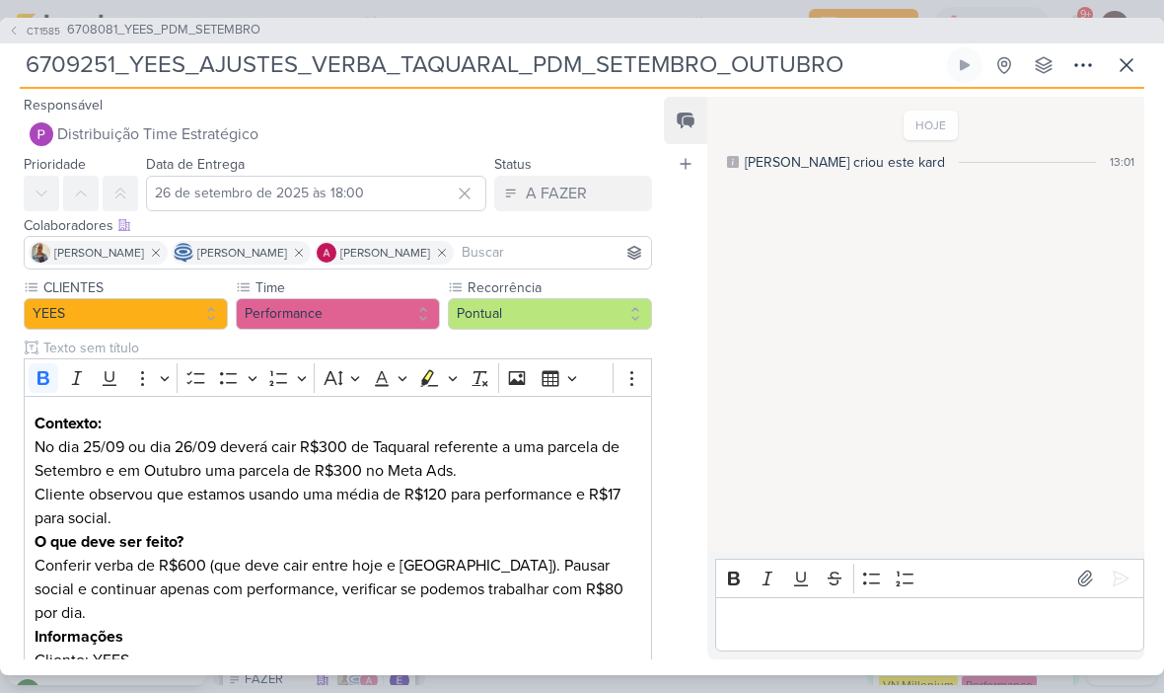
click at [1091, 69] on icon at bounding box center [1084, 65] width 24 height 24
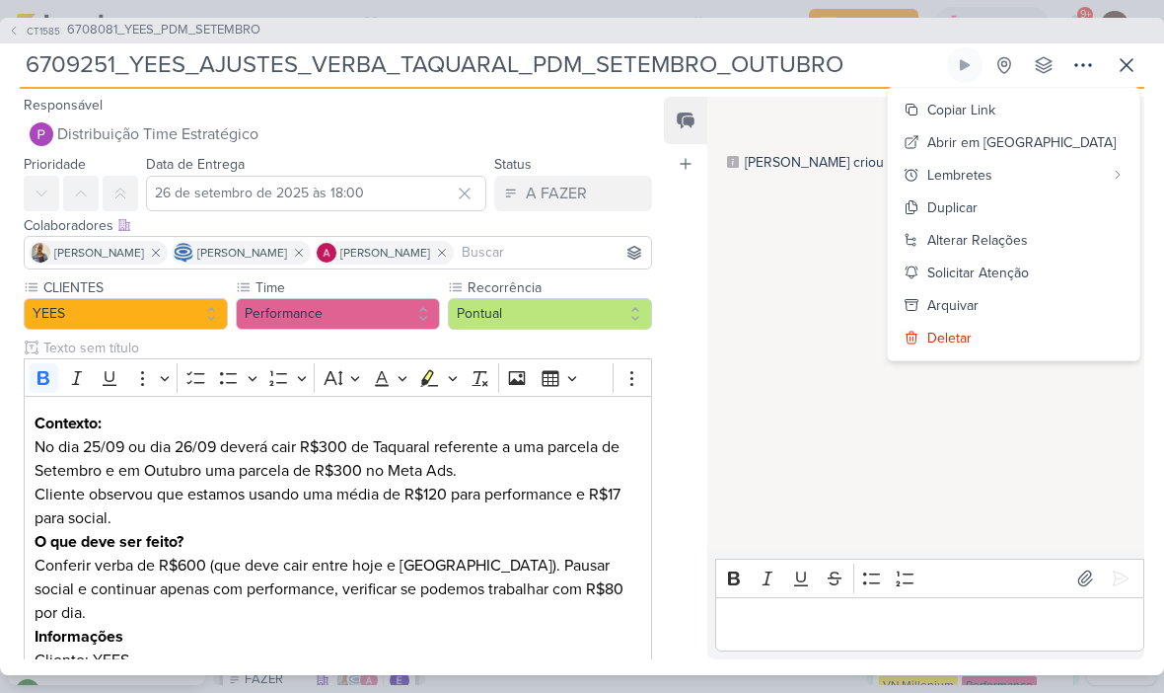
click at [1074, 115] on button "Copiar Link" at bounding box center [1014, 110] width 252 height 33
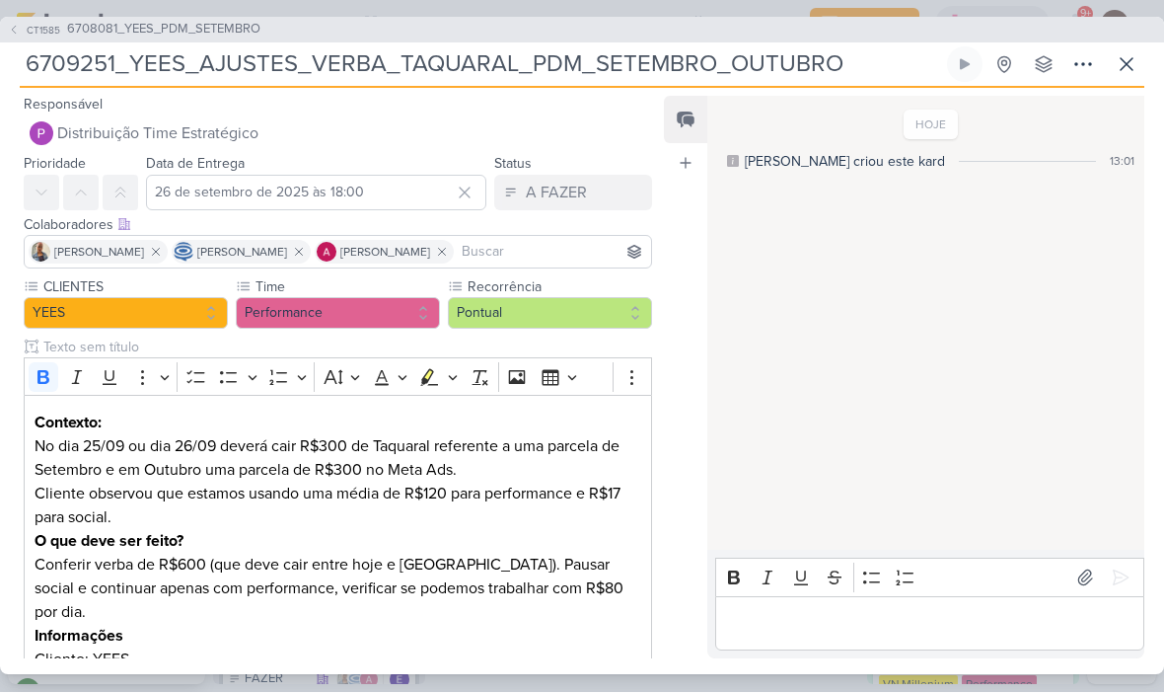
click at [1133, 71] on icon at bounding box center [1127, 65] width 24 height 24
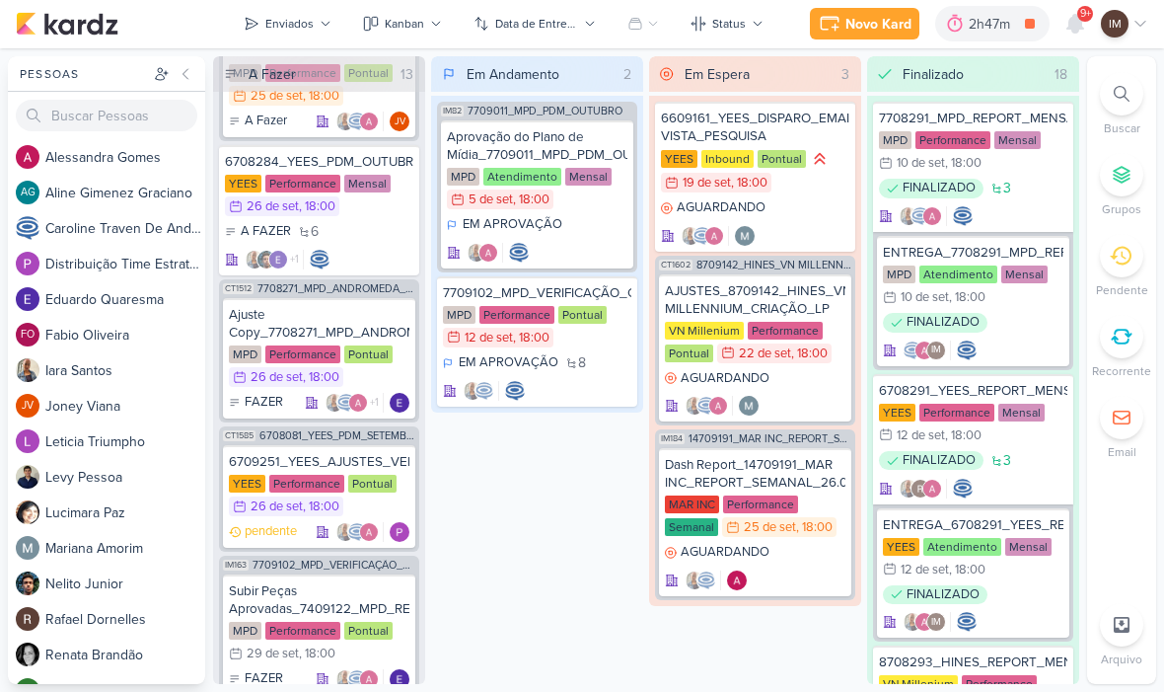
click at [892, 32] on div "Novo Kard" at bounding box center [879, 25] width 66 height 21
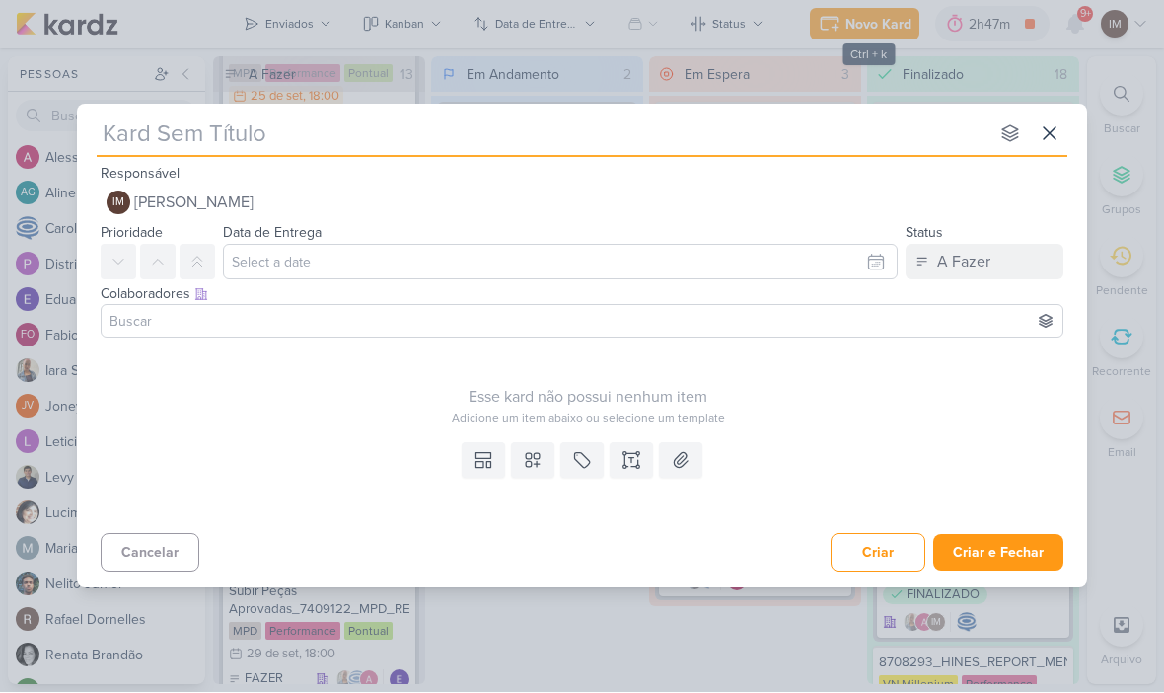
click at [169, 135] on input "text" at bounding box center [543, 134] width 892 height 36
type input "6709252_YEES_SITE_AJUSTES_PILARES"
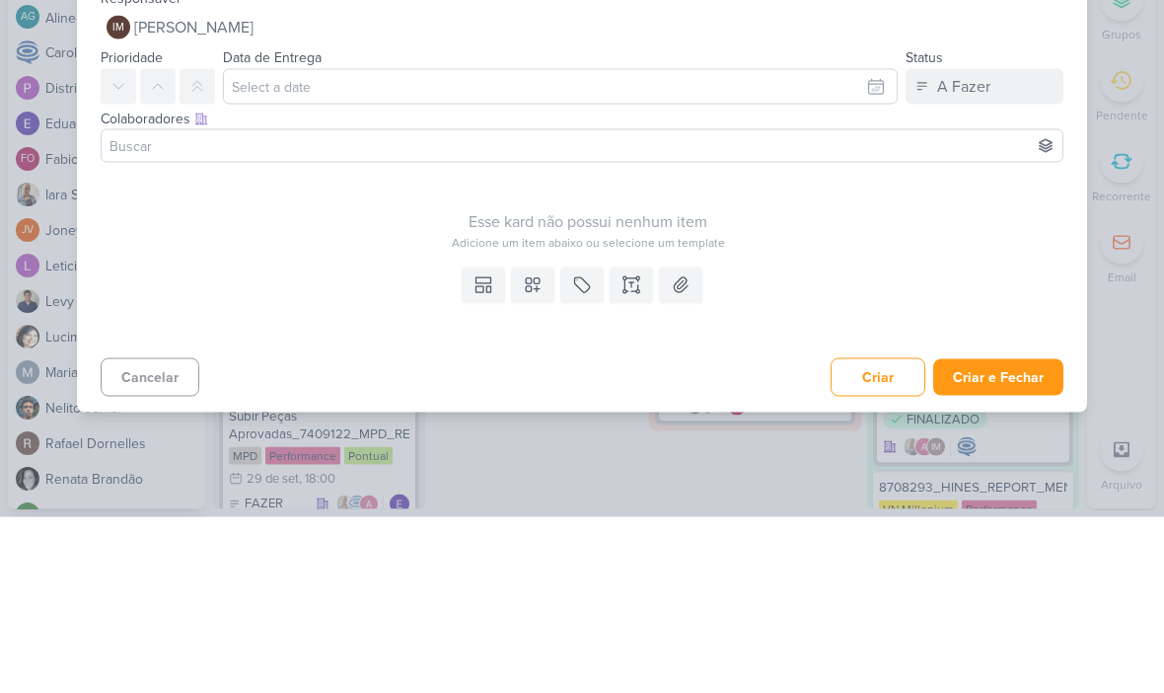
type input "6709252_YEES_SITE_AJUSTES_PILARES"
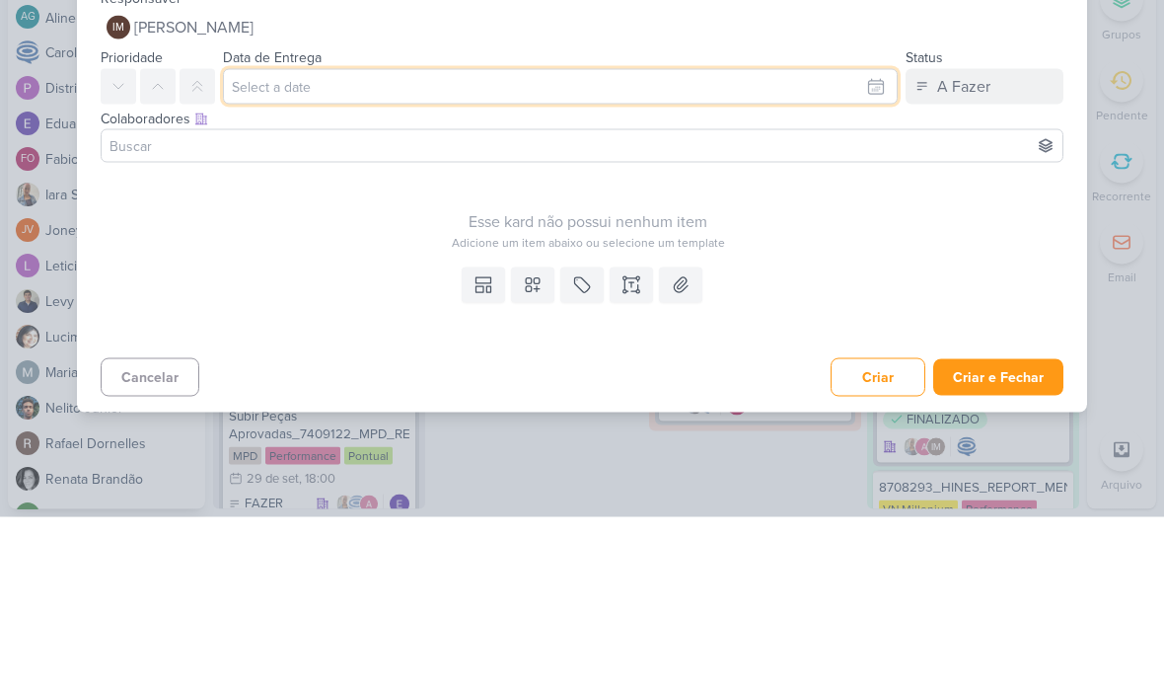
click at [860, 245] on input "text" at bounding box center [560, 263] width 675 height 36
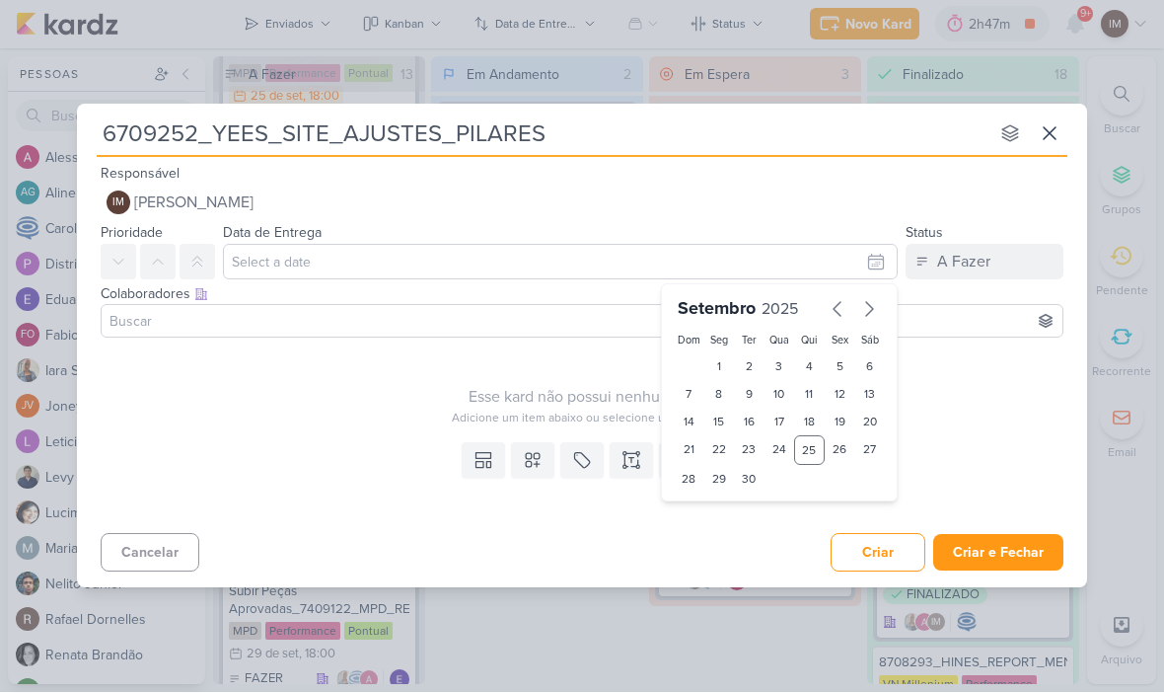
click at [842, 455] on div "26" at bounding box center [840, 451] width 31 height 30
click at [750, 478] on div "30" at bounding box center [749, 480] width 31 height 28
click at [716, 479] on div "29" at bounding box center [719, 480] width 31 height 28
type input "29 de setembro de 2025 às 23:59"
click at [726, 516] on select "00 01 02 03 04 05 06 07 08 09 10 11 12 13 14 15 16 17 18 19 20 21 22 23" at bounding box center [719, 513] width 28 height 24
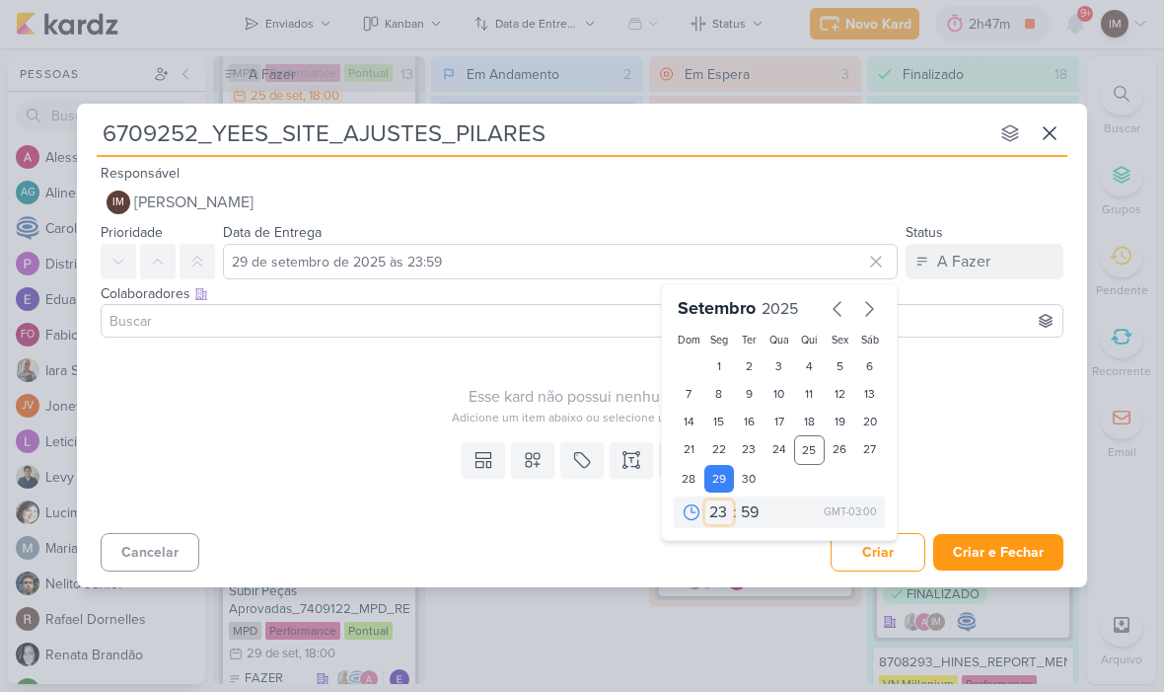
select select "18"
type input "[DATE] 18:59"
click at [754, 515] on select "00 05 10 15 20 25 30 35 40 45 50 55 59" at bounding box center [751, 513] width 28 height 24
select select "0"
type input "[DATE] 18:00"
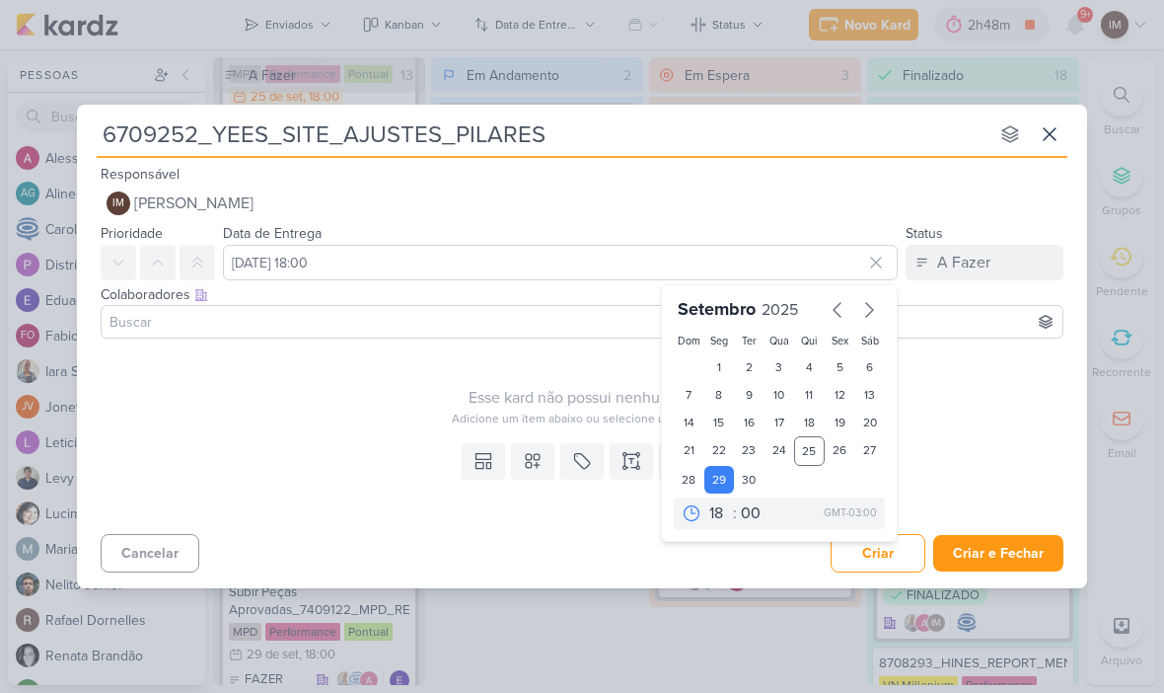
click at [554, 517] on div "Templates Campos Personalizados Marcadores Caixa De Texto Anexo" at bounding box center [582, 480] width 1010 height 91
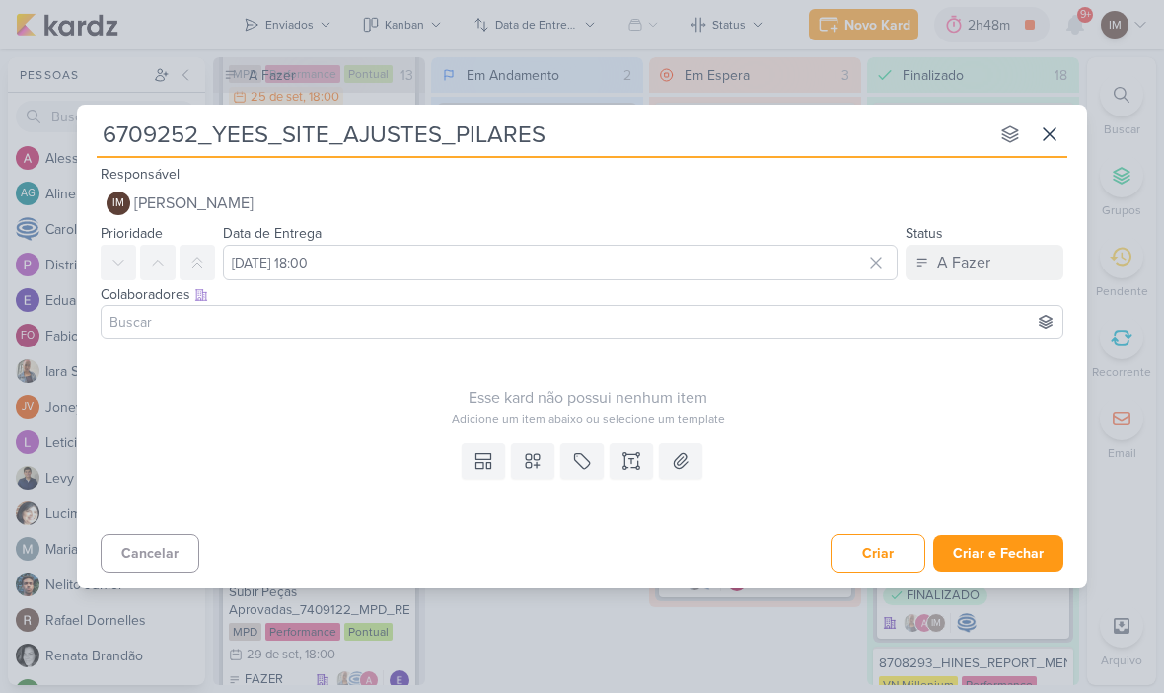
click at [544, 475] on button at bounding box center [532, 461] width 43 height 36
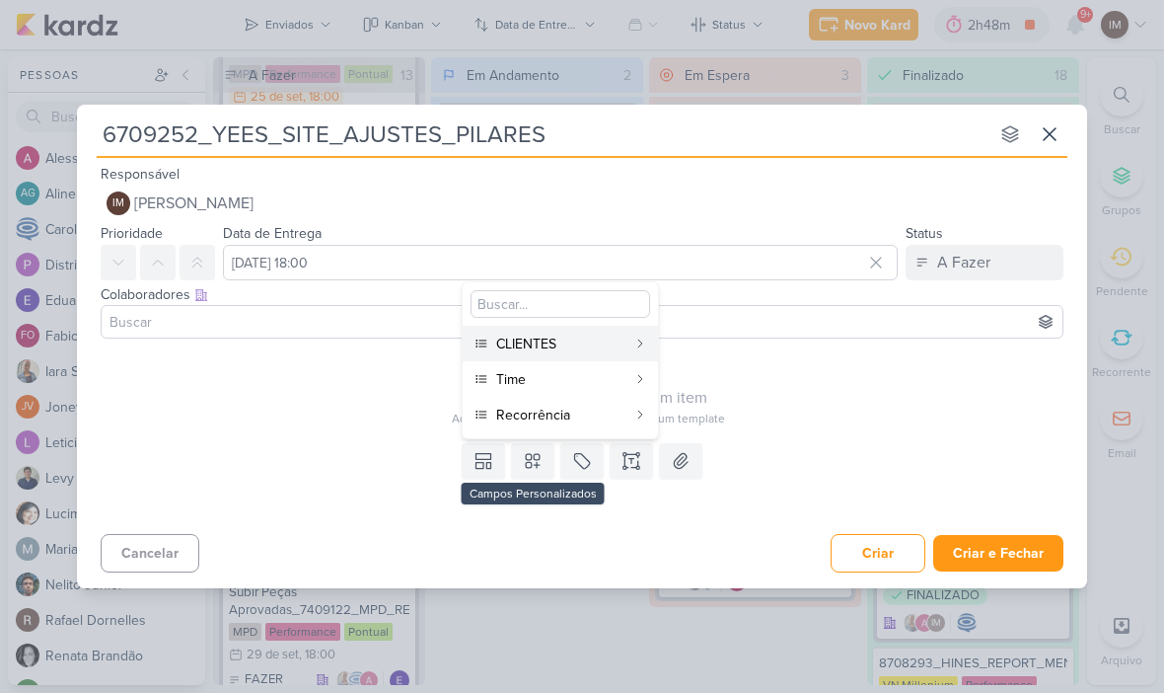
click at [601, 343] on div "CLIENTES" at bounding box center [561, 343] width 130 height 21
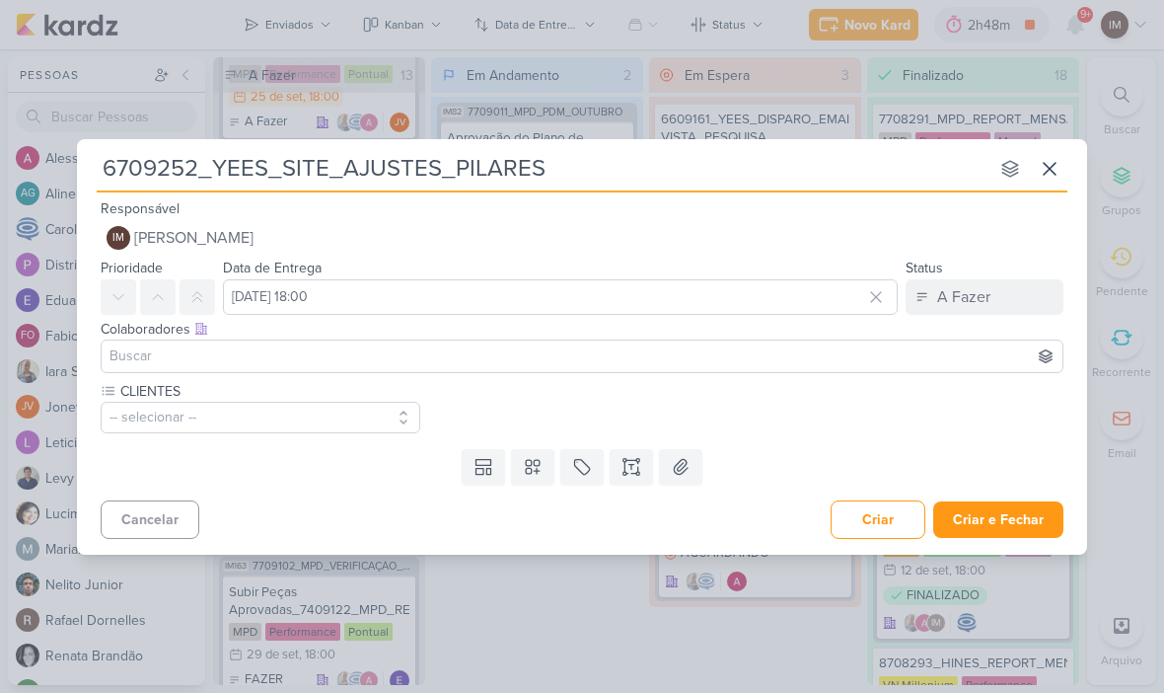
click at [538, 469] on icon at bounding box center [533, 467] width 20 height 20
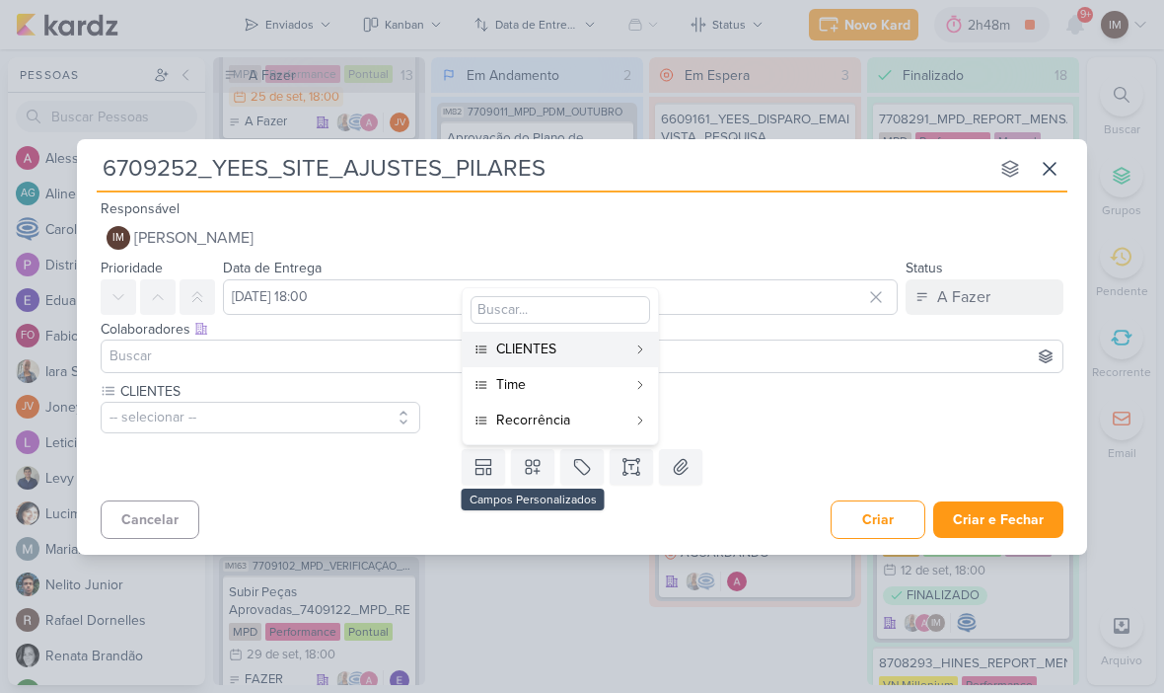
click at [579, 384] on div "Time" at bounding box center [561, 384] width 130 height 21
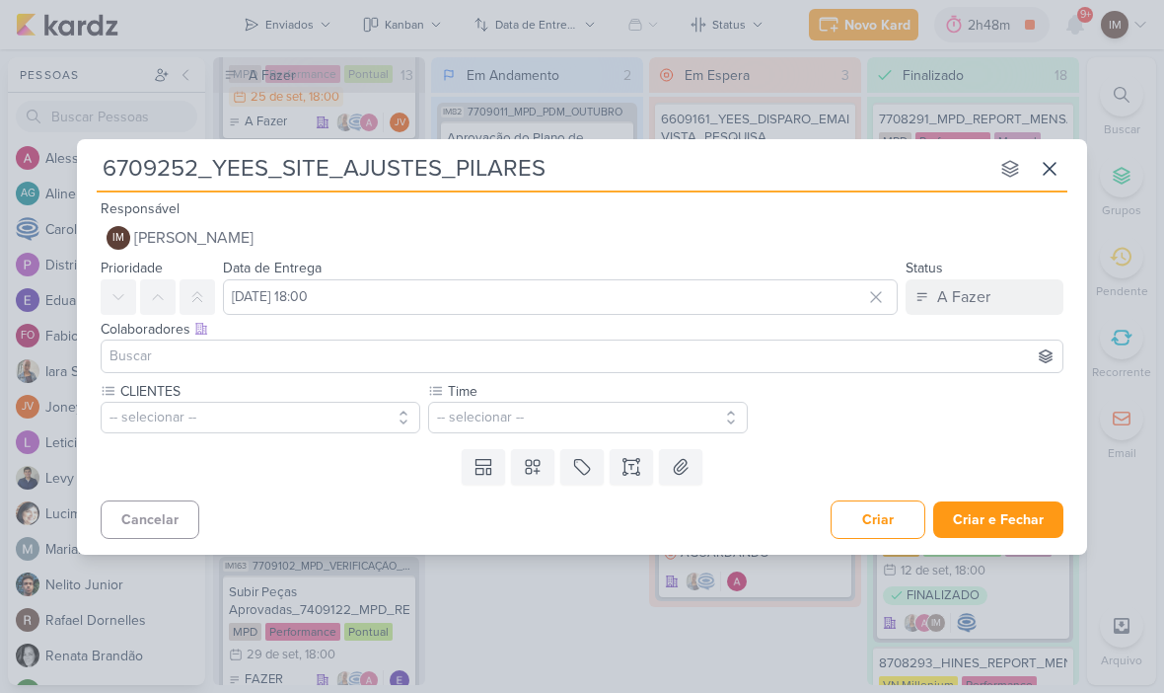
click at [534, 459] on icon at bounding box center [533, 467] width 20 height 20
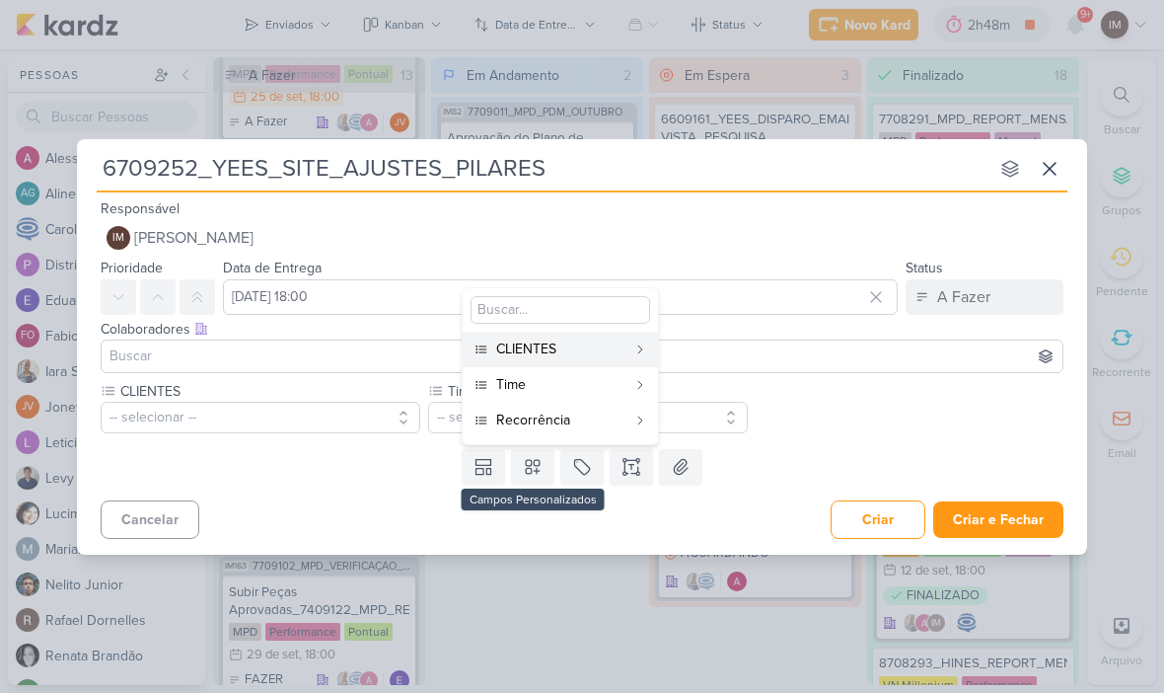
click at [590, 417] on div "Recorrência" at bounding box center [561, 419] width 130 height 21
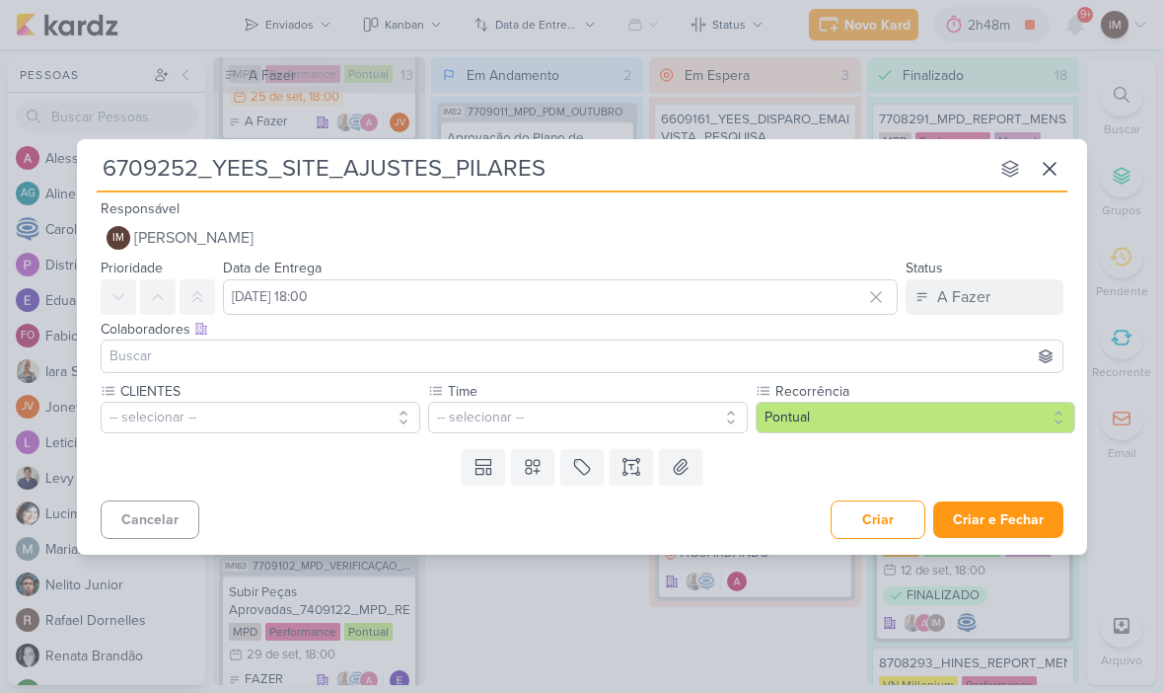
click at [198, 396] on label "CLIENTES" at bounding box center [269, 391] width 302 height 21
click at [190, 418] on button "-- selecionar --" at bounding box center [261, 418] width 320 height 32
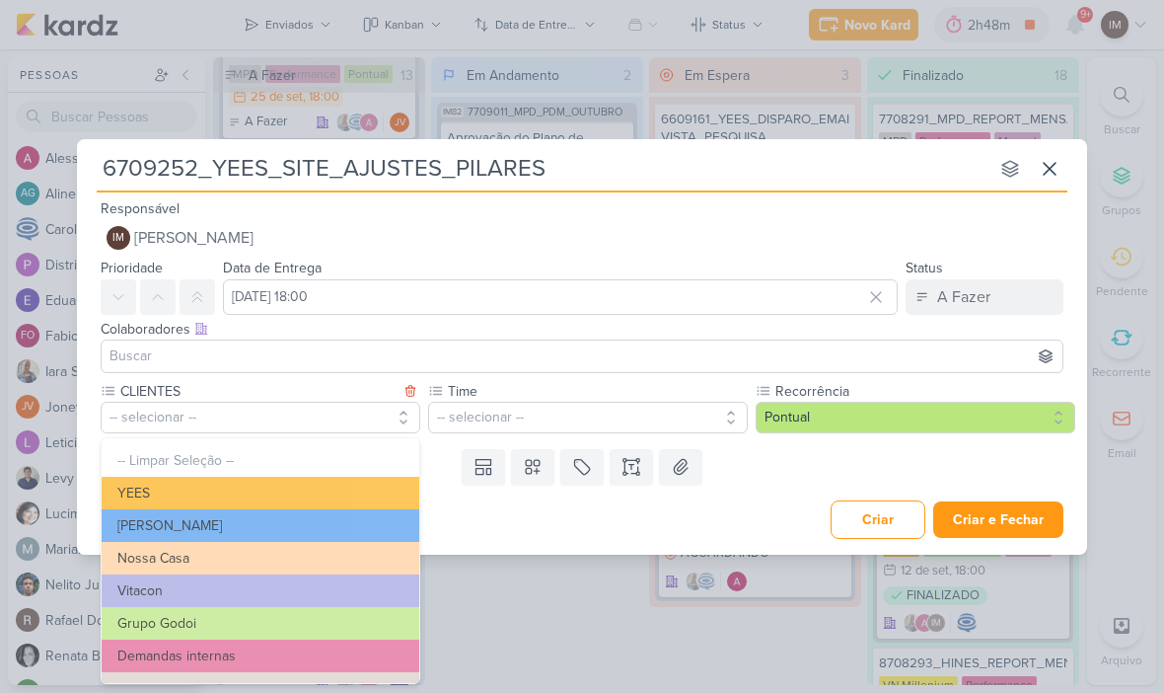
click at [186, 480] on button "YEES" at bounding box center [261, 493] width 318 height 33
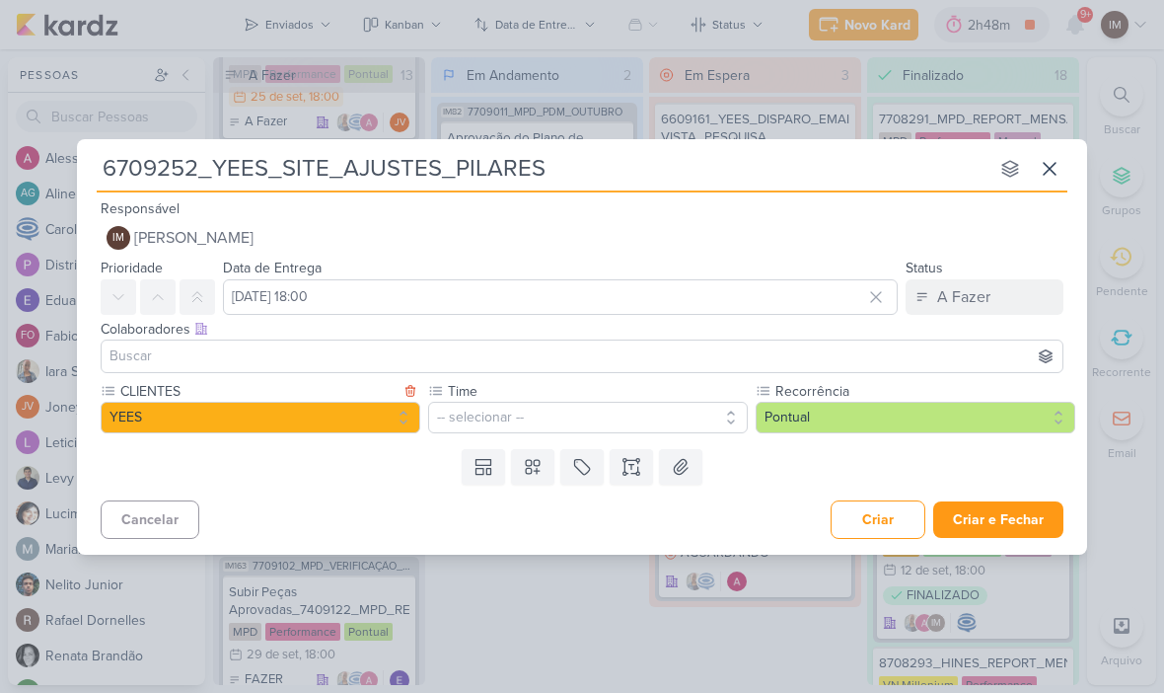
click at [641, 413] on button "-- selecionar --" at bounding box center [588, 418] width 320 height 32
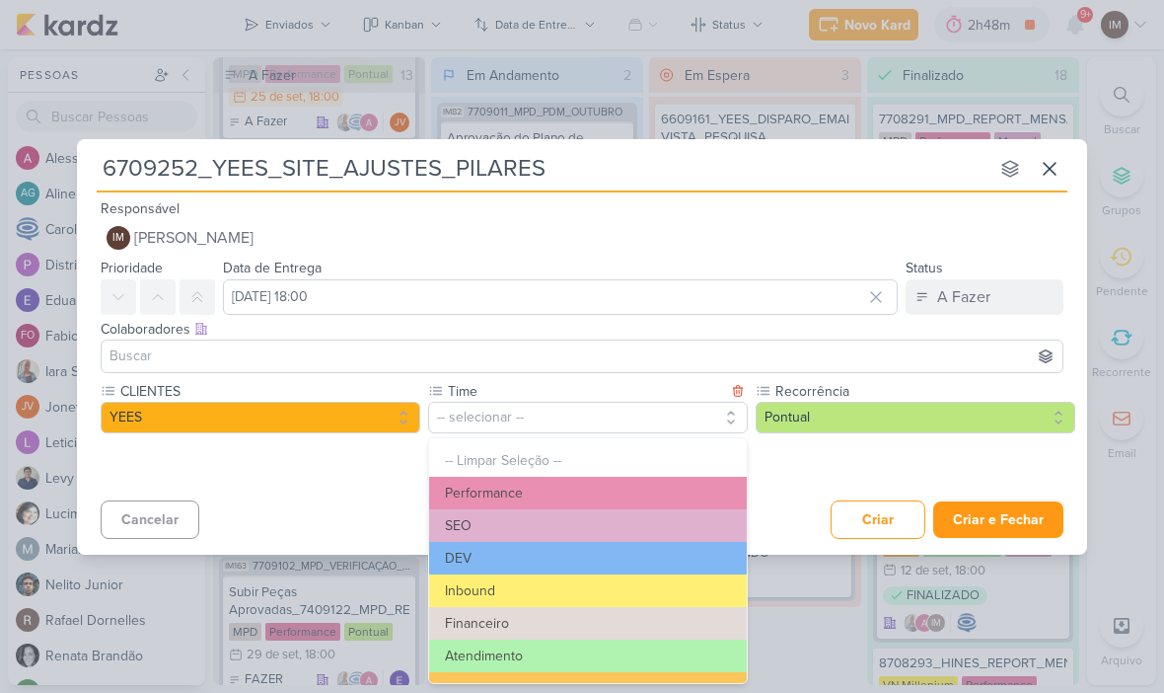
click at [626, 486] on button "Performance" at bounding box center [588, 493] width 318 height 33
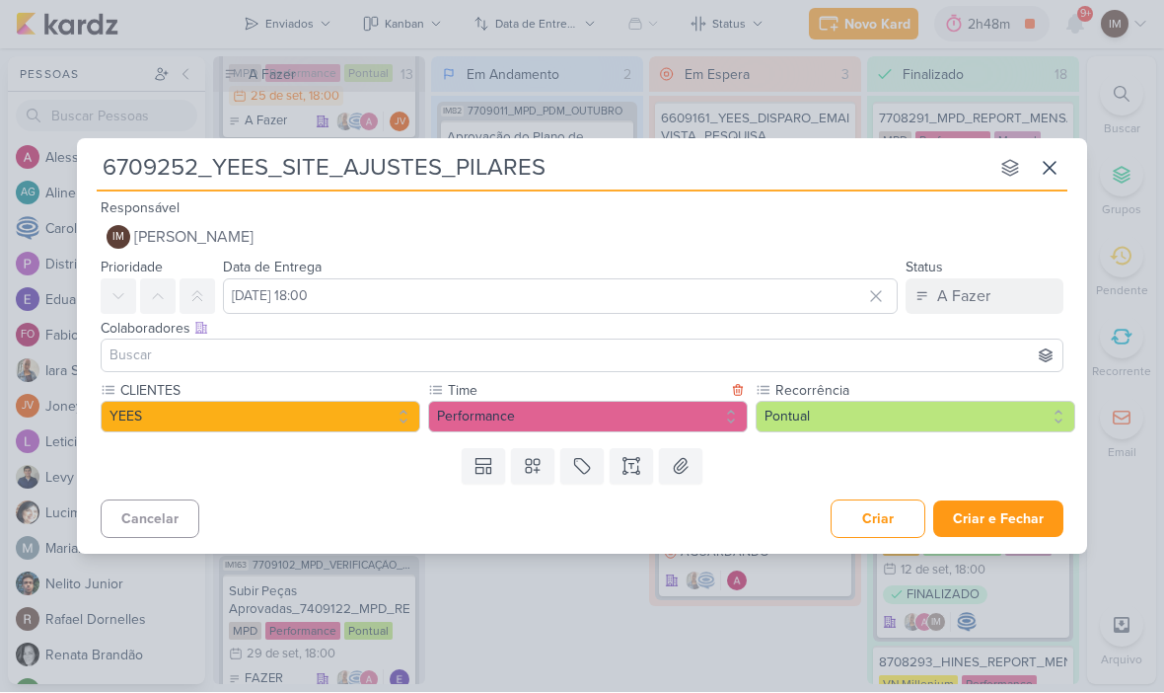
click at [604, 414] on button "Performance" at bounding box center [588, 418] width 320 height 32
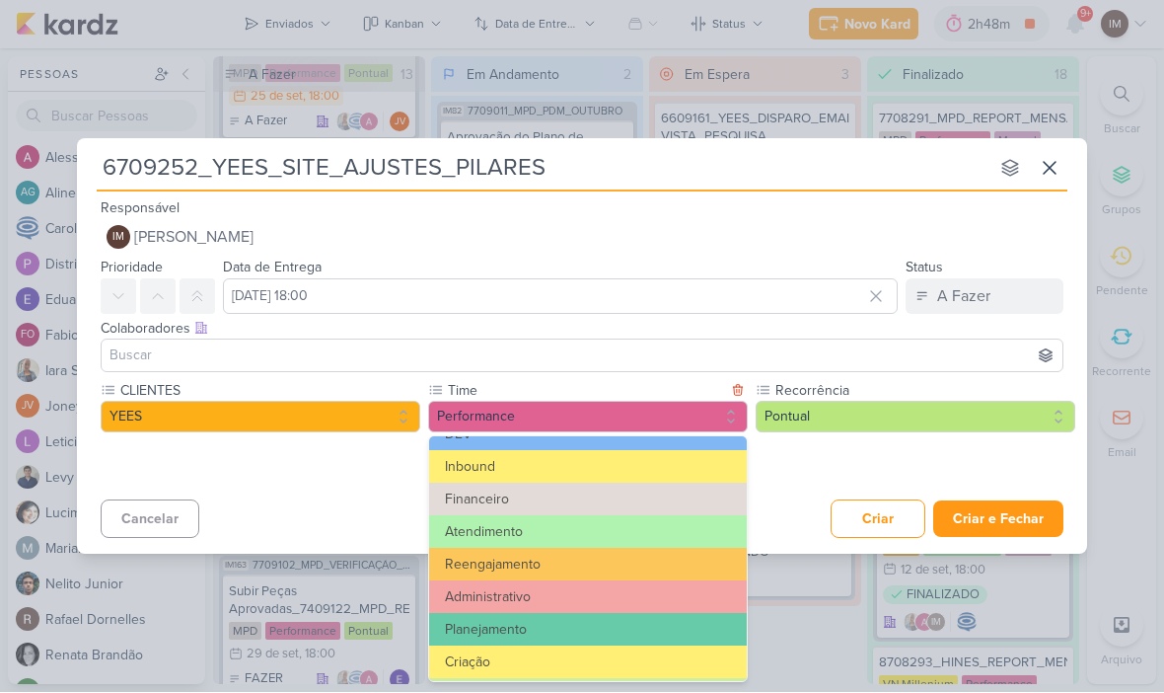
scroll to position [131, 0]
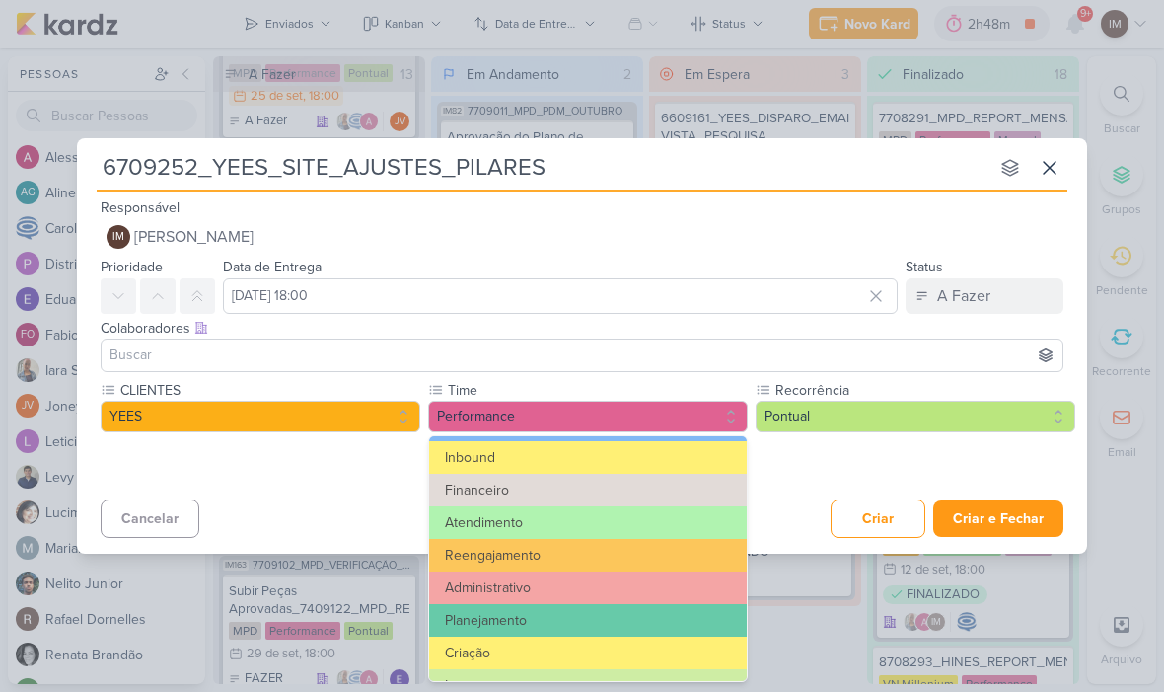
click at [796, 495] on div "Cancelar Criar Criar e Fechar Ctrl + Enter" at bounding box center [582, 517] width 1010 height 50
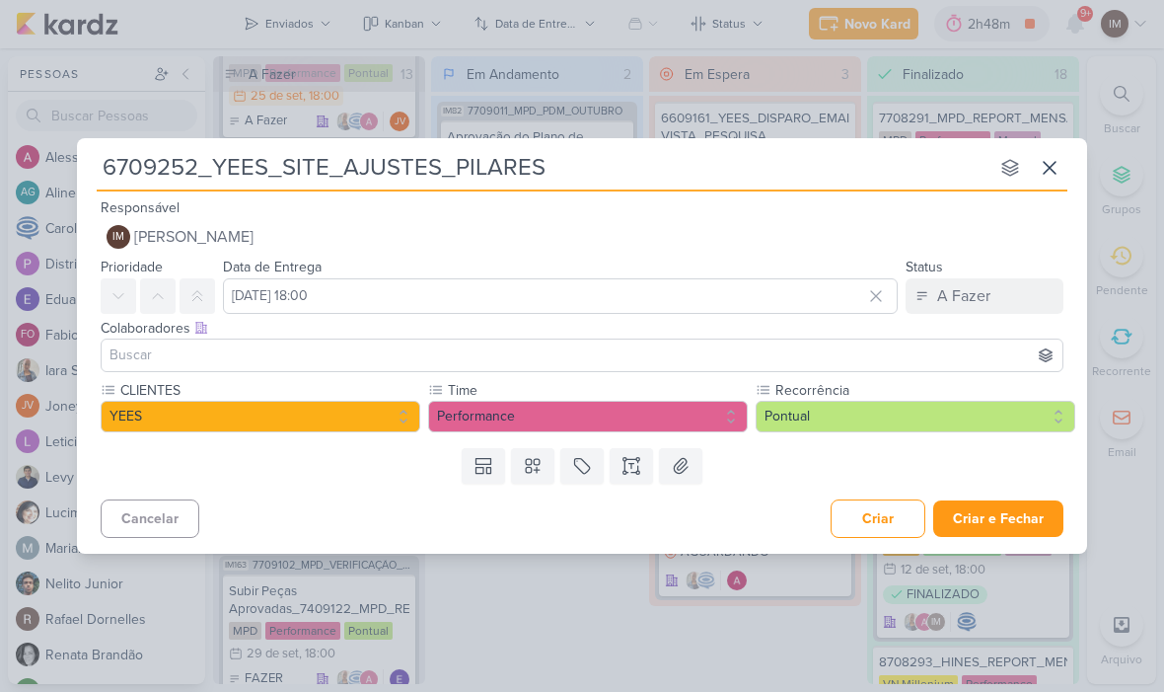
click at [627, 473] on icon at bounding box center [625, 473] width 3 height 3
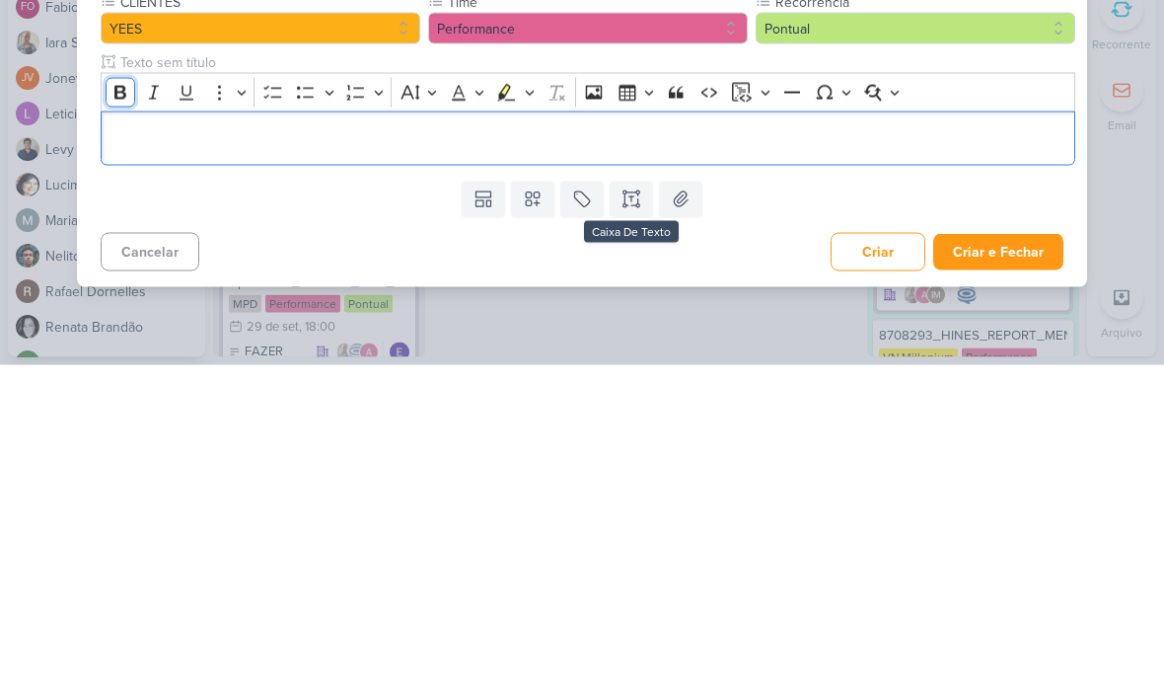
click at [118, 413] on icon "Editor toolbar" at bounding box center [120, 420] width 12 height 14
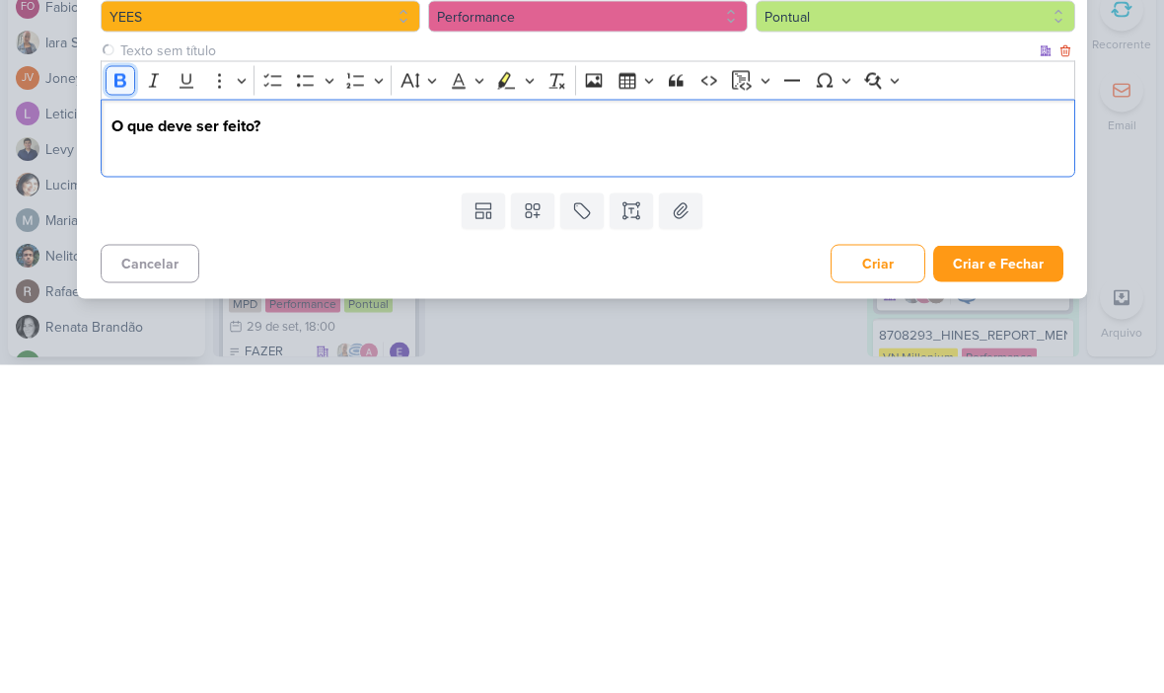
click at [111, 399] on icon "Editor toolbar" at bounding box center [121, 409] width 20 height 20
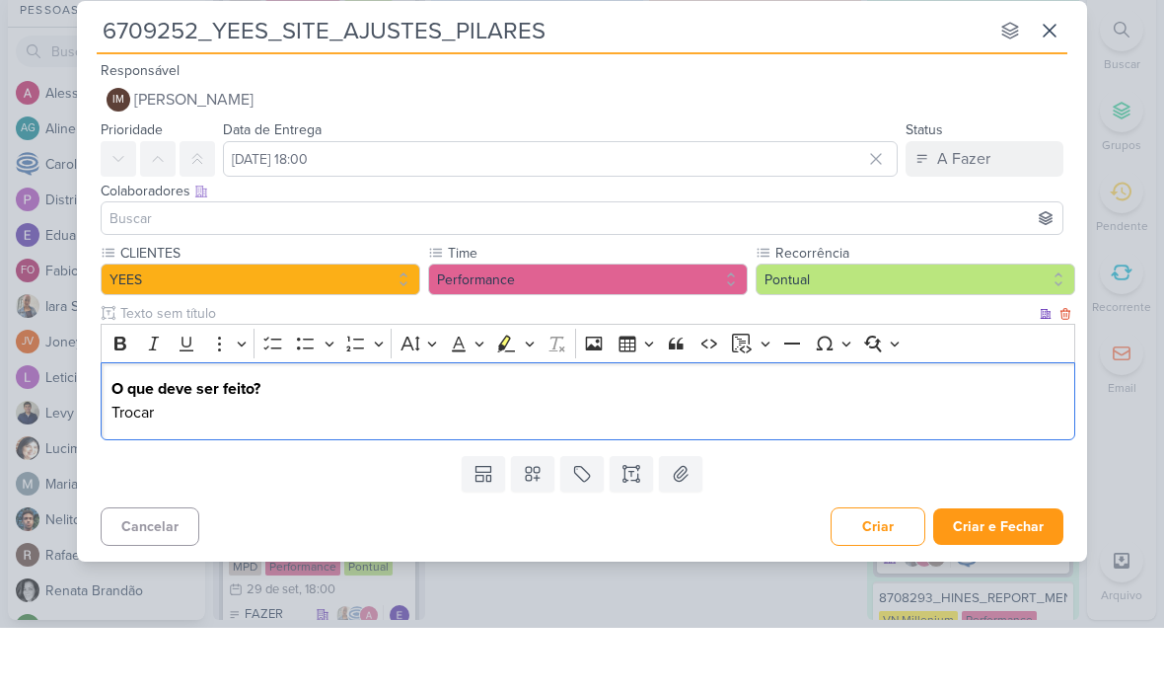
click at [747, 78] on input "6709252_YEES_SITE_AJUSTES_PILARES" at bounding box center [543, 96] width 892 height 36
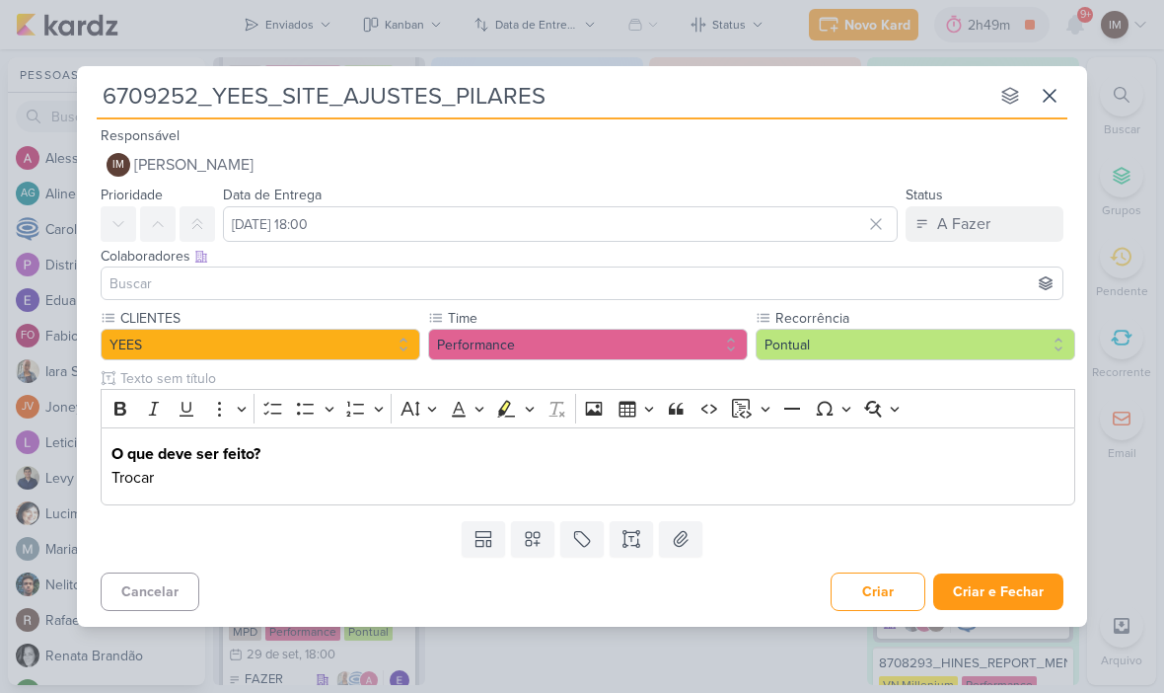
click at [459, 94] on input "6709252_YEES_SITE_AJUSTES_PILARES" at bounding box center [543, 96] width 892 height 36
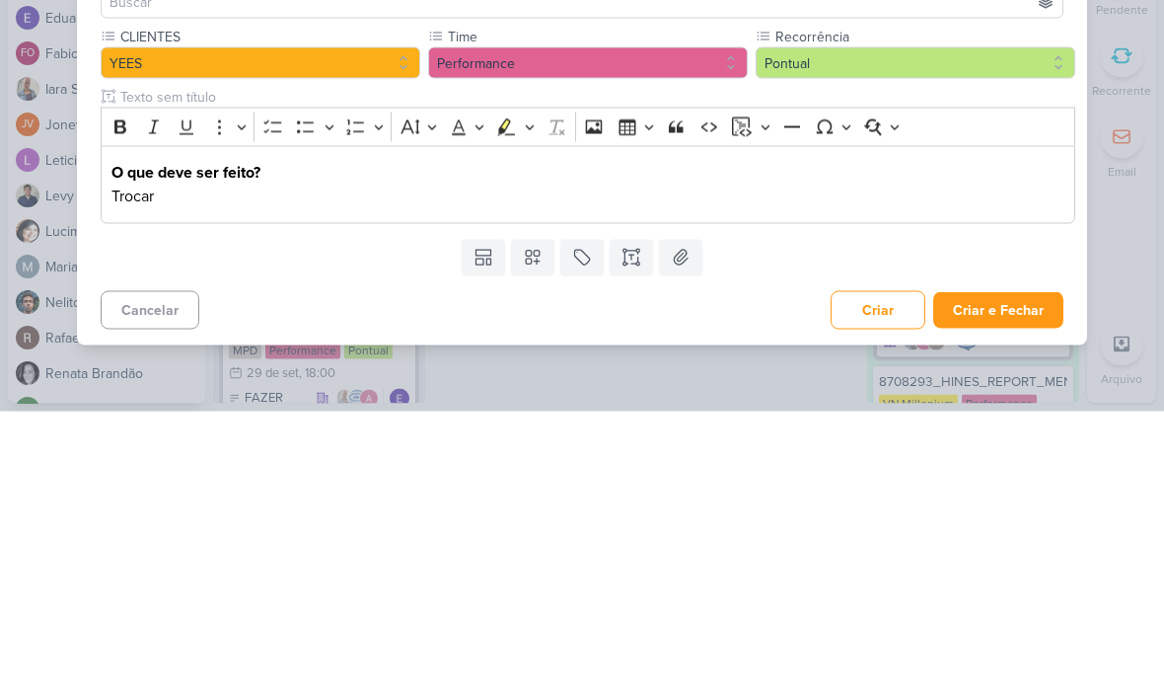
type input "6709252_YEES_SITE_AJUSTES_ICONES_PILARES"
click at [674, 466] on p "Trocar" at bounding box center [588, 478] width 954 height 24
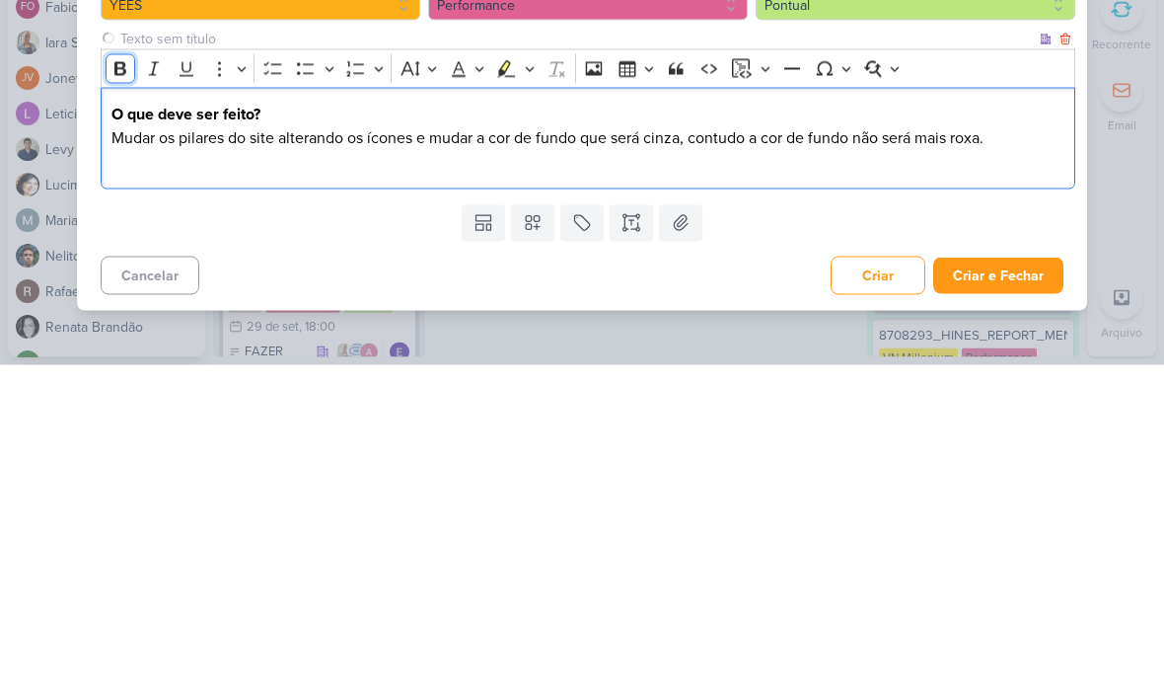
click at [115, 390] on icon "Editor toolbar" at bounding box center [120, 397] width 12 height 14
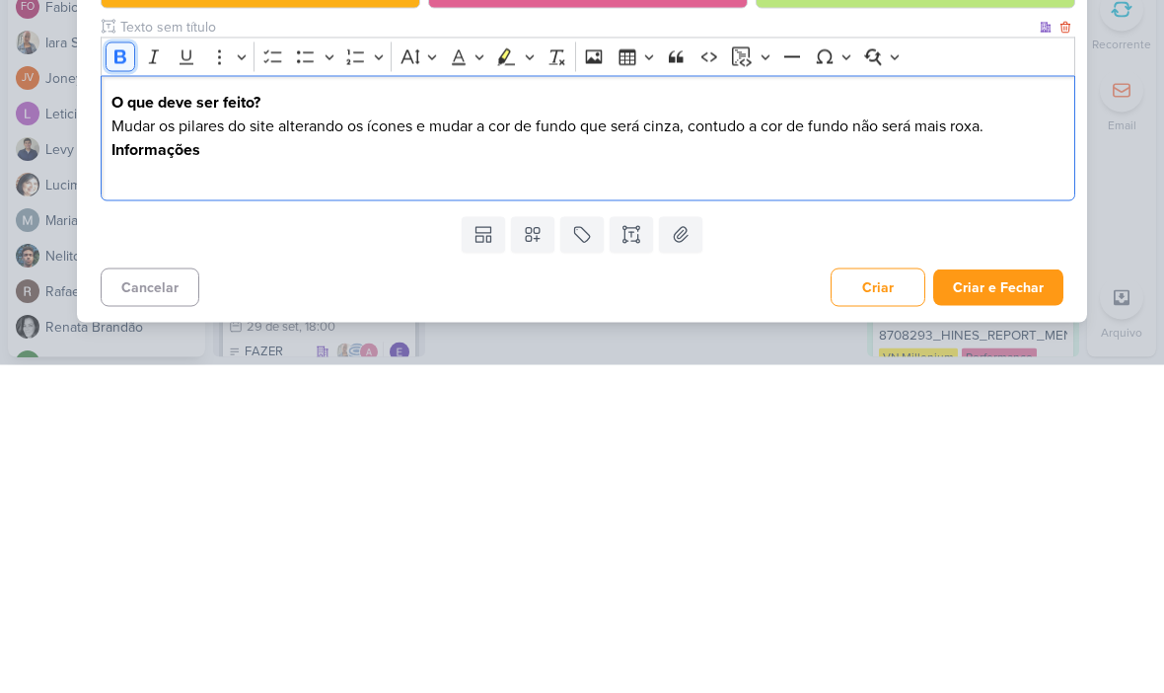
click at [118, 378] on icon "Editor toolbar" at bounding box center [120, 385] width 12 height 14
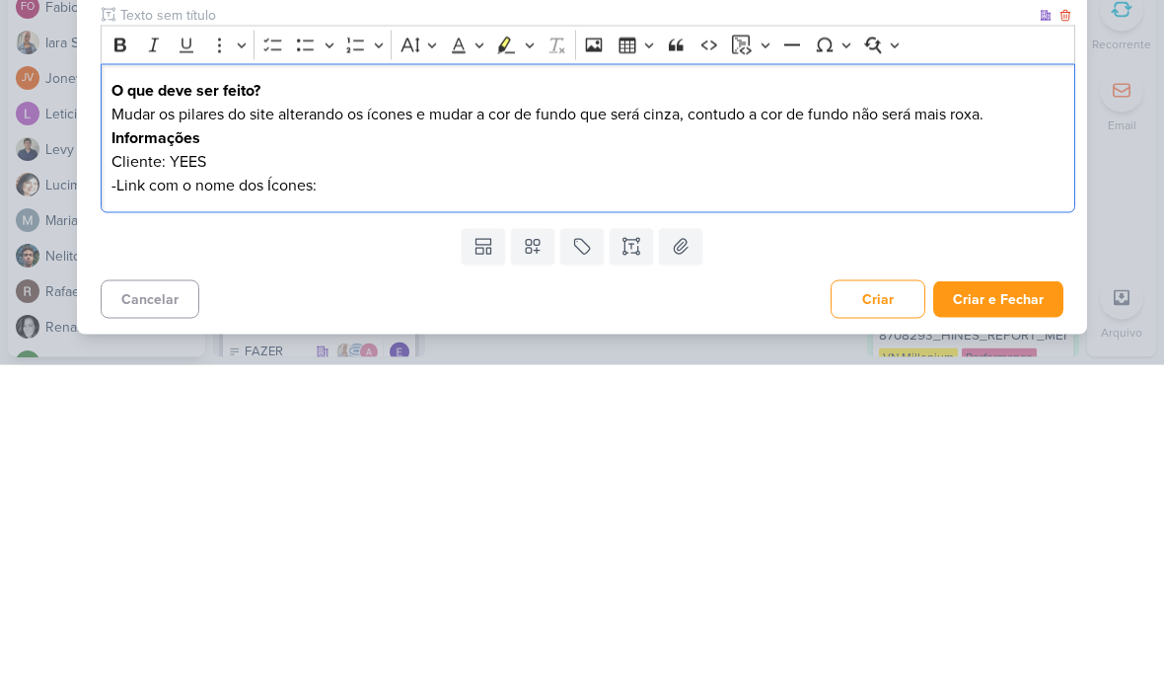
click at [365, 501] on p "-Link com o nome dos Ícones:" at bounding box center [588, 513] width 954 height 24
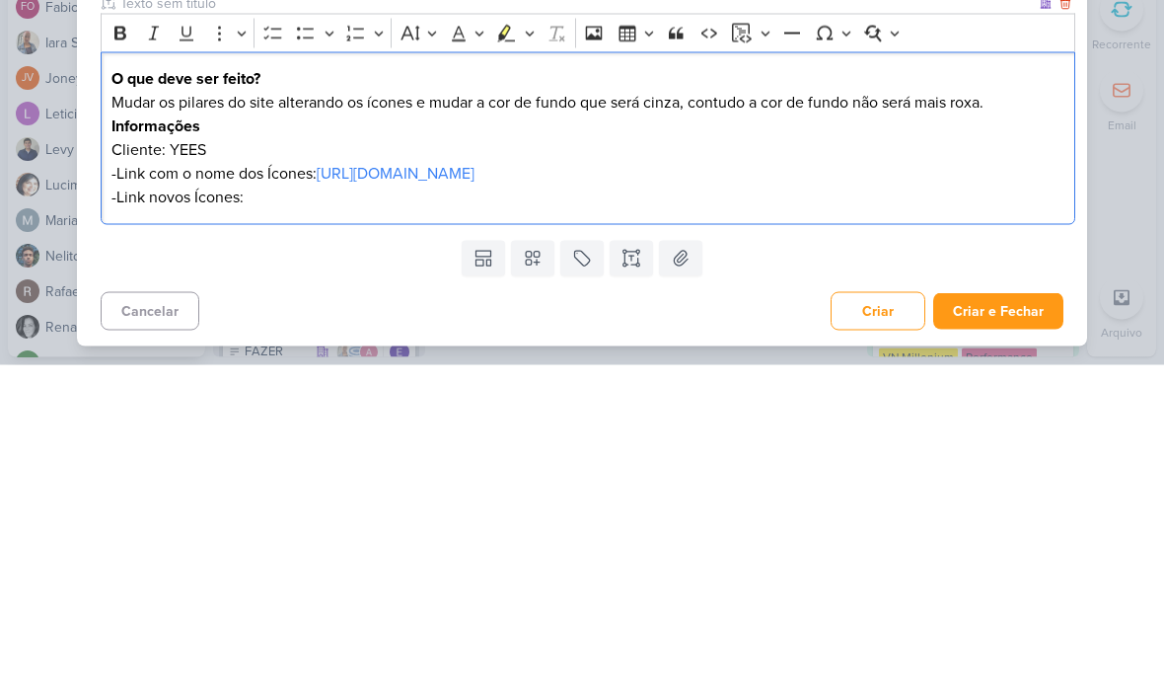
click at [272, 529] on p "-Link novos Ícones:" at bounding box center [588, 525] width 954 height 24
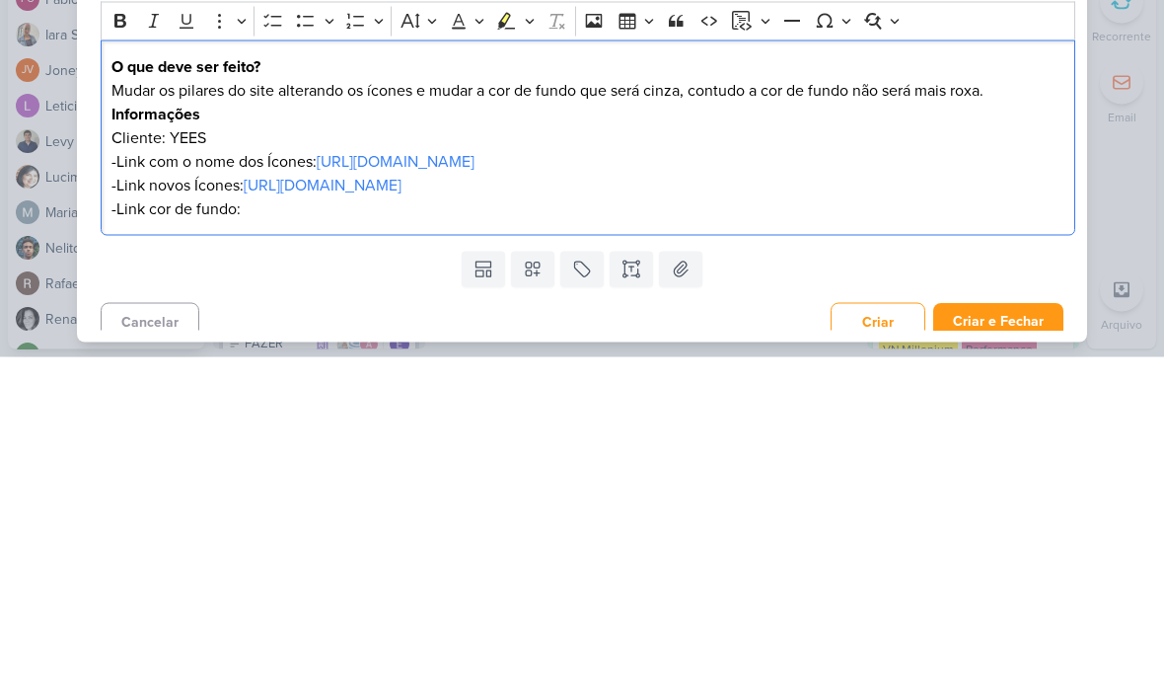
click at [250, 533] on p "-Link cor de fundo:" at bounding box center [588, 545] width 954 height 24
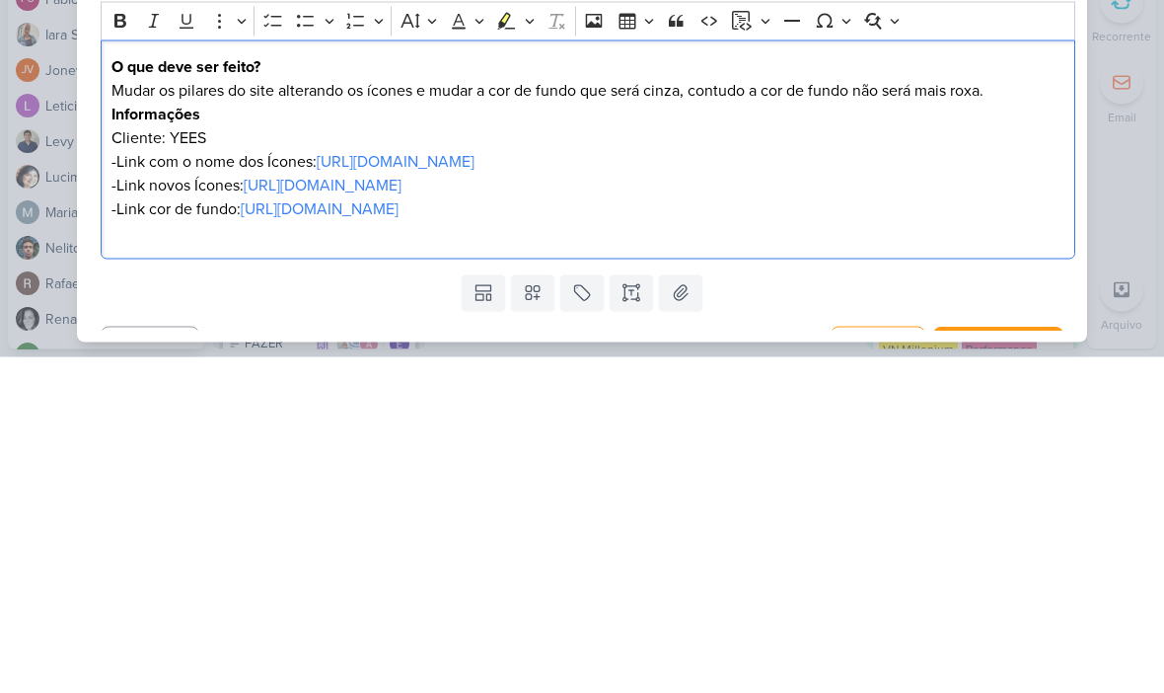
click at [1137, 96] on div "6709252_YEES_SITE_AJUSTES_ICONES_PILARES nenhum grupo disponível esc Responsáve…" at bounding box center [582, 346] width 1164 height 693
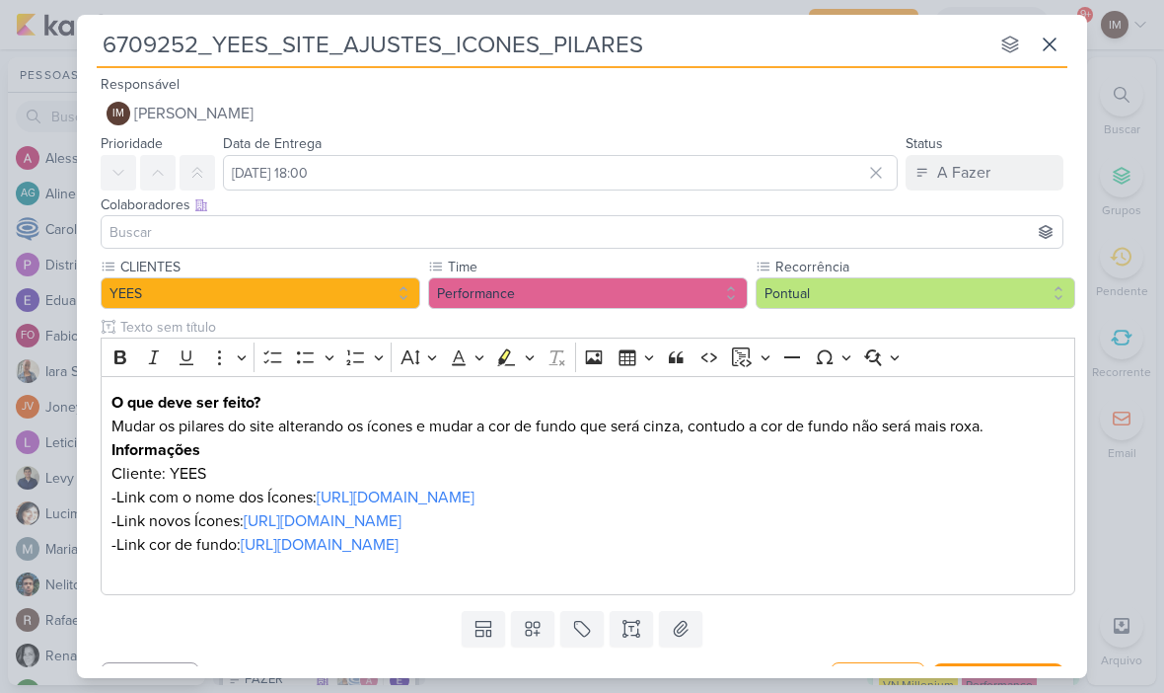
scroll to position [0, 0]
click at [797, 121] on button "IM [PERSON_NAME]" at bounding box center [582, 114] width 963 height 36
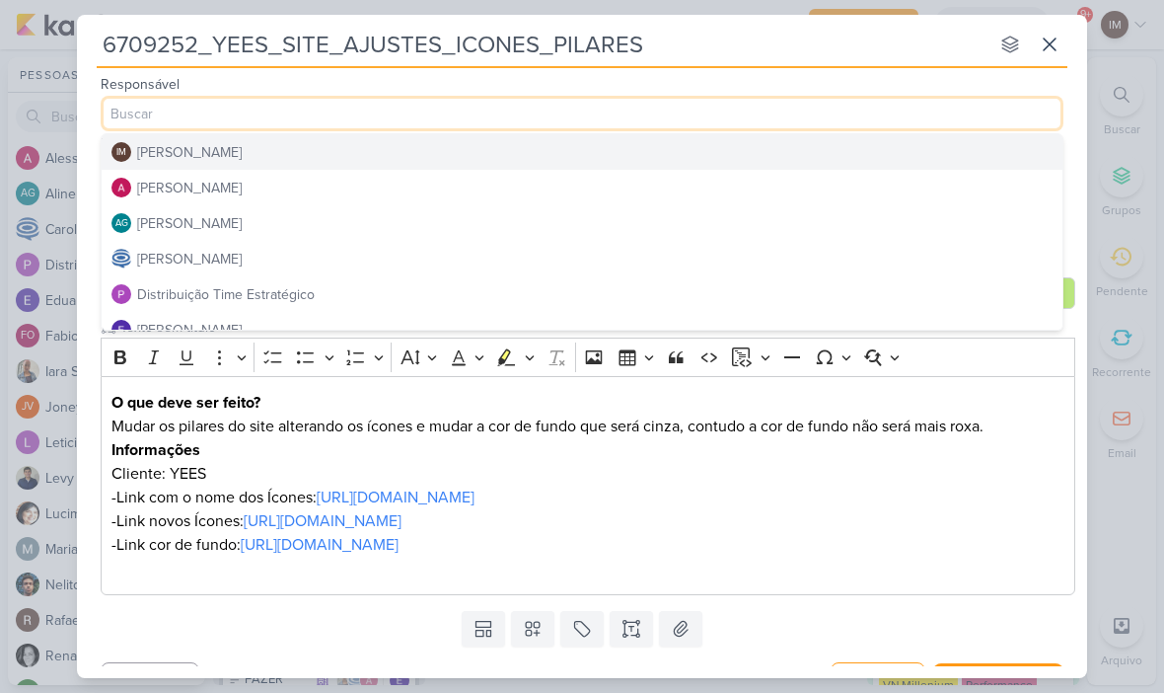
click at [140, 290] on div "Distribuição Time Estratégico" at bounding box center [226, 294] width 178 height 21
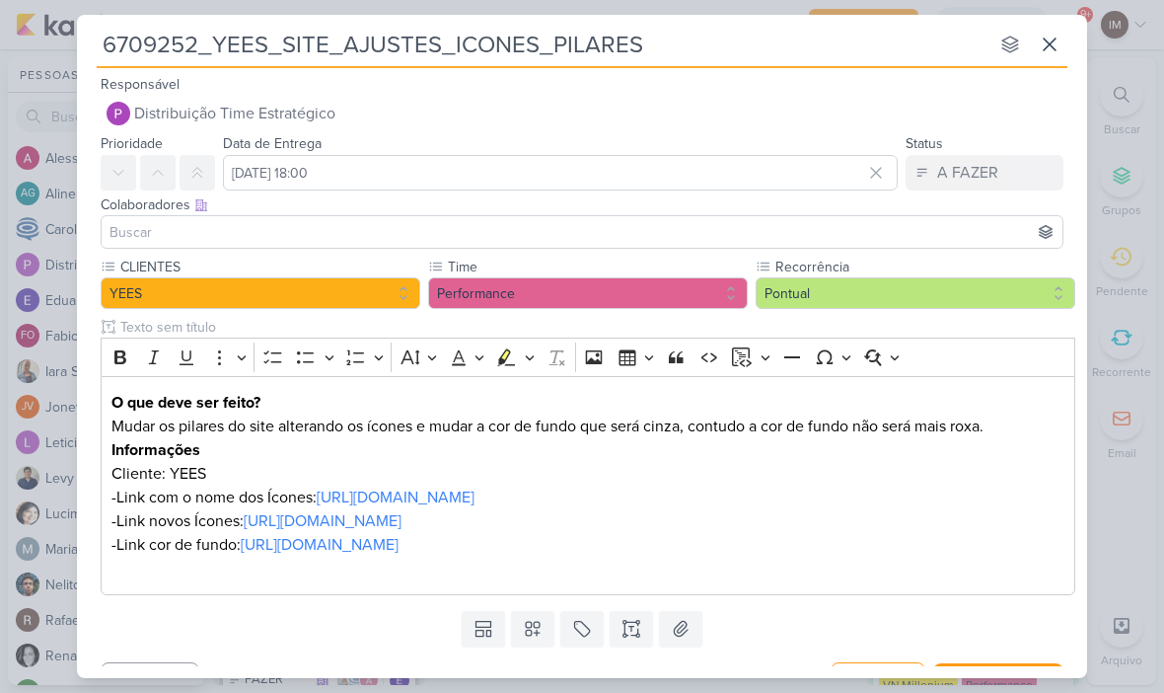
click at [123, 209] on div "Colaboradores Este kard pode ser visível a usuários da sua organização Este kar…" at bounding box center [582, 204] width 963 height 21
click at [117, 243] on input at bounding box center [582, 232] width 953 height 24
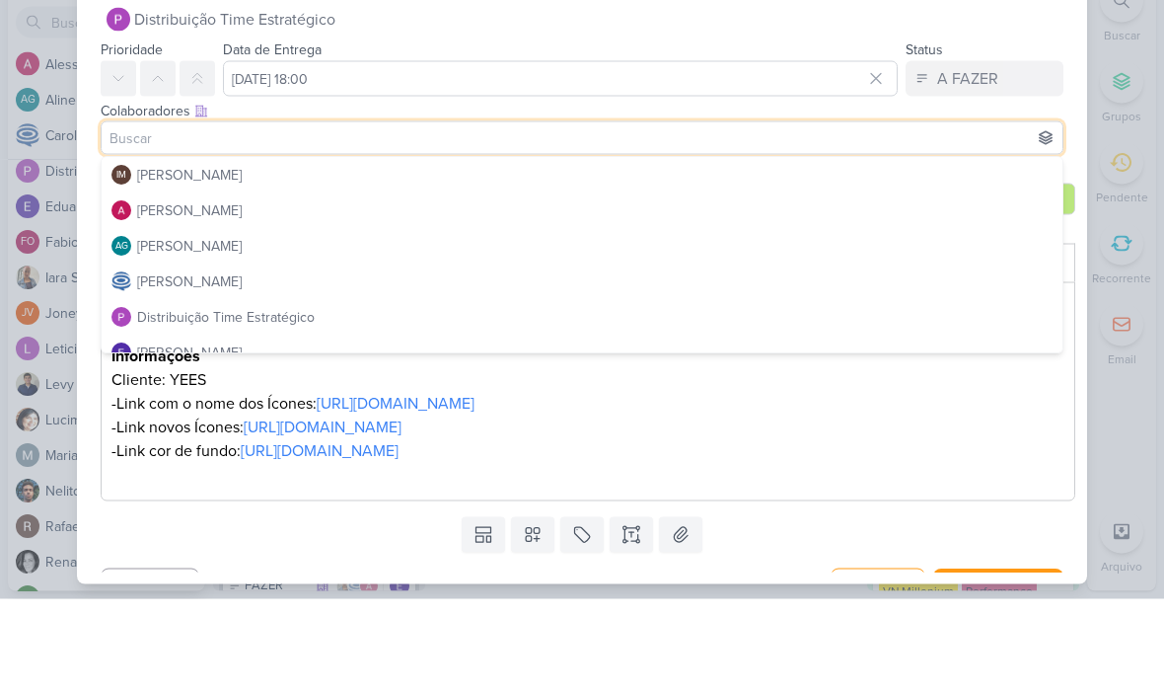
click at [162, 295] on div "[PERSON_NAME]" at bounding box center [189, 305] width 105 height 21
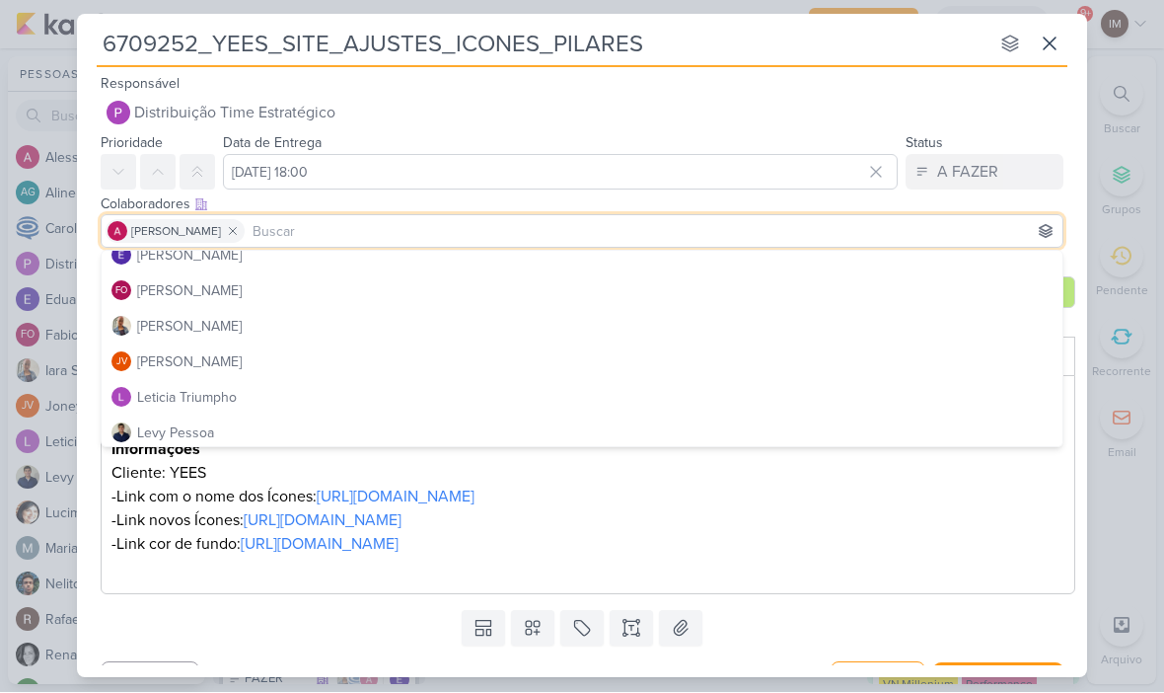
scroll to position [206, 0]
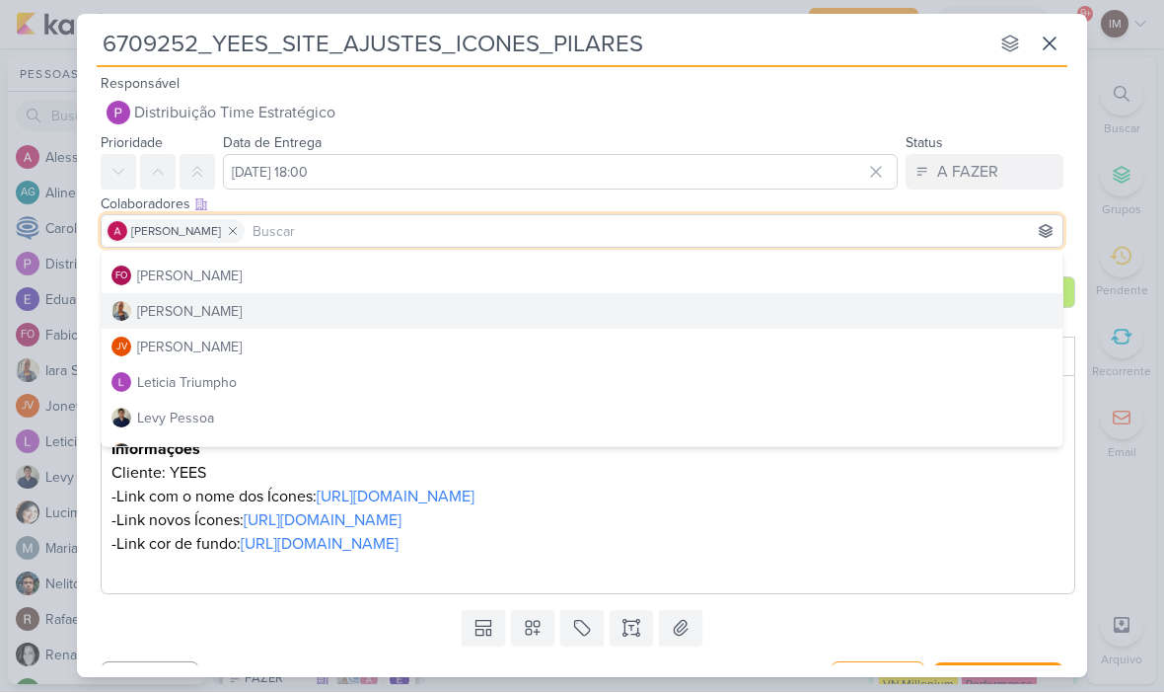
click at [151, 302] on div "[PERSON_NAME]" at bounding box center [189, 312] width 105 height 21
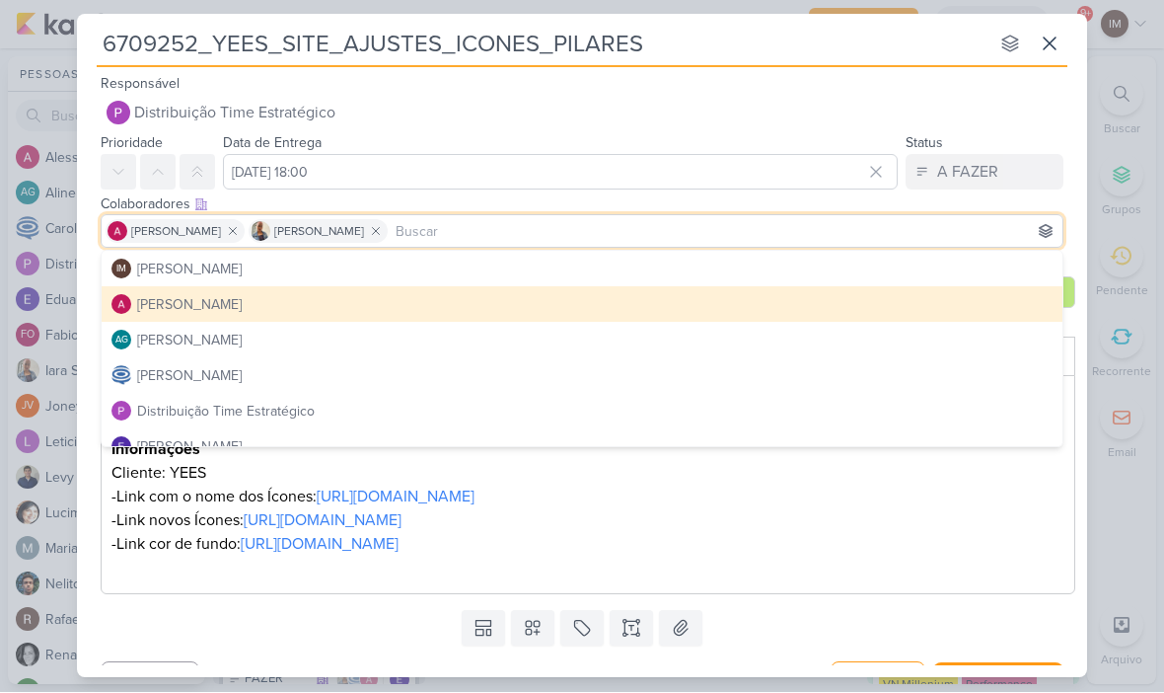
scroll to position [7, 0]
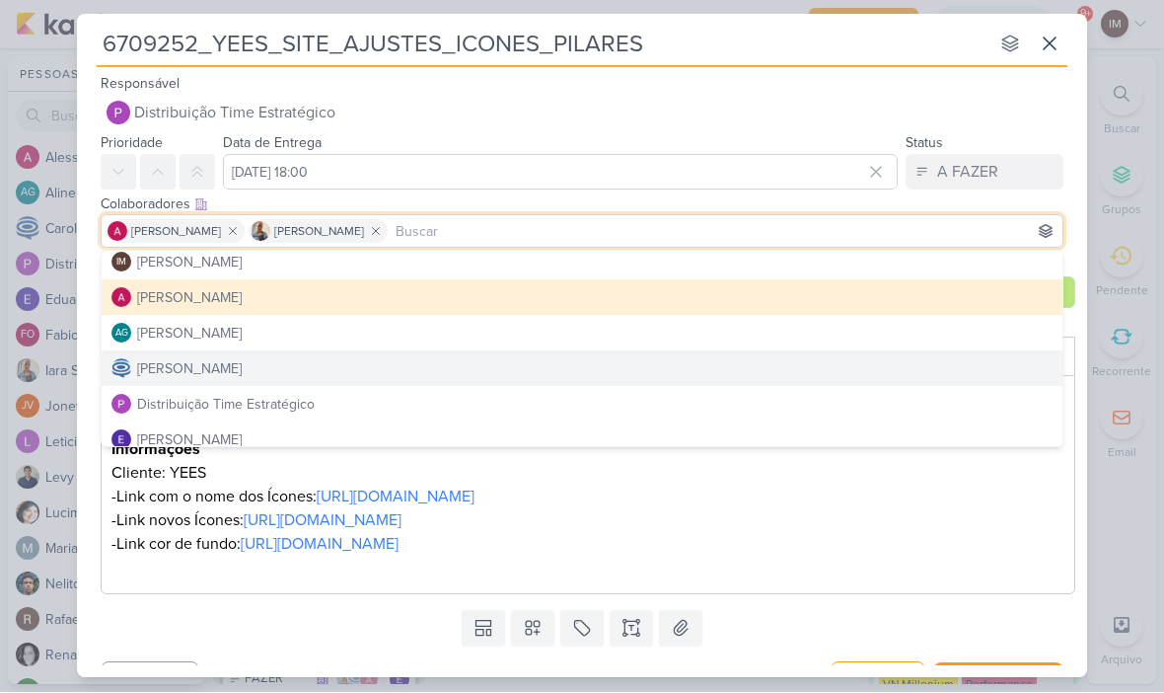
click at [162, 366] on div "[PERSON_NAME]" at bounding box center [189, 369] width 105 height 21
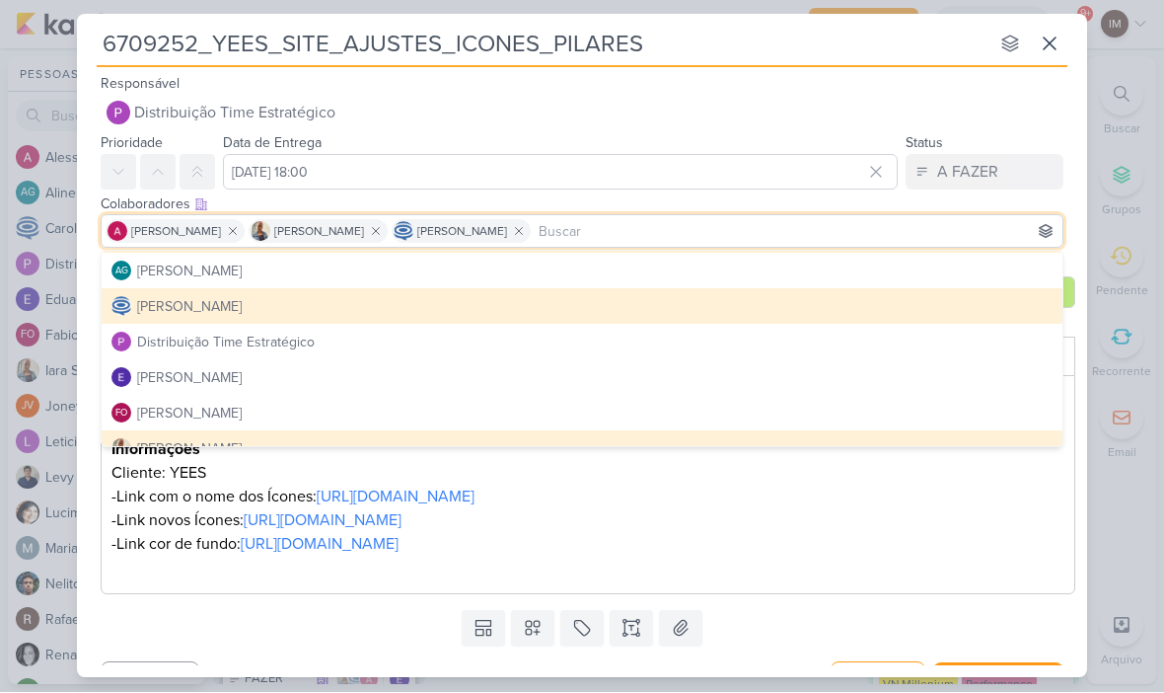
scroll to position [70, 0]
click at [1119, 279] on div "6709252_YEES_SITE_AJUSTES_ICONES_PILARES nenhum grupo disponível esc Responsáve…" at bounding box center [582, 346] width 1164 height 693
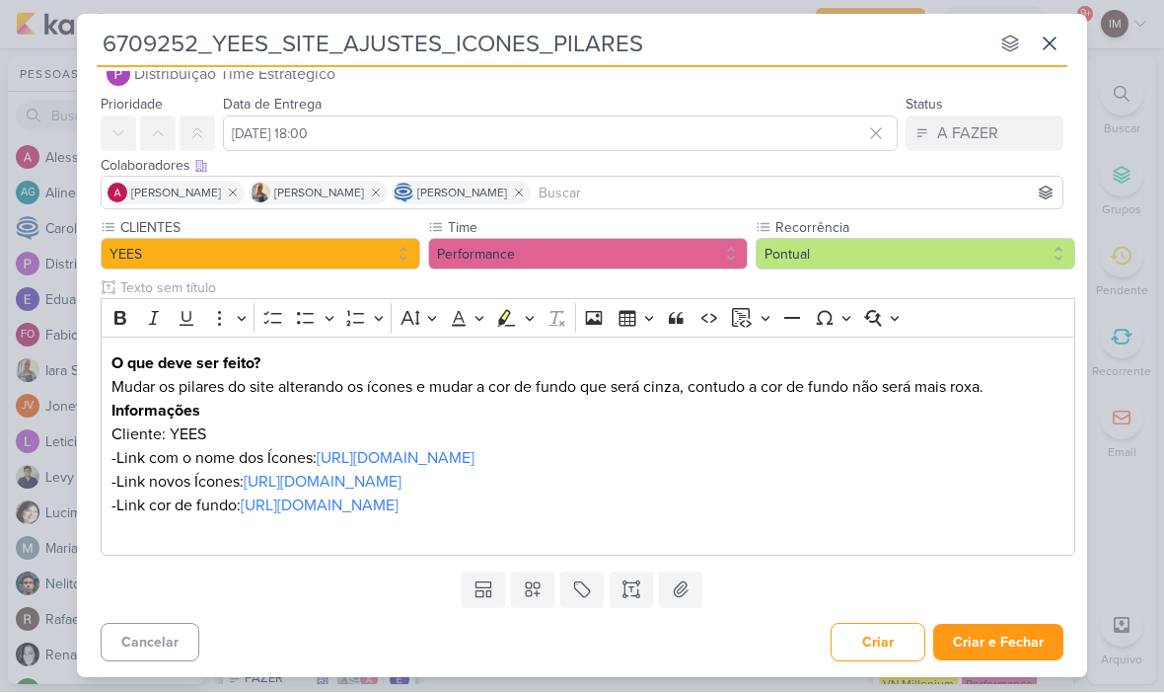
scroll to position [38, 0]
click at [1005, 634] on button "Criar e Fechar" at bounding box center [998, 643] width 130 height 37
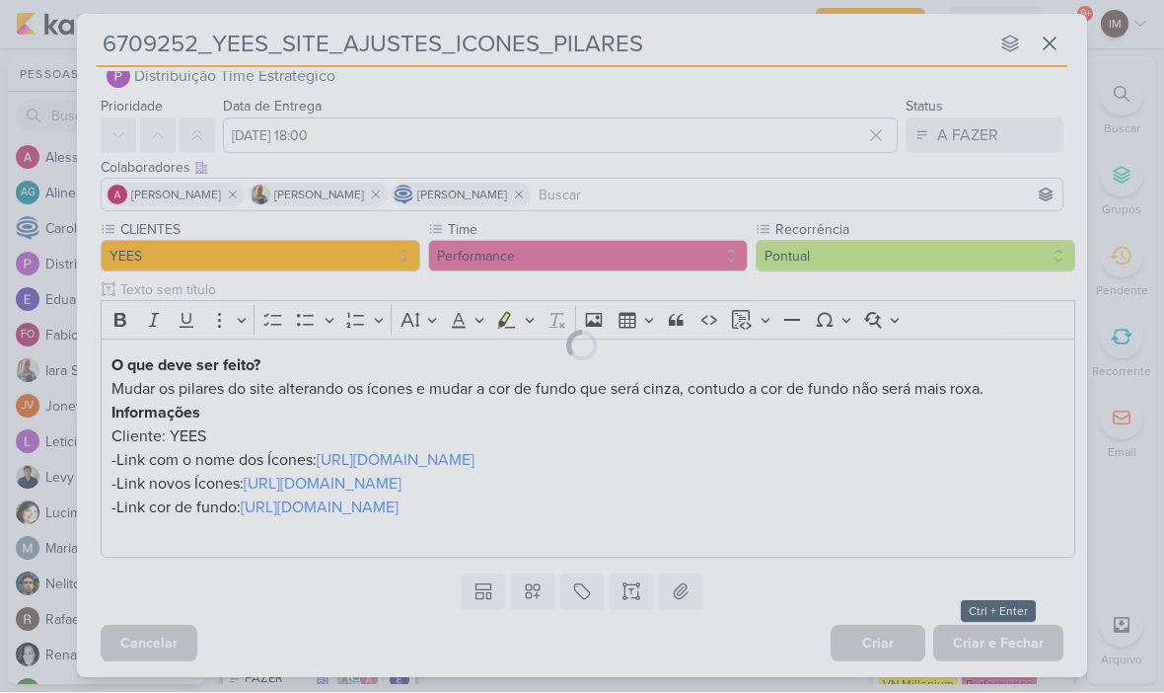
scroll to position [37, 0]
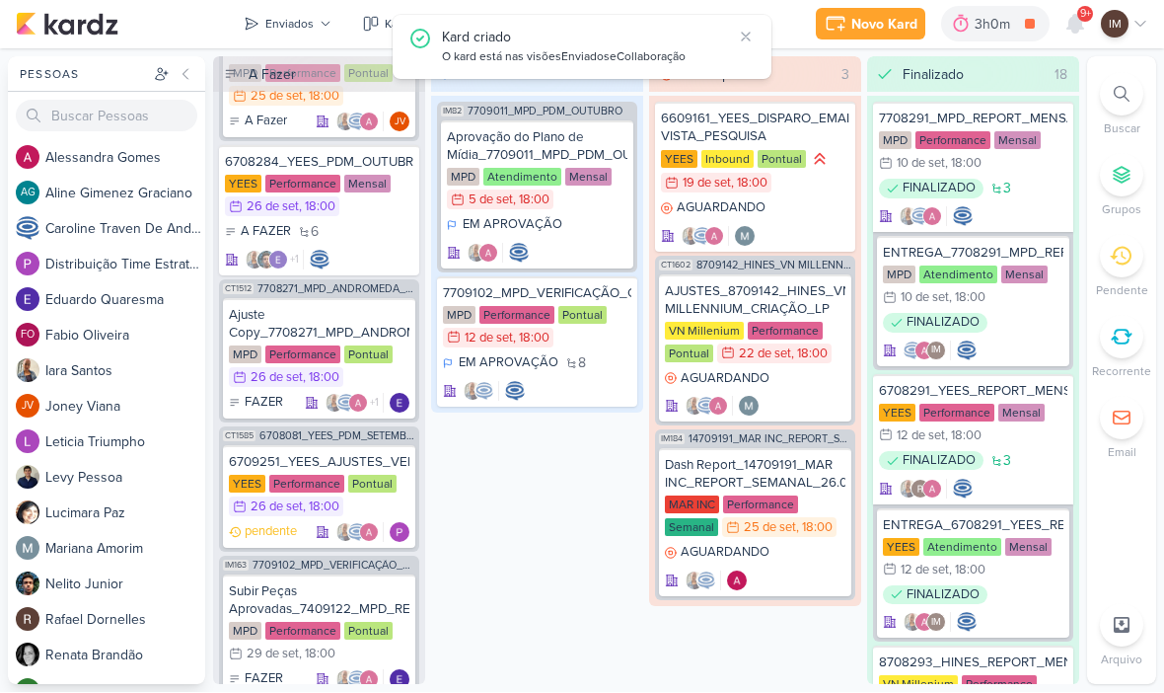
click at [303, 25] on div "Enviados" at bounding box center [289, 25] width 48 height 18
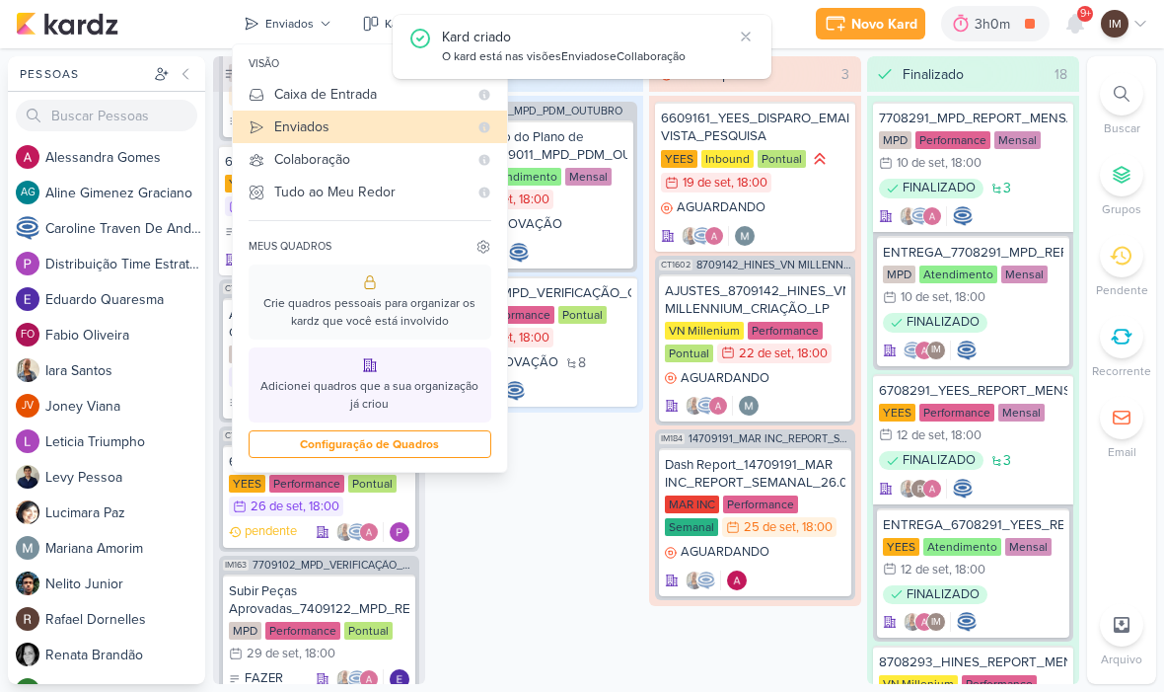
click at [611, 50] on div "O kard está nas visões Enviados e Collaboração" at bounding box center [587, 58] width 290 height 20
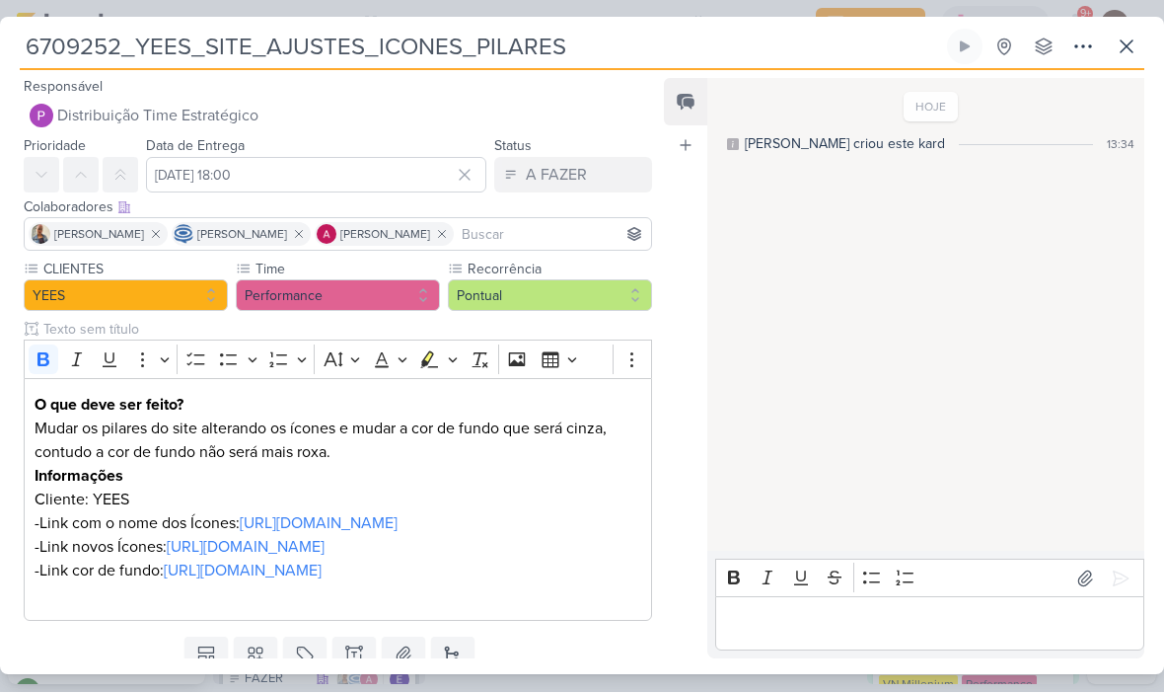
scroll to position [0, 0]
click at [1073, 45] on icon at bounding box center [1084, 48] width 24 height 24
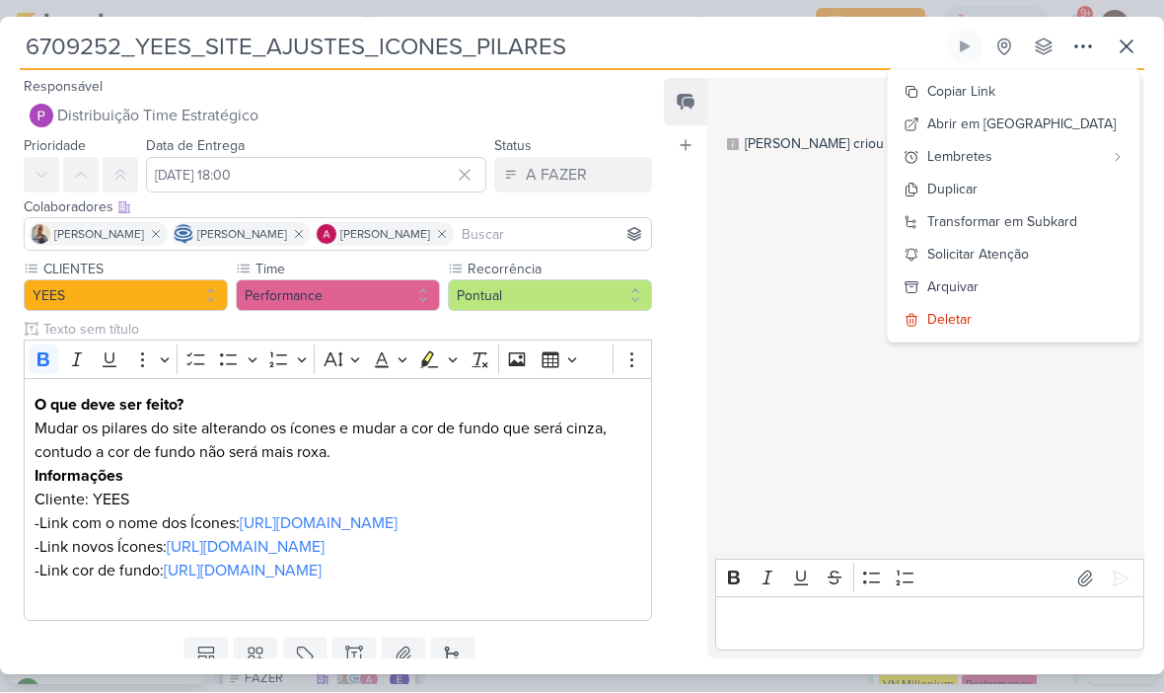
click at [1020, 77] on button "Copiar Link" at bounding box center [1014, 92] width 252 height 33
